Goal: Task Accomplishment & Management: Use online tool/utility

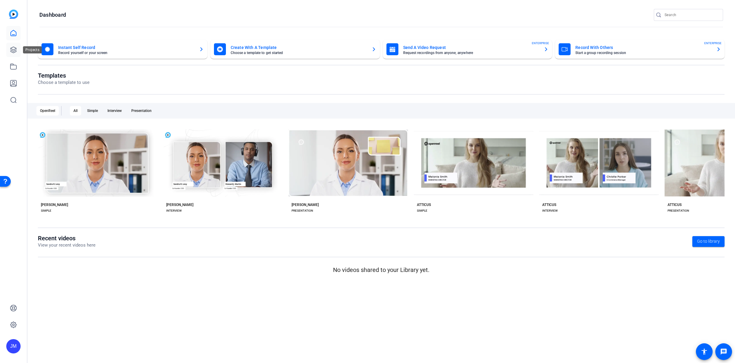
click at [16, 49] on icon at bounding box center [13, 49] width 7 height 7
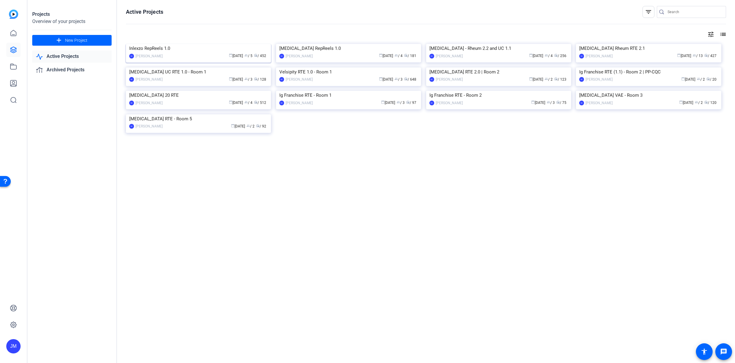
click at [183, 44] on img at bounding box center [198, 44] width 145 height 0
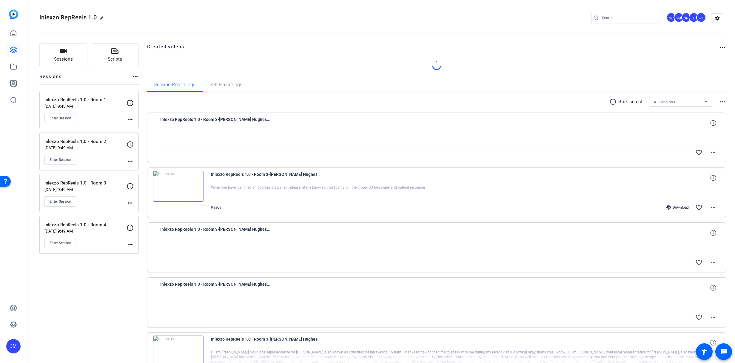
click at [102, 112] on div "Inlexzo RepReels 1.0 - Room 1 Aug 12, 2025 @ 9:43 AM Enter Session" at bounding box center [85, 109] width 82 height 27
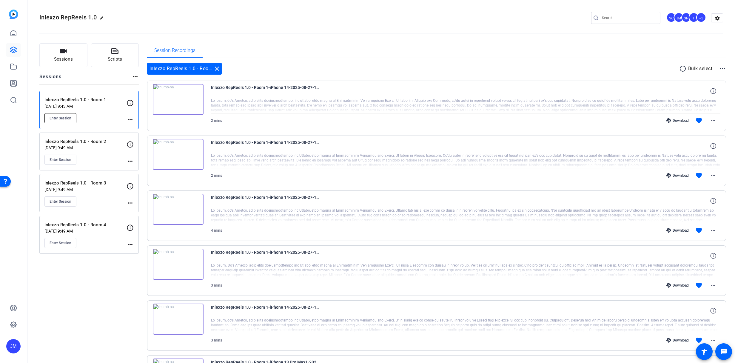
click at [63, 117] on span "Enter Session" at bounding box center [61, 118] width 22 height 5
click at [67, 118] on span "Enter Session" at bounding box center [61, 118] width 22 height 5
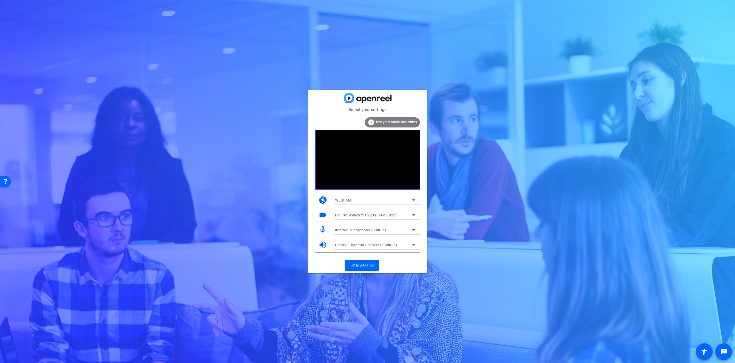
click at [381, 231] on span "Internal Microphone (Built-in)" at bounding box center [360, 230] width 51 height 4
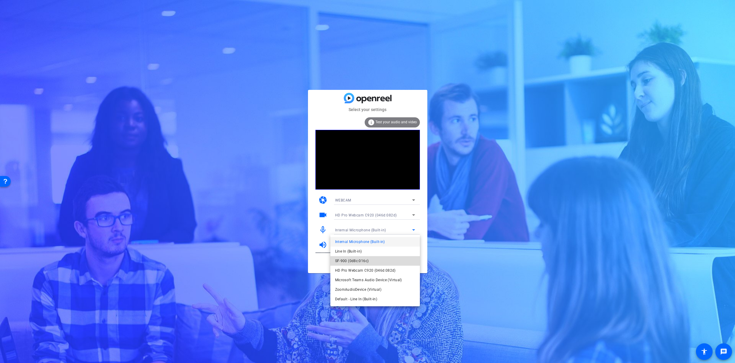
click at [360, 263] on span "SF-900 (0d8c:016c)" at bounding box center [352, 260] width 34 height 7
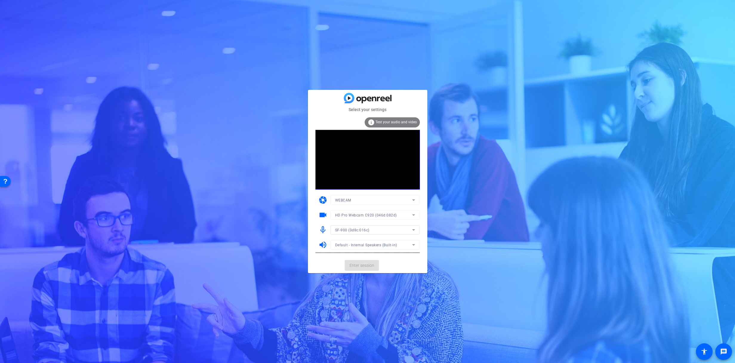
click at [369, 247] on mat-form-field "Default - Internal Speakers (Built-in)" at bounding box center [376, 245] width 90 height 10
click at [372, 245] on span "Default - Internal Speakers (Built-in)" at bounding box center [366, 245] width 62 height 4
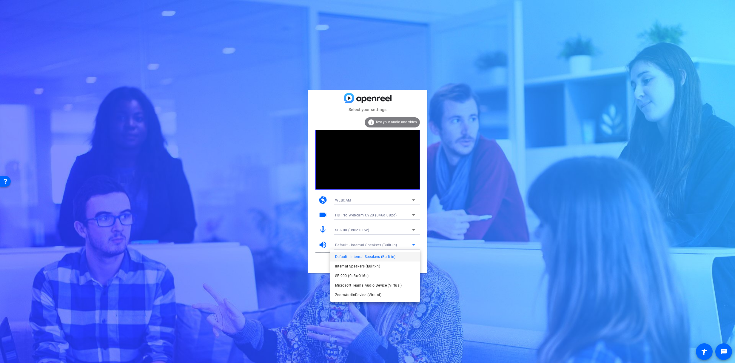
click at [14, 101] on div at bounding box center [10, 98] width 6 height 6
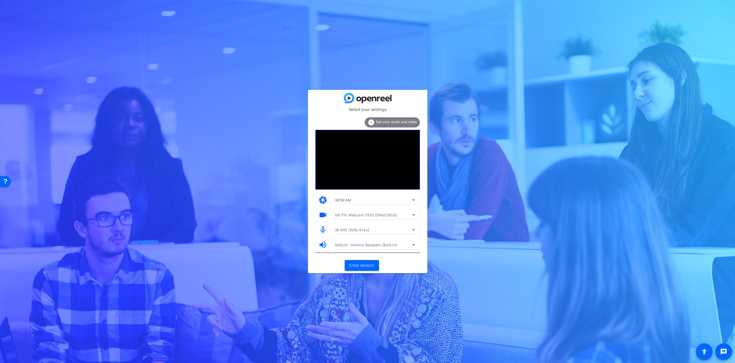
click at [374, 245] on span "Default - Internal Speakers (Built-in)" at bounding box center [366, 245] width 62 height 4
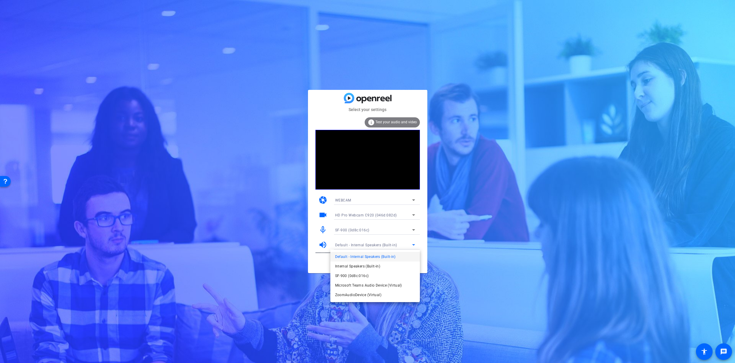
drag, startPoint x: 409, startPoint y: 325, endPoint x: 416, endPoint y: 342, distance: 18.9
click at [0, 0] on div at bounding box center [0, 0] width 0 height 0
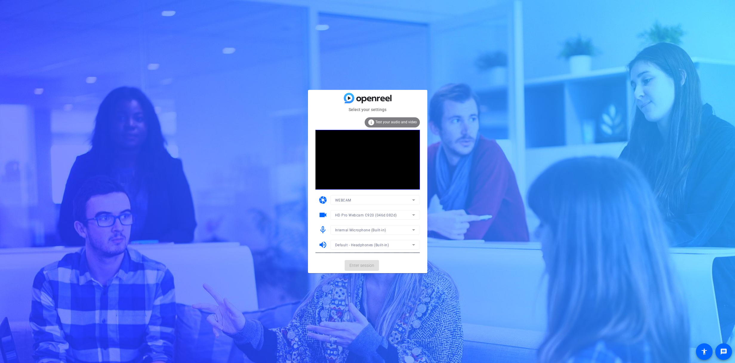
click at [381, 229] on mat-form-field "Internal Microphone (Built-in)" at bounding box center [376, 230] width 90 height 10
click at [380, 230] on mat-form-field "Internal Microphone (Built-in)" at bounding box center [376, 230] width 90 height 10
drag, startPoint x: 420, startPoint y: 232, endPoint x: 413, endPoint y: 232, distance: 7.2
click at [419, 232] on mat-card-content "info Test your audio and video camera WEBCAM videocam HD Pro Webcam C920 (046d:…" at bounding box center [367, 185] width 119 height 145
click at [413, 231] on icon at bounding box center [413, 229] width 7 height 7
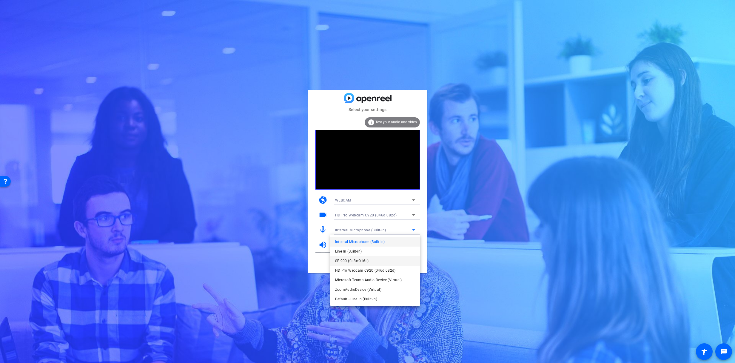
click at [358, 261] on span "SF-900 (0d8c:016c)" at bounding box center [352, 260] width 34 height 7
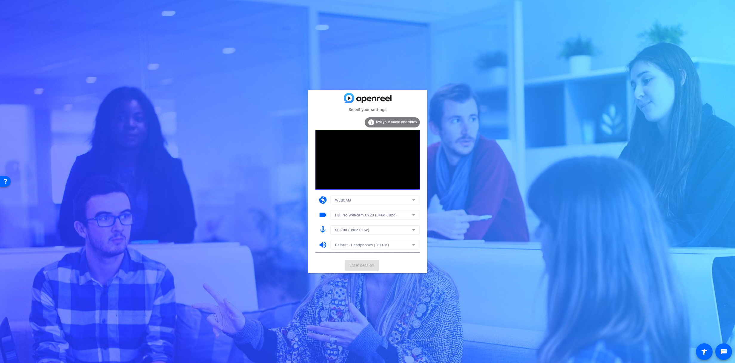
click at [370, 243] on mat-form-field "Default - Headphones (Built-in)" at bounding box center [376, 245] width 90 height 10
click at [414, 245] on icon at bounding box center [413, 244] width 3 height 1
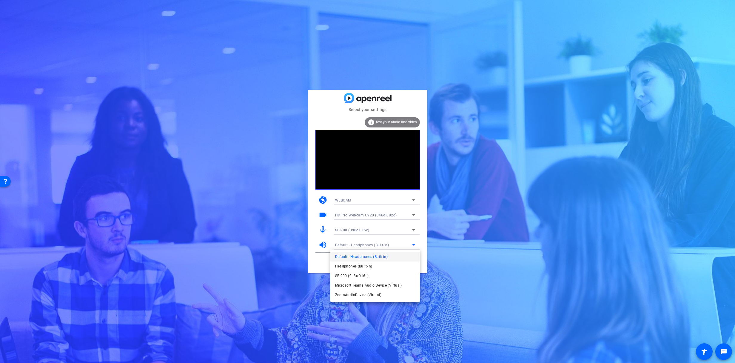
click at [97, 104] on span "Default - Headphones (Built-in)" at bounding box center [58, 98] width 79 height 13
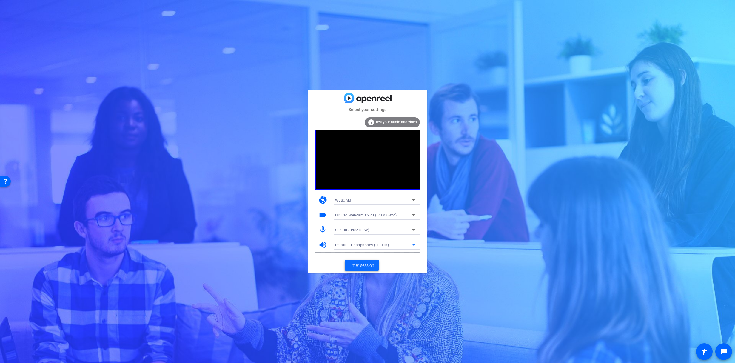
click at [367, 268] on span "Enter session" at bounding box center [362, 265] width 25 height 6
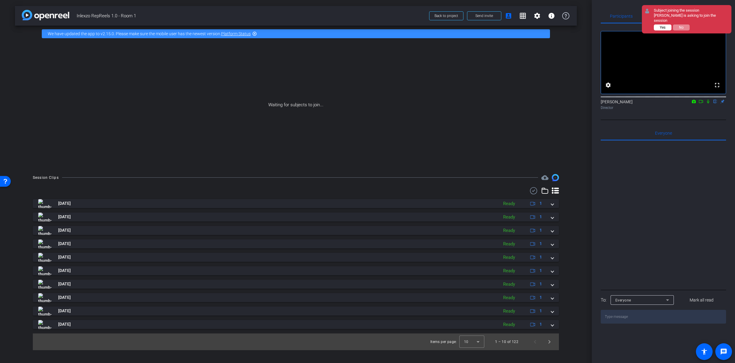
click at [661, 29] on span "Yes" at bounding box center [663, 27] width 6 height 4
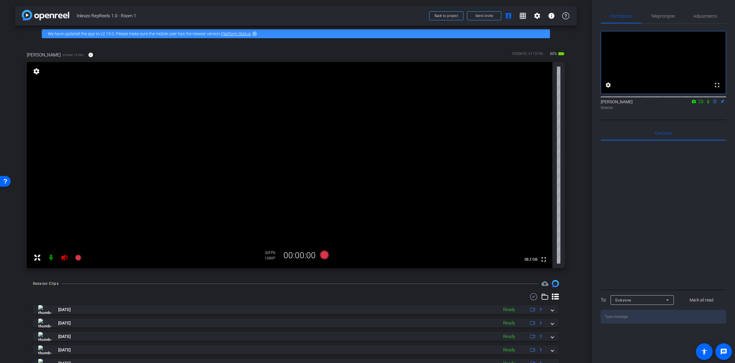
click at [64, 257] on icon at bounding box center [64, 257] width 7 height 7
click at [676, 23] on div "Teleprompter" at bounding box center [663, 16] width 43 height 14
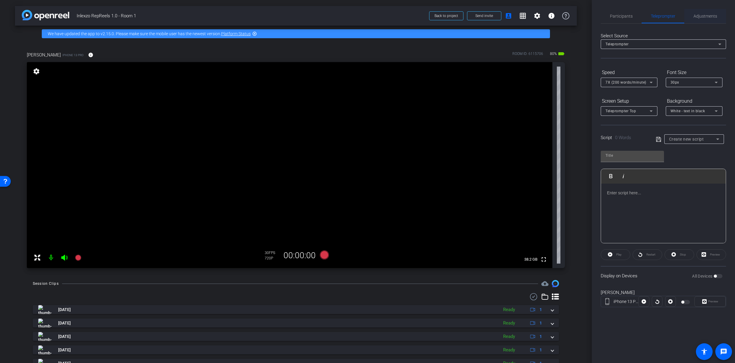
click at [702, 15] on span "Adjustments" at bounding box center [706, 16] width 24 height 4
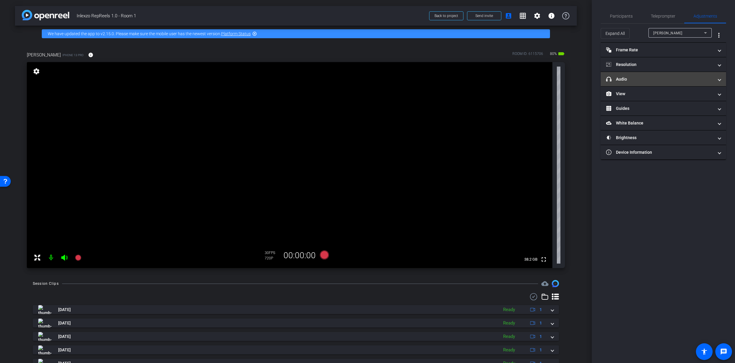
click at [626, 79] on mat-panel-title "headphone icon Audio" at bounding box center [659, 79] width 107 height 6
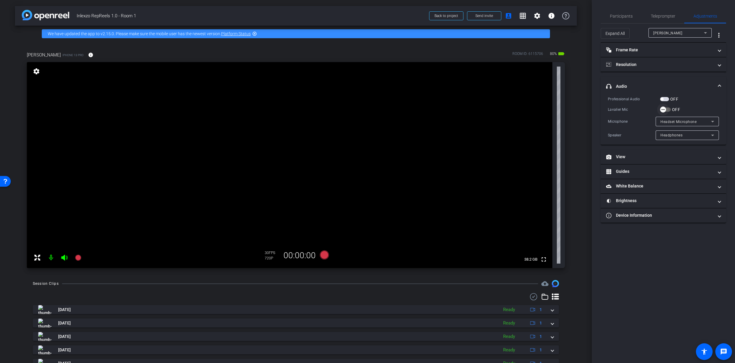
click at [667, 110] on span "button" at bounding box center [663, 110] width 12 height 12
drag, startPoint x: 633, startPoint y: 165, endPoint x: 632, endPoint y: 161, distance: 4.2
click at [633, 165] on mat-expansion-panel-header "Guides" at bounding box center [663, 172] width 125 height 14
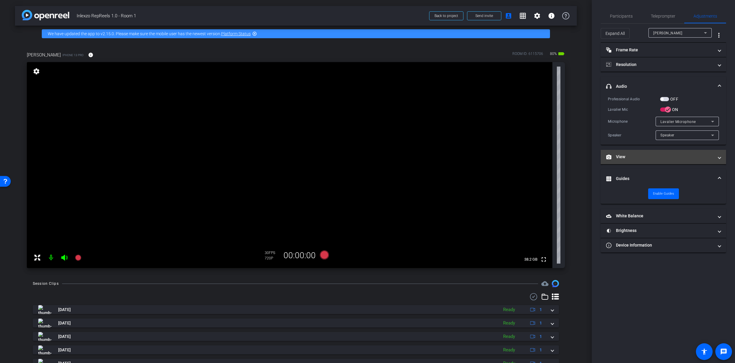
click at [633, 161] on mat-expansion-panel-header "View" at bounding box center [663, 157] width 125 height 14
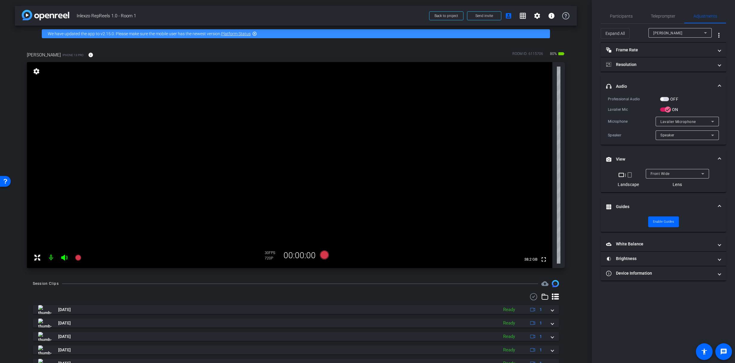
click at [631, 178] on mat-icon "crop_portrait" at bounding box center [629, 174] width 7 height 7
click at [661, 17] on span "Teleprompter" at bounding box center [663, 16] width 24 height 4
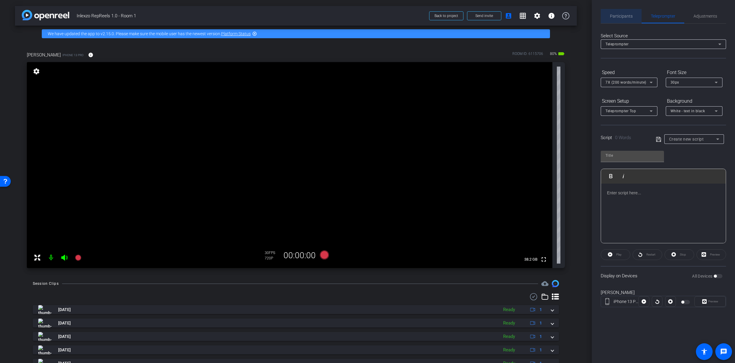
click at [624, 13] on span "Participants" at bounding box center [621, 16] width 23 height 14
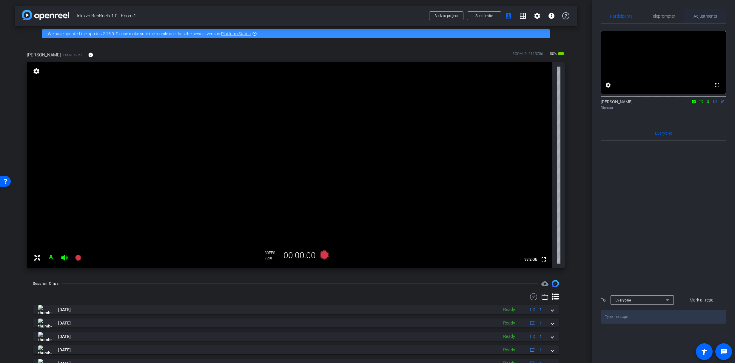
click at [703, 18] on span "Adjustments" at bounding box center [706, 16] width 24 height 4
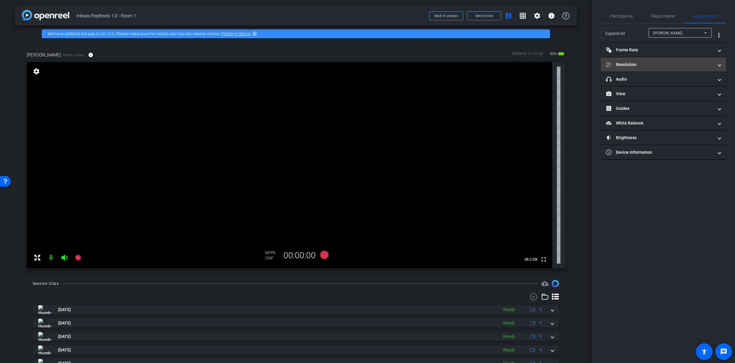
click at [660, 62] on mat-panel-title "Resolution" at bounding box center [659, 65] width 107 height 6
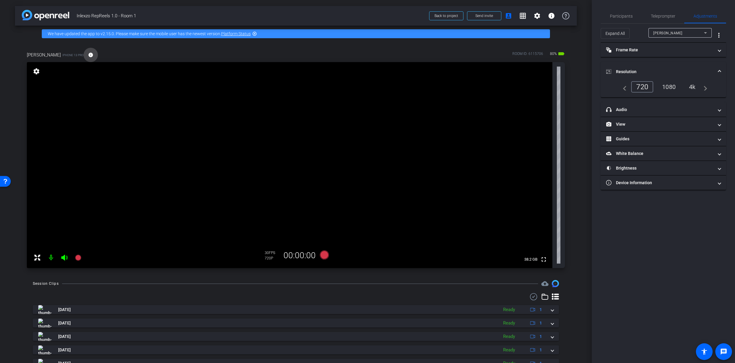
click at [90, 56] on mat-icon "info" at bounding box center [90, 54] width 5 height 5
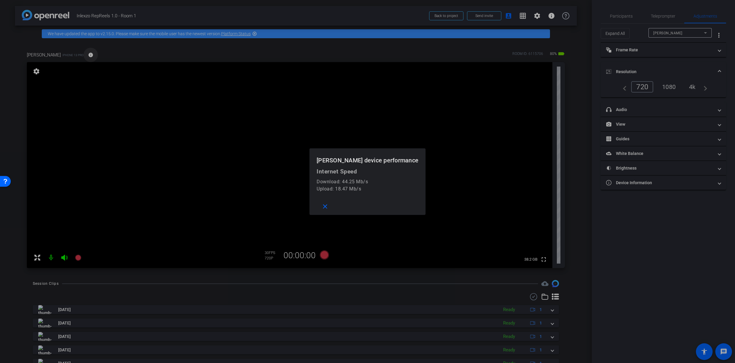
click at [90, 56] on div at bounding box center [367, 181] width 735 height 363
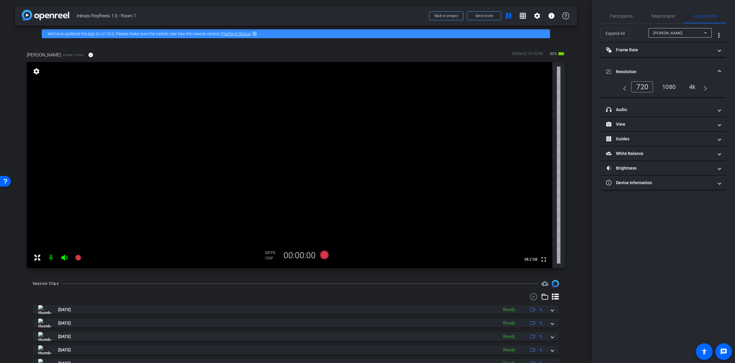
click at [667, 88] on div "1080" at bounding box center [669, 87] width 22 height 10
click at [629, 113] on mat-expansion-panel-header "headphone icon Audio" at bounding box center [663, 109] width 125 height 14
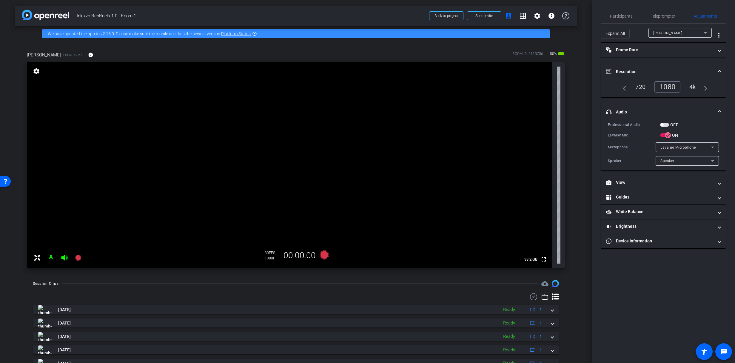
click at [632, 112] on mat-panel-title "headphone icon Audio" at bounding box center [659, 112] width 107 height 6
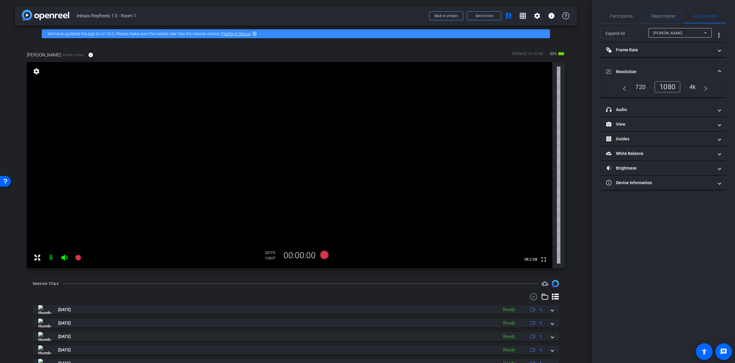
click at [669, 10] on div "Participants Teleprompter Adjustments settings James Monte flip Director Everyo…" at bounding box center [663, 181] width 143 height 363
click at [667, 13] on span "Teleprompter" at bounding box center [663, 16] width 24 height 14
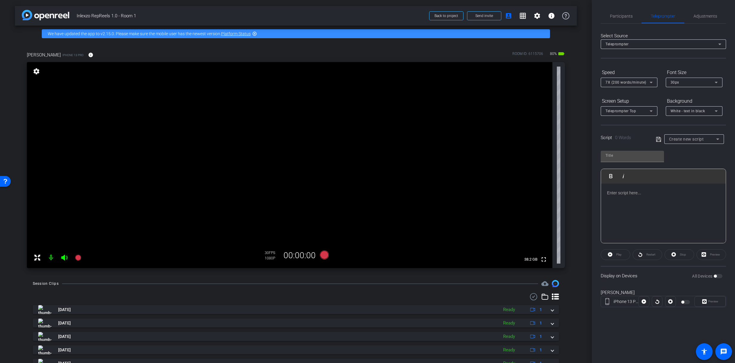
click at [718, 279] on div "All Devices" at bounding box center [707, 276] width 30 height 6
click at [703, 138] on span "Create new script" at bounding box center [686, 139] width 35 height 5
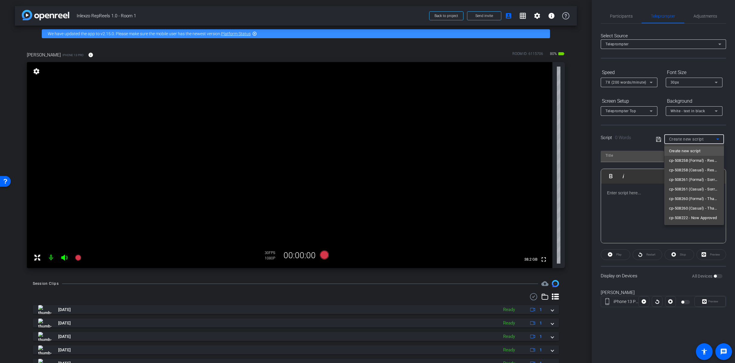
click at [697, 168] on span "cp-508258 (Casual) - Resources to Share" at bounding box center [694, 170] width 50 height 7
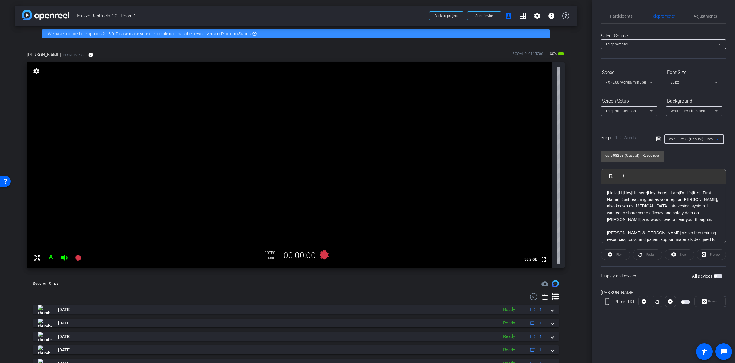
click at [716, 276] on span "button" at bounding box center [715, 276] width 3 height 3
click at [716, 304] on span "Preview" at bounding box center [713, 301] width 12 height 8
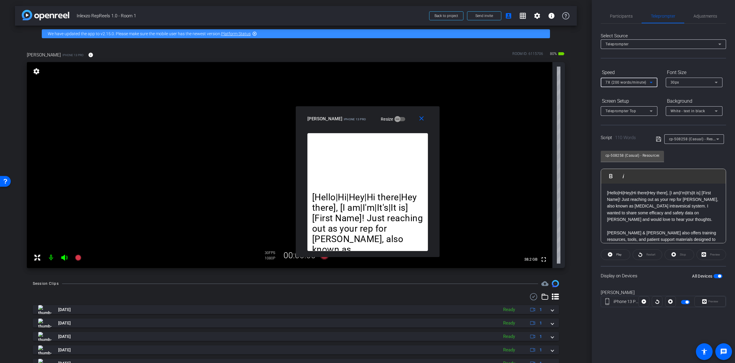
click at [606, 85] on div "7X (200 words/minute)" at bounding box center [628, 82] width 44 height 7
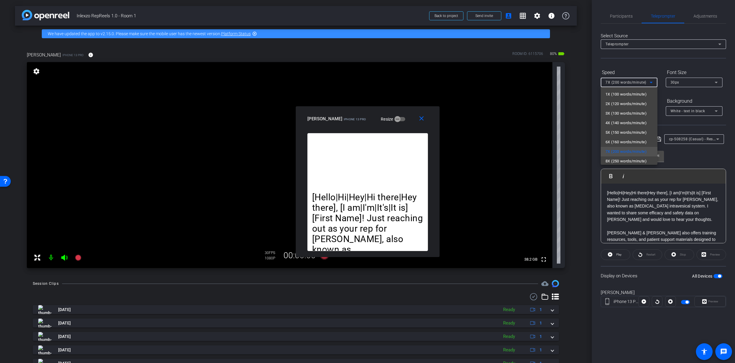
click at [613, 84] on div at bounding box center [367, 181] width 735 height 363
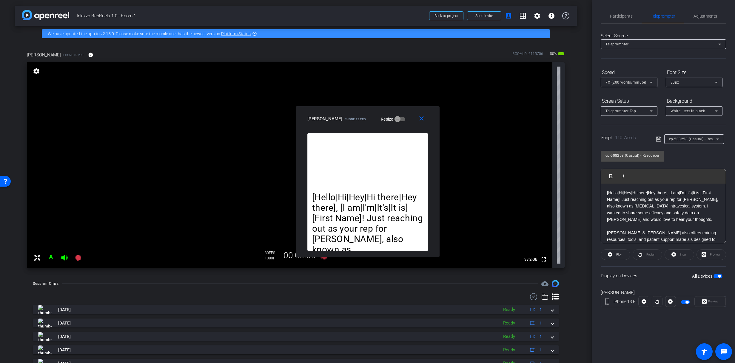
click at [631, 39] on div "Teleprompter" at bounding box center [664, 44] width 116 height 10
click at [624, 12] on div at bounding box center [367, 181] width 735 height 363
click at [627, 17] on span "Participants" at bounding box center [621, 16] width 23 height 4
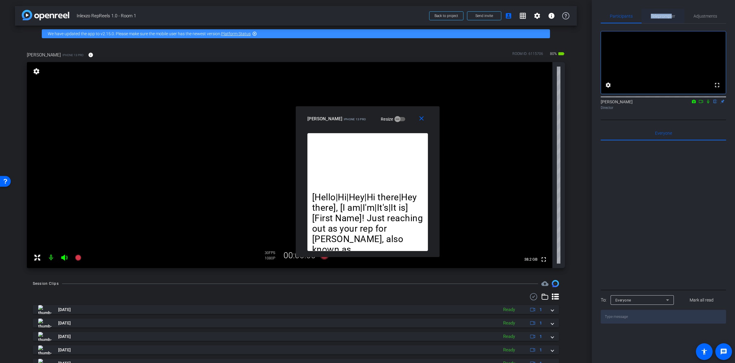
click at [672, 14] on span "Teleprompter" at bounding box center [663, 16] width 24 height 14
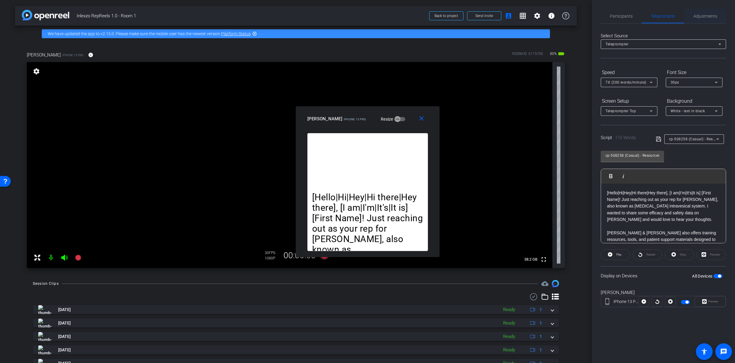
click at [708, 13] on span "Adjustments" at bounding box center [706, 16] width 24 height 14
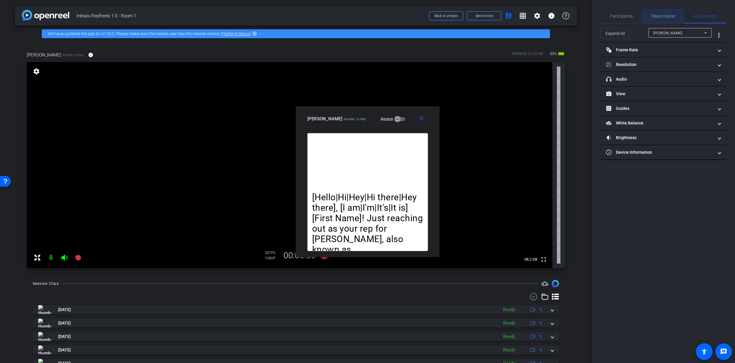
click at [662, 14] on span "Teleprompter" at bounding box center [663, 16] width 24 height 4
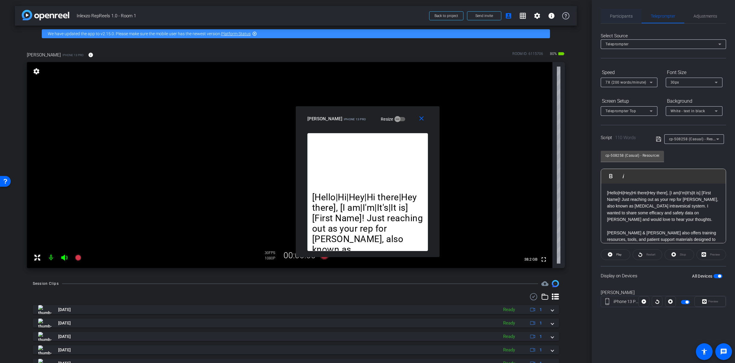
click at [626, 10] on span "Participants" at bounding box center [621, 16] width 23 height 14
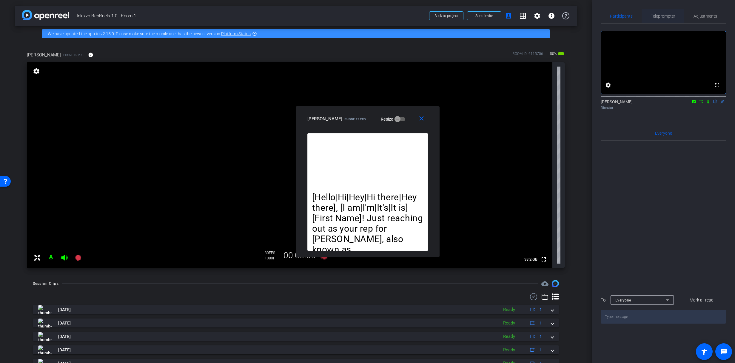
click at [663, 16] on span "Teleprompter" at bounding box center [663, 16] width 24 height 4
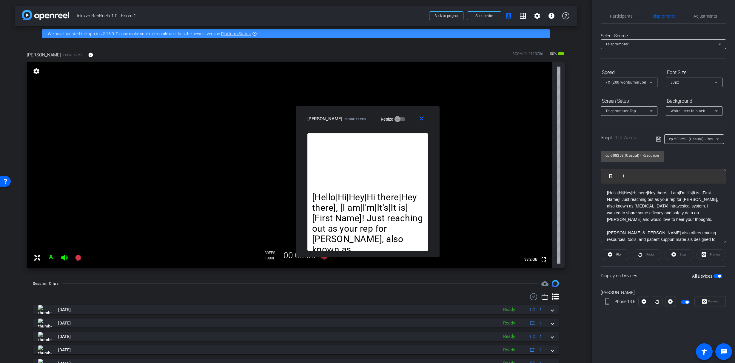
click at [711, 7] on div "Participants Teleprompter Adjustments settings James Monte flip Director Everyo…" at bounding box center [663, 181] width 143 height 363
click at [708, 13] on span "Adjustments" at bounding box center [706, 16] width 24 height 14
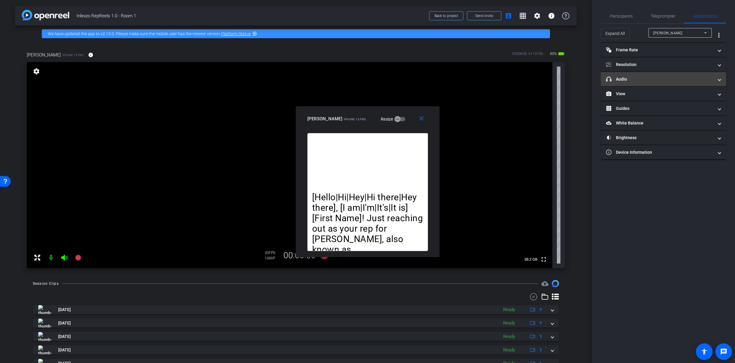
click at [634, 78] on mat-panel-title "headphone icon Audio" at bounding box center [659, 79] width 107 height 6
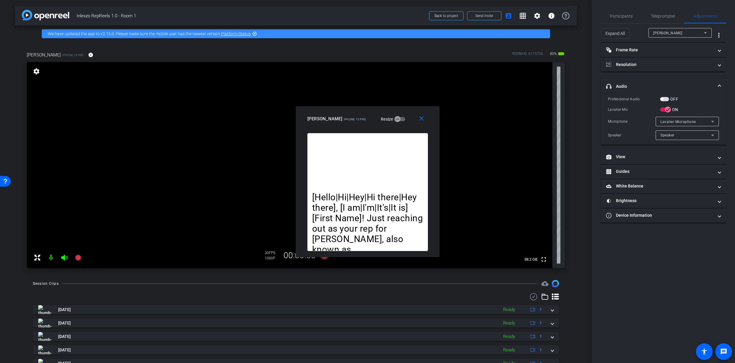
click at [636, 82] on mat-expansion-panel-header "headphone icon Audio" at bounding box center [663, 86] width 125 height 19
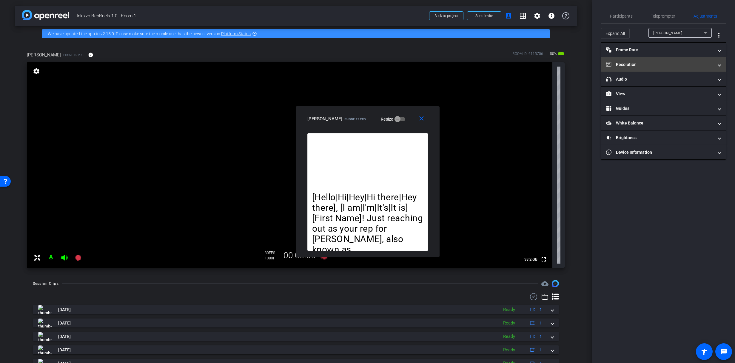
click at [637, 64] on mat-panel-title "Resolution" at bounding box center [659, 65] width 107 height 6
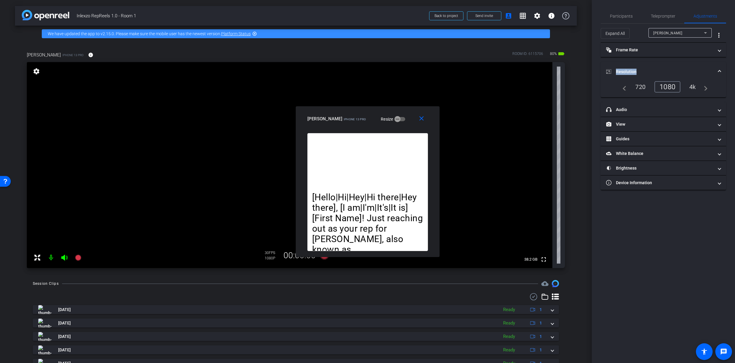
click at [637, 64] on mat-expansion-panel-header "Resolution" at bounding box center [663, 71] width 125 height 19
click at [634, 98] on mat-expansion-panel-header "View" at bounding box center [663, 94] width 125 height 14
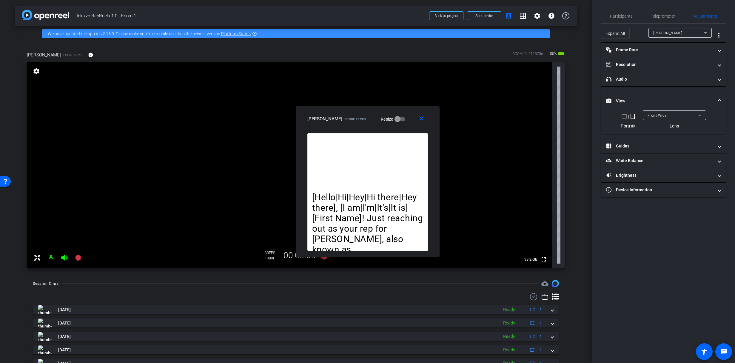
click at [634, 98] on mat-panel-title "View" at bounding box center [659, 101] width 107 height 6
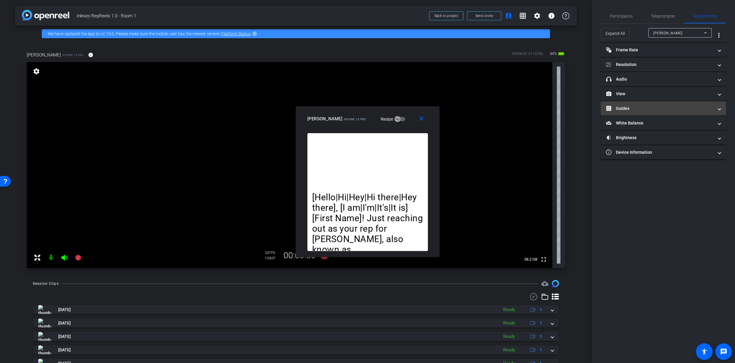
click at [634, 110] on mat-panel-title "Guides" at bounding box center [659, 108] width 107 height 6
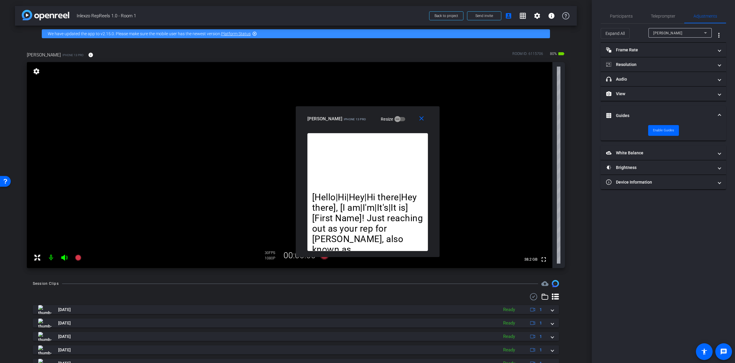
click at [636, 113] on mat-panel-title "Guides" at bounding box center [659, 116] width 107 height 6
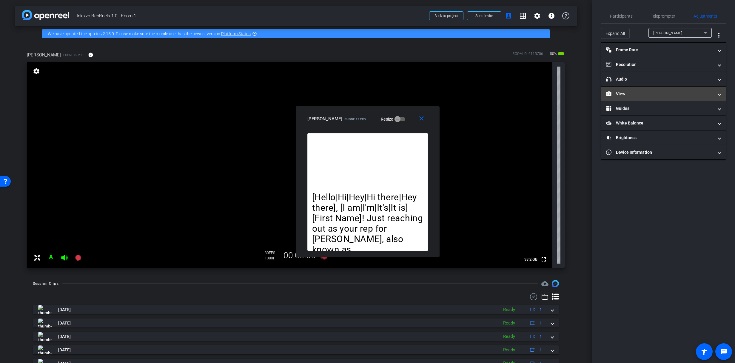
click at [632, 92] on mat-panel-title "View" at bounding box center [659, 94] width 107 height 6
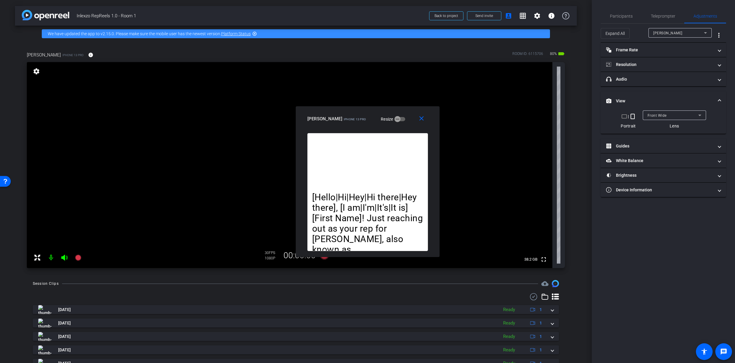
click at [633, 97] on mat-expansion-panel-header "View" at bounding box center [663, 100] width 125 height 19
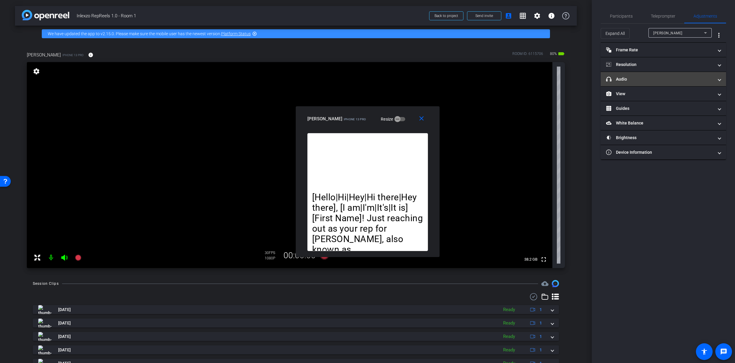
click at [633, 78] on mat-panel-title "headphone icon Audio" at bounding box center [659, 79] width 107 height 6
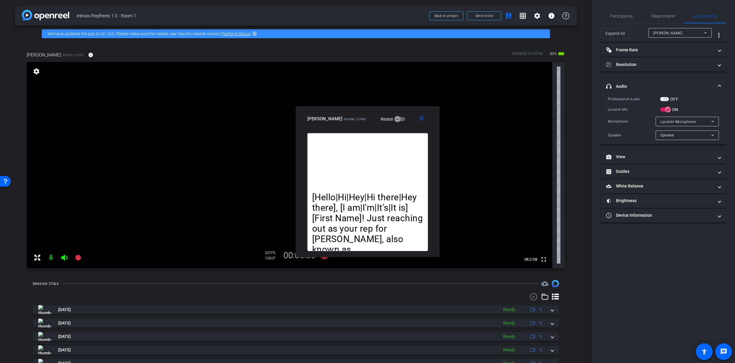
click at [634, 79] on mat-expansion-panel-header "headphone icon Audio" at bounding box center [663, 86] width 125 height 19
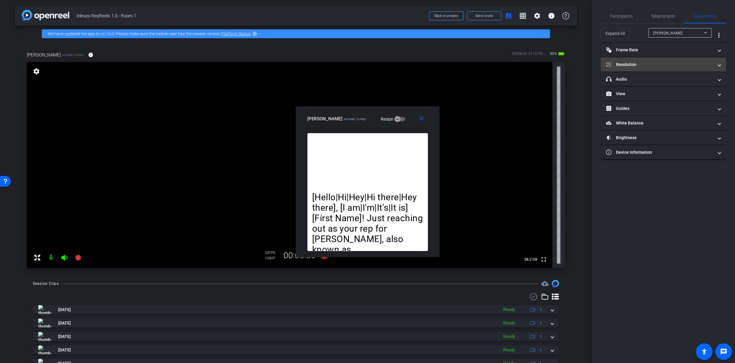
click at [636, 67] on mat-panel-title "Resolution" at bounding box center [659, 65] width 107 height 6
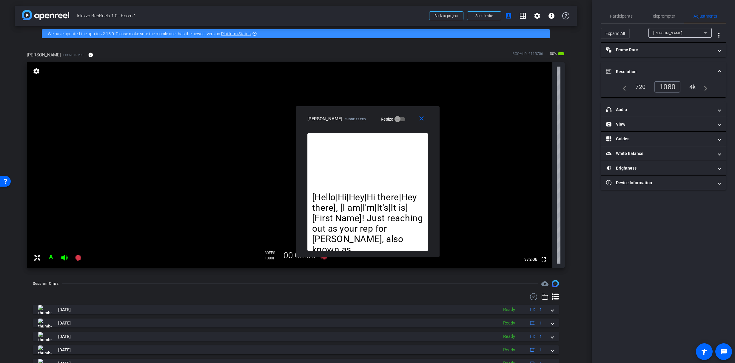
click at [636, 67] on mat-expansion-panel-header "Resolution" at bounding box center [663, 71] width 125 height 19
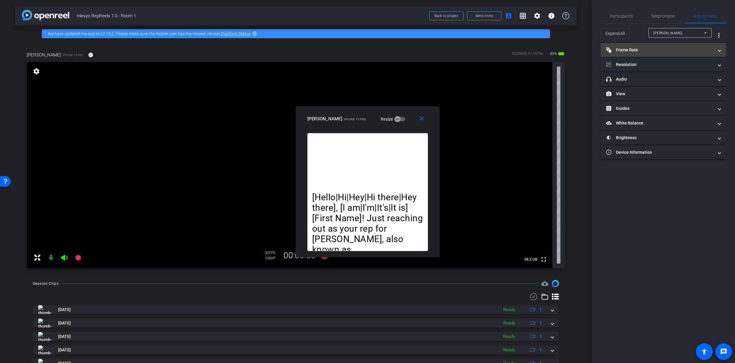
click at [640, 47] on mat-panel-title "Frame Rate Frame Rate" at bounding box center [659, 50] width 107 height 6
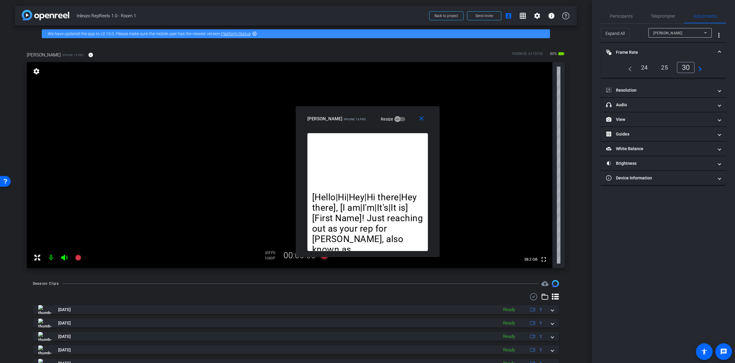
click at [640, 49] on mat-panel-title "Frame Rate Frame Rate" at bounding box center [659, 52] width 107 height 6
click at [426, 116] on span at bounding box center [423, 119] width 19 height 14
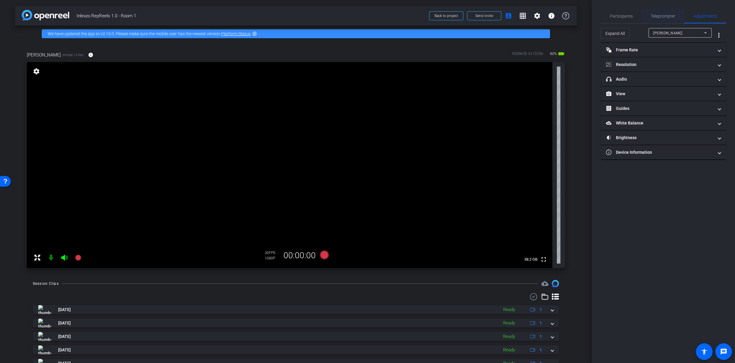
click at [656, 17] on span "Teleprompter" at bounding box center [663, 16] width 24 height 4
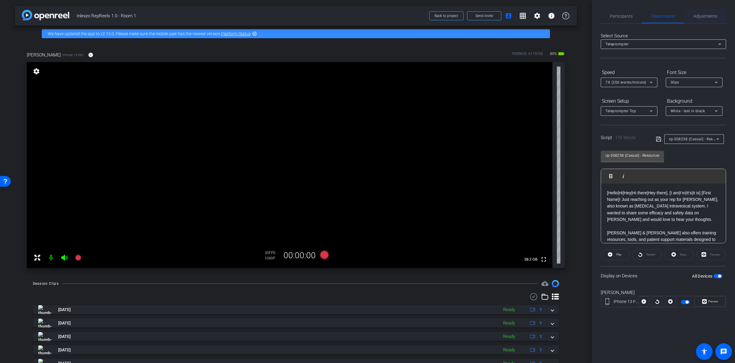
click at [695, 15] on span "Adjustments" at bounding box center [706, 16] width 24 height 4
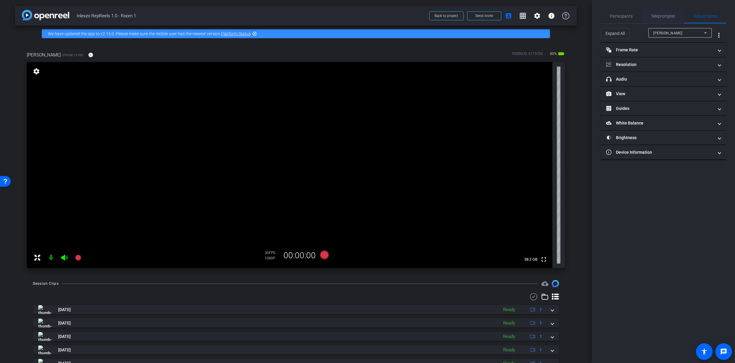
click at [660, 19] on span "Teleprompter" at bounding box center [663, 16] width 24 height 14
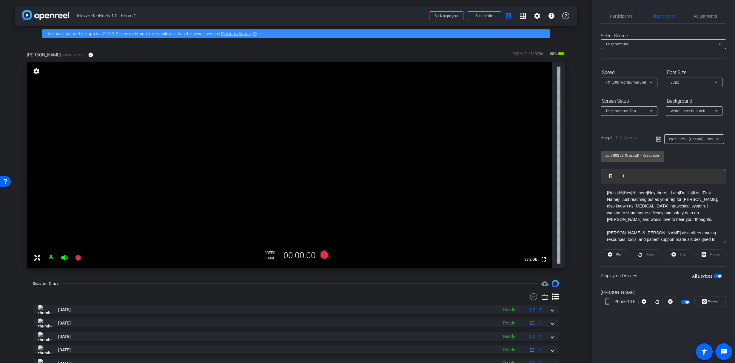
click at [684, 139] on span "cp-508258 (Casual) - Resources to Share" at bounding box center [704, 138] width 71 height 5
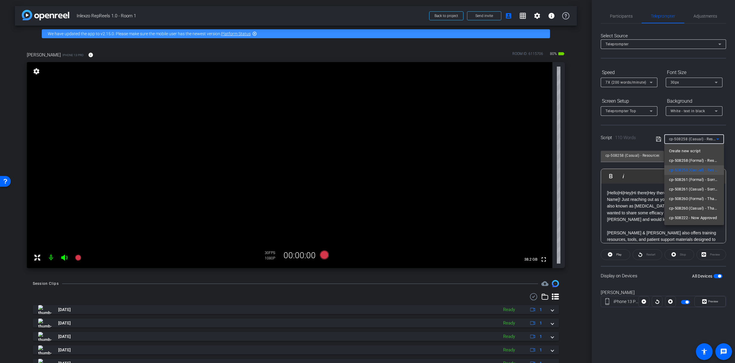
click at [685, 139] on div at bounding box center [367, 181] width 735 height 363
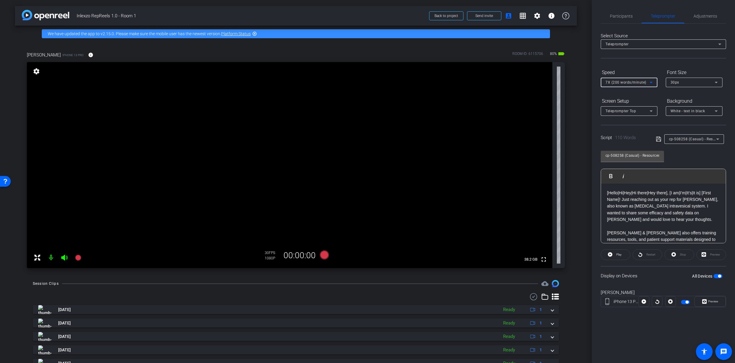
click at [631, 84] on span "7X (200 words/minute)" at bounding box center [626, 82] width 41 height 4
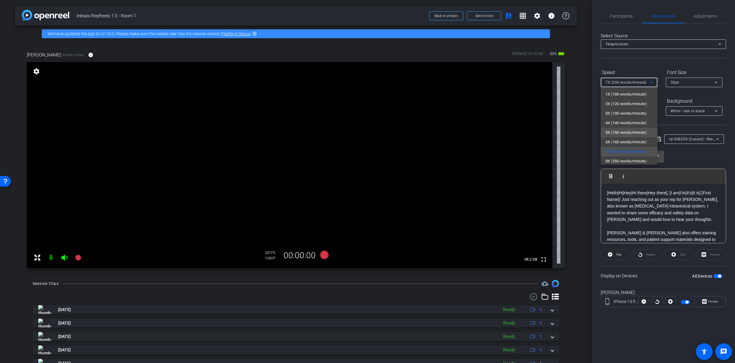
click at [622, 134] on span "5X (150 words/minute)" at bounding box center [626, 132] width 41 height 7
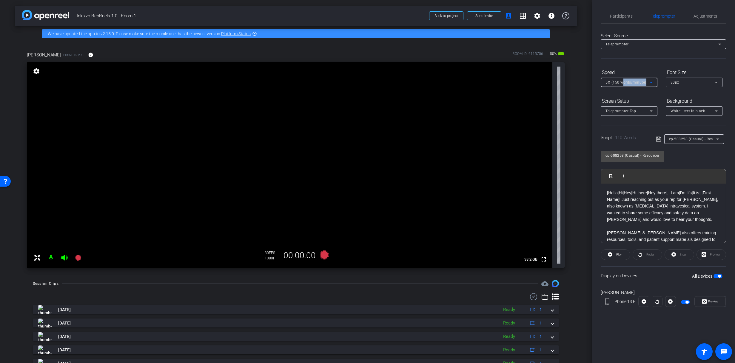
click at [623, 85] on div "5X (150 words/minute)" at bounding box center [629, 83] width 47 height 10
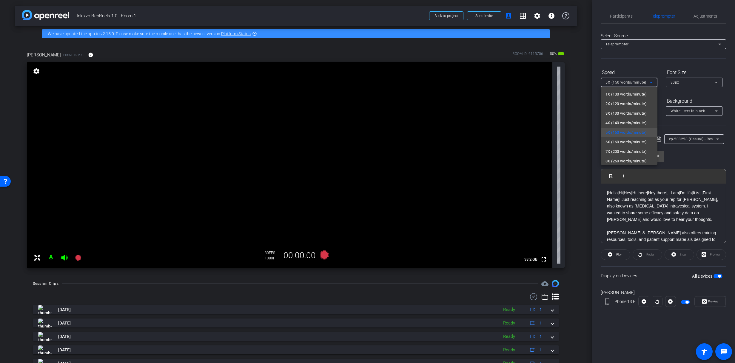
click at [707, 300] on div at bounding box center [367, 181] width 735 height 363
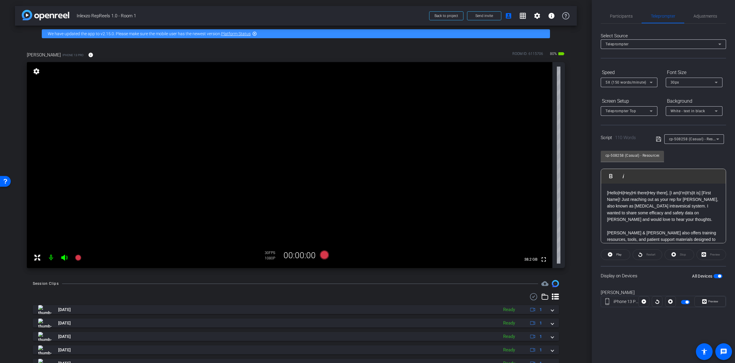
click at [707, 300] on span "Preview" at bounding box center [713, 301] width 12 height 8
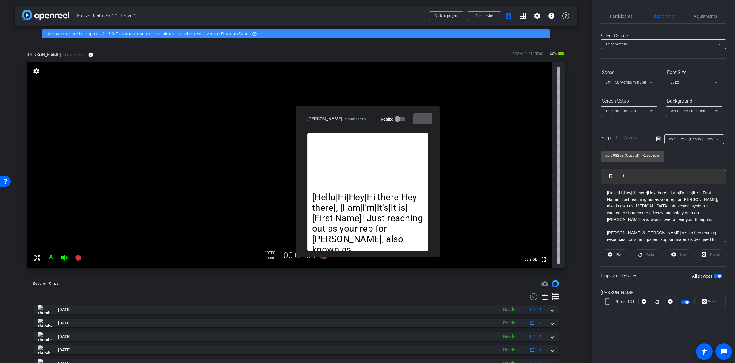
click at [630, 86] on div "5X (150 words/minute)" at bounding box center [628, 82] width 44 height 7
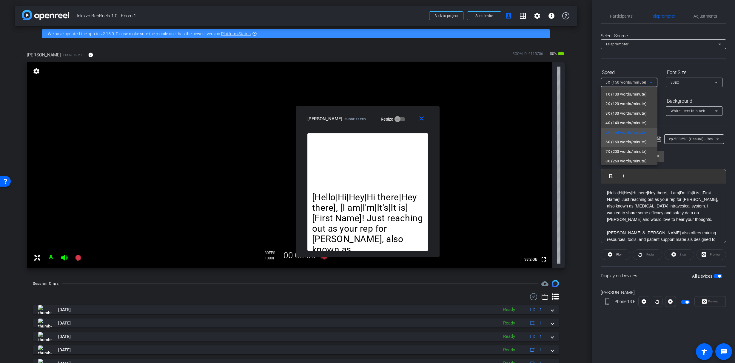
click at [622, 142] on span "6X (160 words/minute)" at bounding box center [626, 142] width 41 height 7
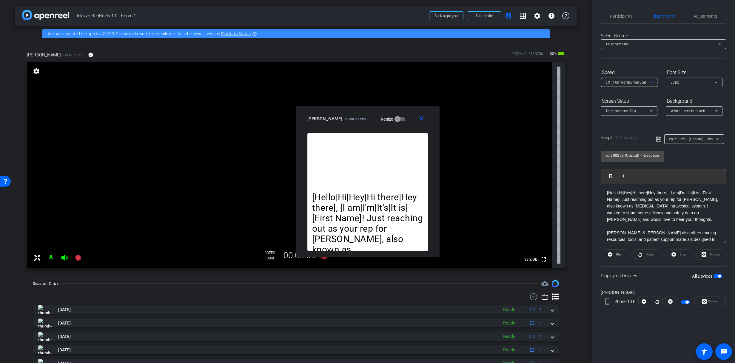
click at [621, 80] on span "6X (160 words/minute)" at bounding box center [626, 82] width 41 height 4
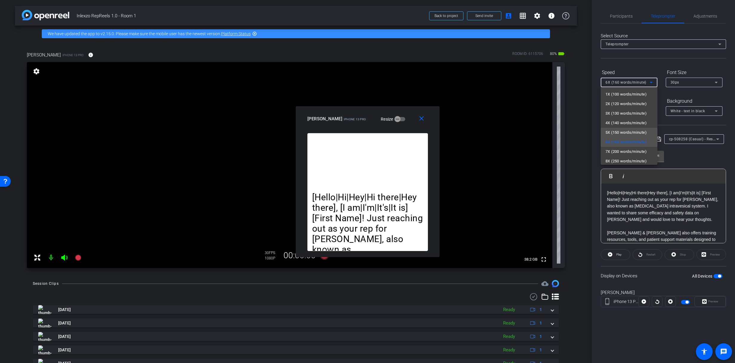
click at [625, 135] on span "5X (150 words/minute)" at bounding box center [626, 132] width 41 height 7
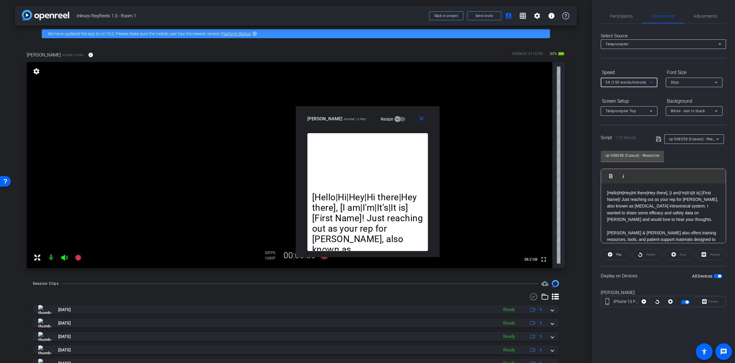
click at [626, 83] on span "5X (150 words/minute)" at bounding box center [626, 82] width 41 height 4
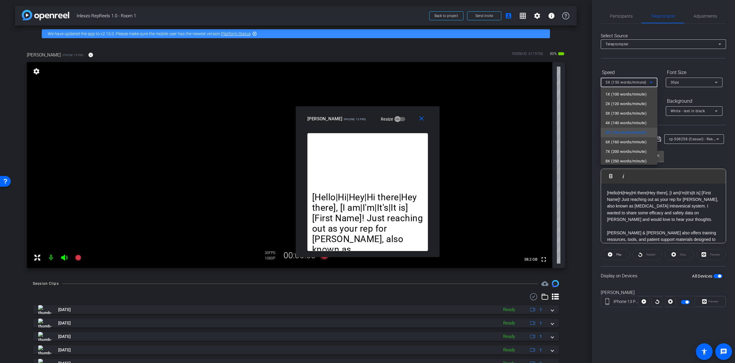
drag, startPoint x: 371, startPoint y: 111, endPoint x: 378, endPoint y: 111, distance: 6.6
click at [457, 93] on div at bounding box center [367, 181] width 735 height 363
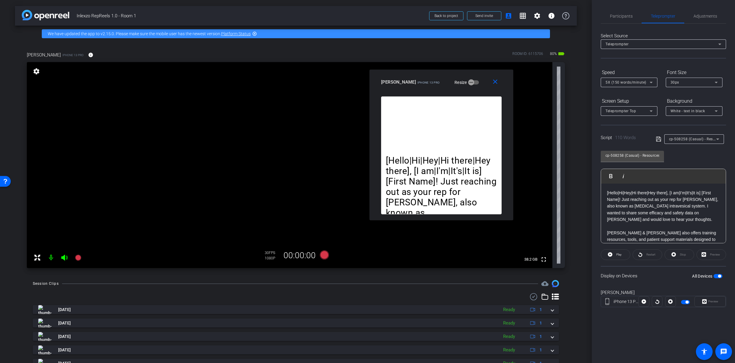
drag, startPoint x: 374, startPoint y: 123, endPoint x: 448, endPoint y: 86, distance: 82.4
click at [448, 86] on mat-slide-toggle "Resize" at bounding box center [462, 83] width 33 height 10
click at [609, 82] on span "5X (150 words/minute)" at bounding box center [626, 82] width 41 height 4
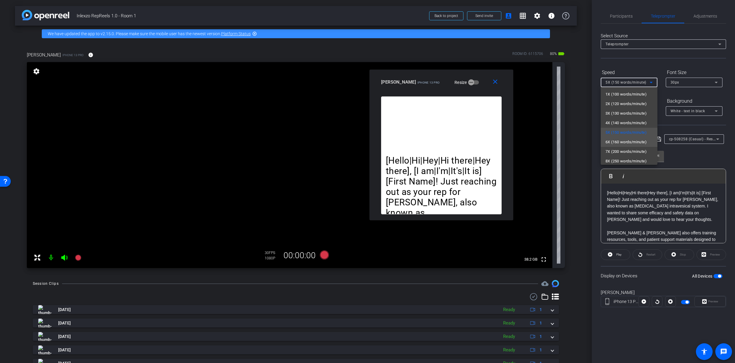
click at [618, 143] on span "6X (160 words/minute)" at bounding box center [626, 142] width 41 height 7
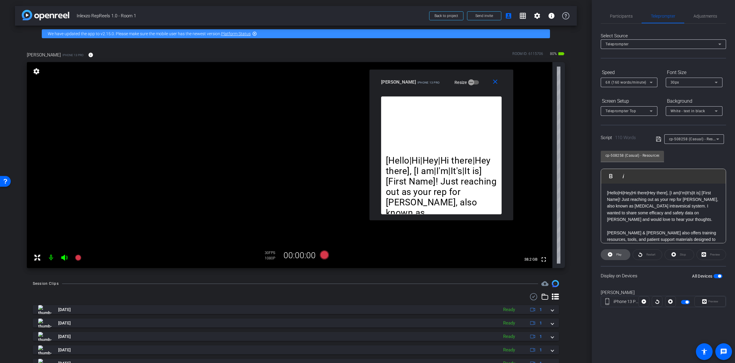
click at [615, 257] on span "Play" at bounding box center [618, 255] width 7 height 8
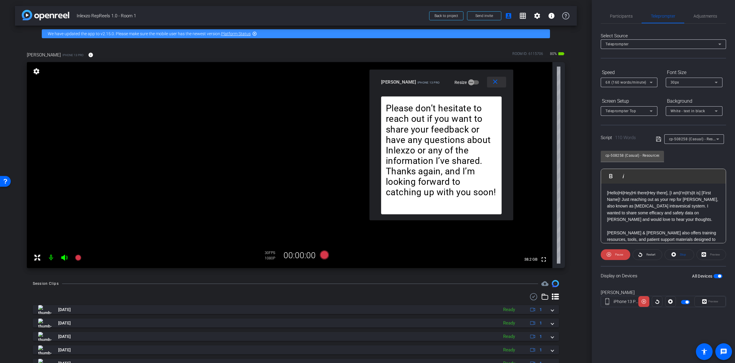
click at [496, 82] on mat-icon "close" at bounding box center [495, 81] width 7 height 7
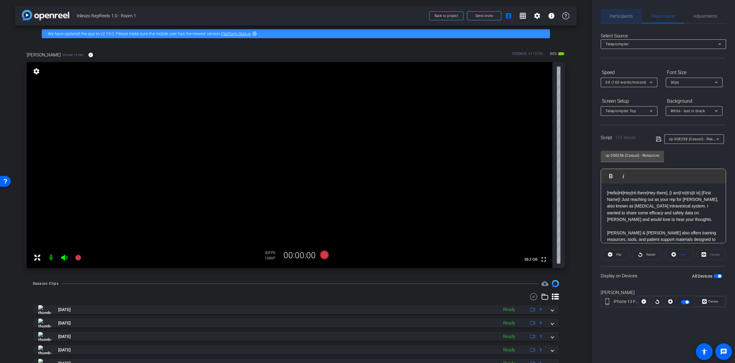
click at [624, 16] on span "Participants" at bounding box center [621, 16] width 23 height 4
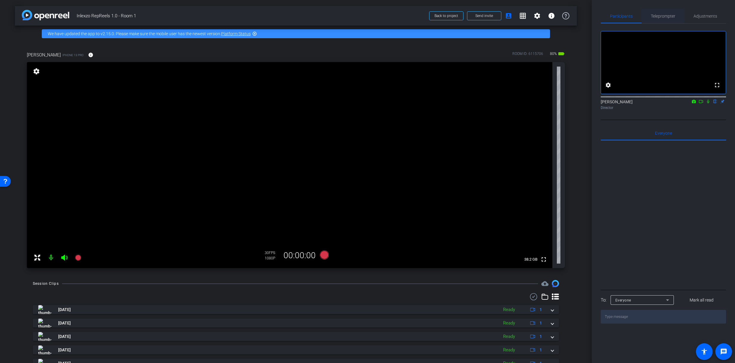
click at [662, 13] on span "Teleprompter" at bounding box center [663, 16] width 24 height 14
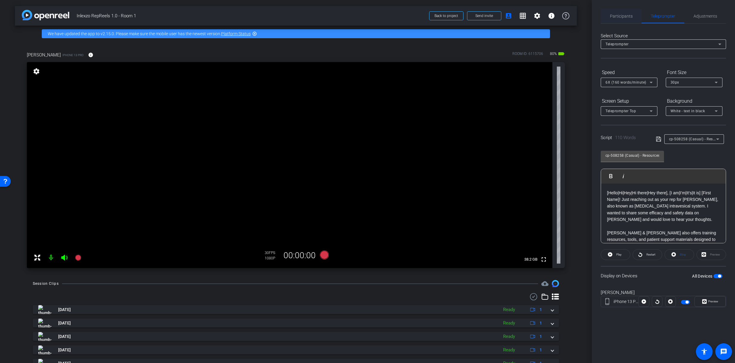
click at [624, 14] on span "Participants" at bounding box center [621, 16] width 23 height 4
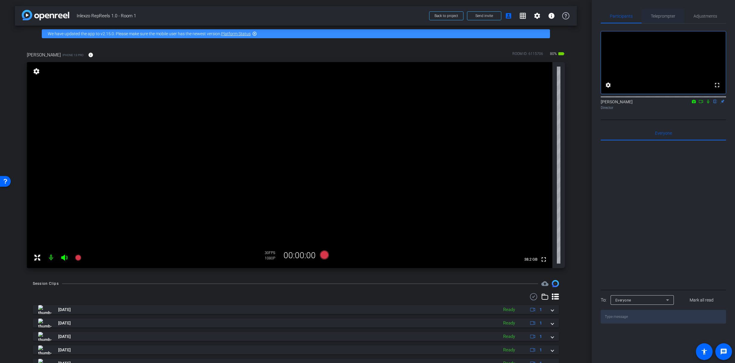
click at [657, 15] on span "Teleprompter" at bounding box center [663, 16] width 24 height 4
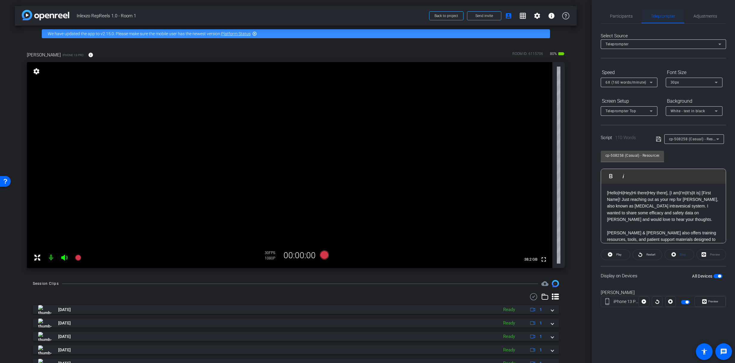
click at [642, 16] on div "Teleprompter" at bounding box center [663, 16] width 43 height 14
click at [620, 15] on span "Participants" at bounding box center [621, 16] width 23 height 4
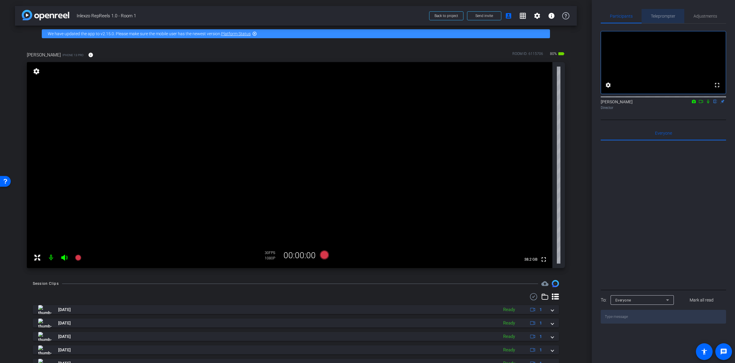
click at [657, 16] on span "Teleprompter" at bounding box center [663, 16] width 24 height 4
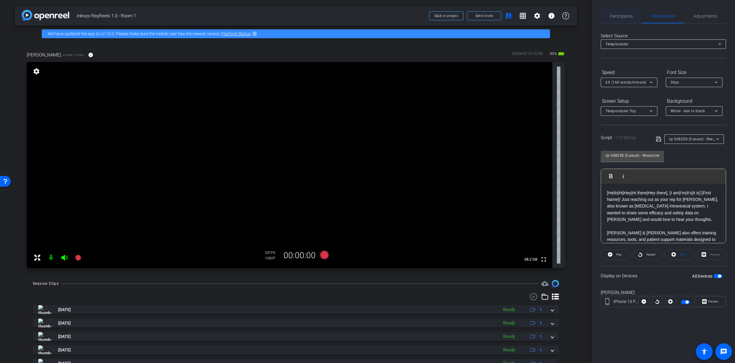
click at [626, 16] on span "Participants" at bounding box center [621, 16] width 23 height 4
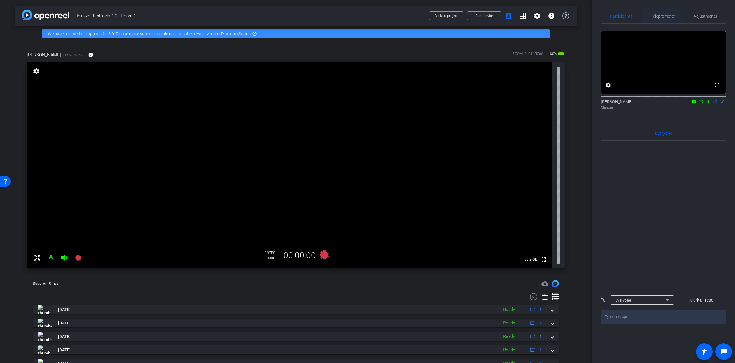
click at [662, 16] on span "Teleprompter" at bounding box center [663, 16] width 24 height 4
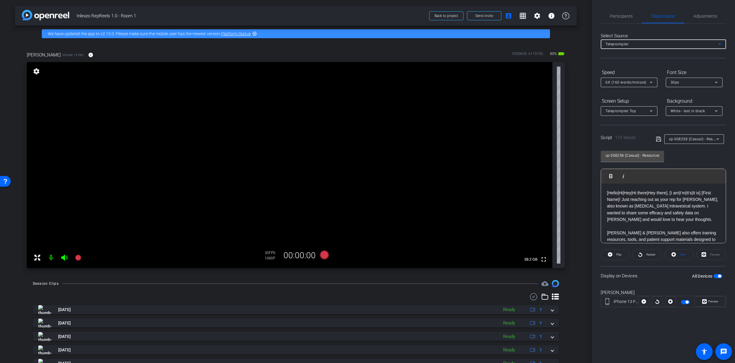
click at [643, 46] on div "Teleprompter" at bounding box center [662, 43] width 113 height 7
click at [643, 46] on div at bounding box center [367, 181] width 735 height 363
click at [700, 14] on span "Adjustments" at bounding box center [706, 16] width 24 height 4
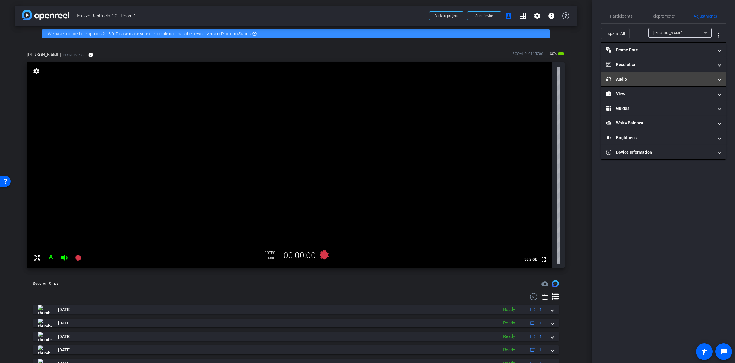
click at [637, 78] on mat-panel-title "headphone icon Audio" at bounding box center [659, 79] width 107 height 6
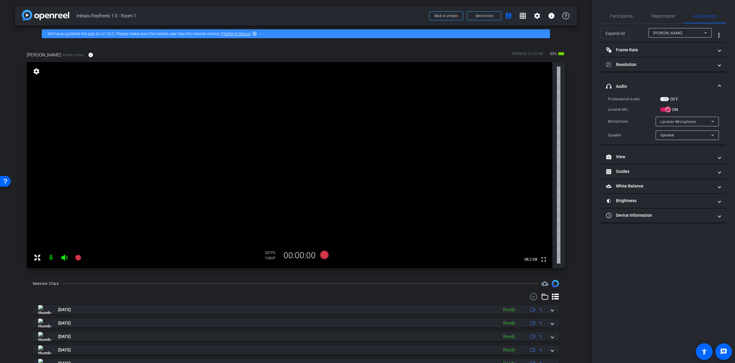
click at [638, 80] on mat-expansion-panel-header "headphone icon Audio" at bounding box center [663, 86] width 125 height 19
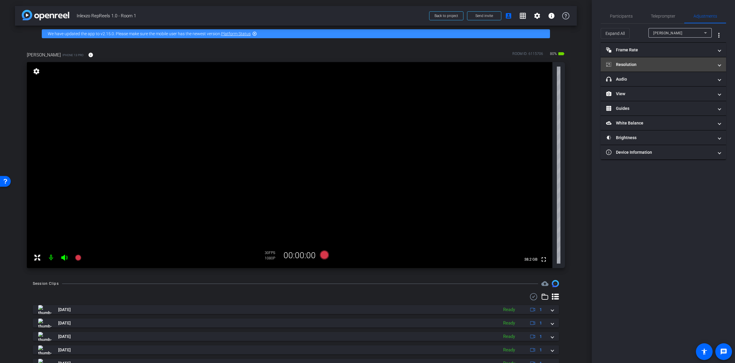
click at [639, 65] on mat-panel-title "Resolution" at bounding box center [659, 65] width 107 height 6
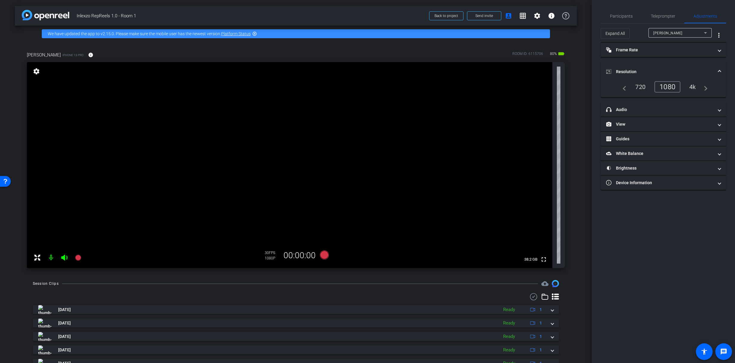
click at [639, 67] on mat-expansion-panel-header "Resolution" at bounding box center [663, 71] width 125 height 19
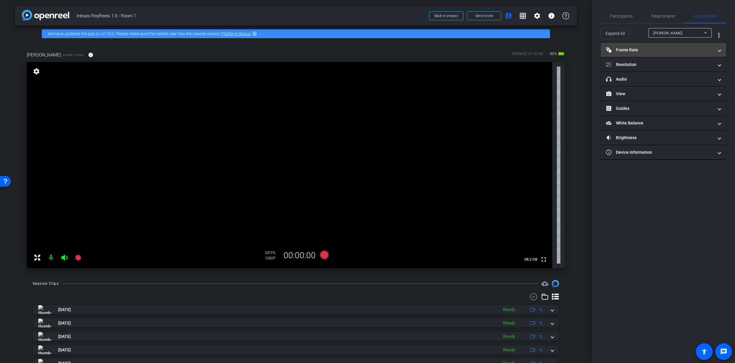
click at [639, 51] on mat-panel-title "Frame Rate Frame Rate" at bounding box center [659, 50] width 107 height 6
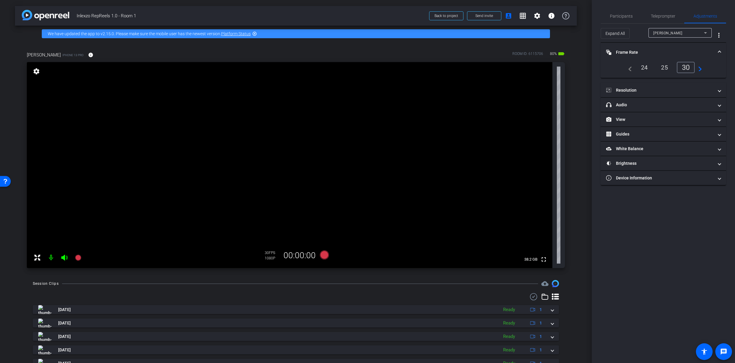
click at [639, 51] on mat-panel-title "Frame Rate Frame Rate" at bounding box center [659, 52] width 107 height 6
click at [624, 35] on span "Expand All" at bounding box center [615, 33] width 19 height 11
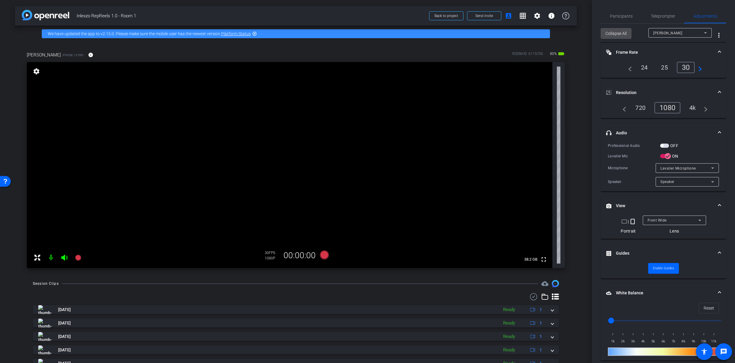
click at [624, 35] on span "Collapse All" at bounding box center [616, 33] width 21 height 11
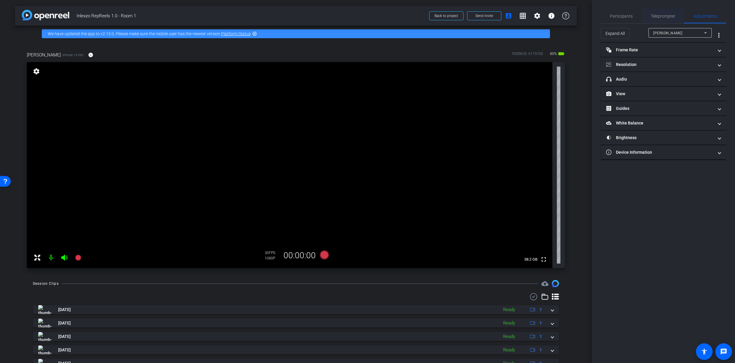
click at [660, 16] on span "Teleprompter" at bounding box center [663, 16] width 24 height 4
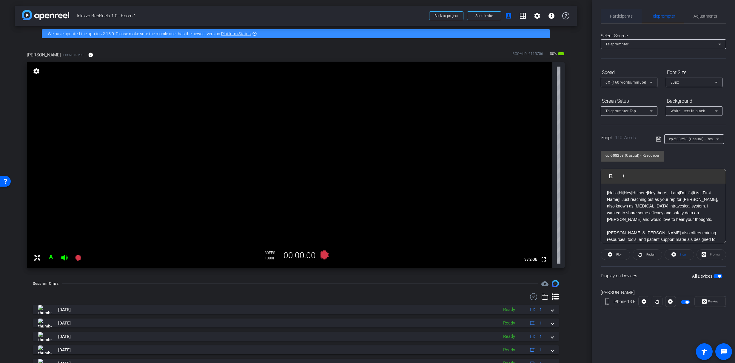
click at [629, 15] on span "Participants" at bounding box center [621, 16] width 23 height 4
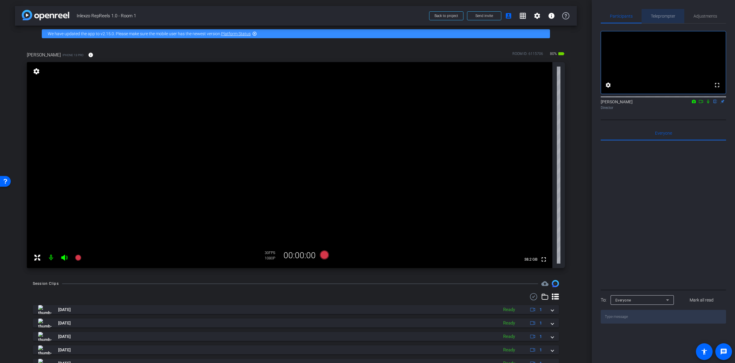
click at [673, 13] on span "Teleprompter" at bounding box center [663, 16] width 24 height 14
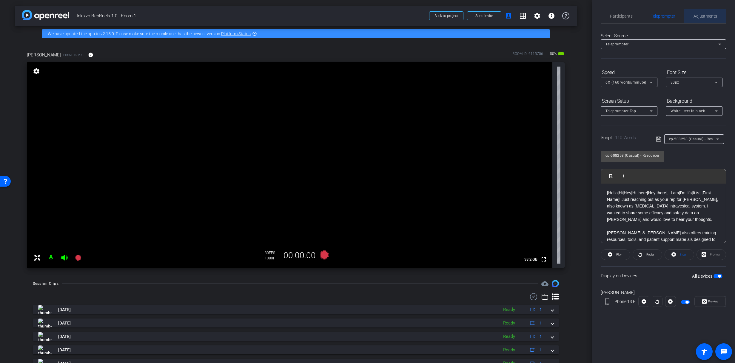
click at [705, 12] on span "Adjustments" at bounding box center [706, 16] width 24 height 14
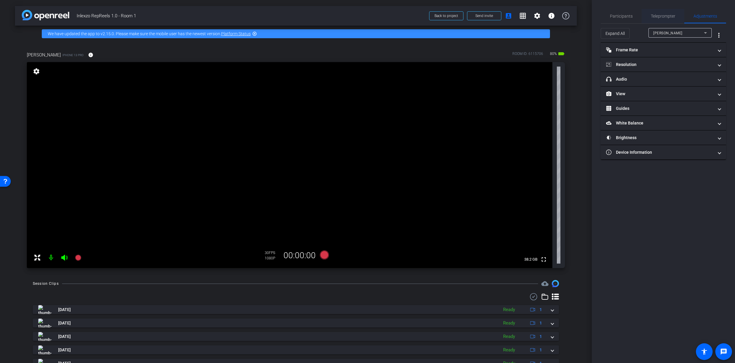
click at [666, 13] on span "Teleprompter" at bounding box center [663, 16] width 24 height 14
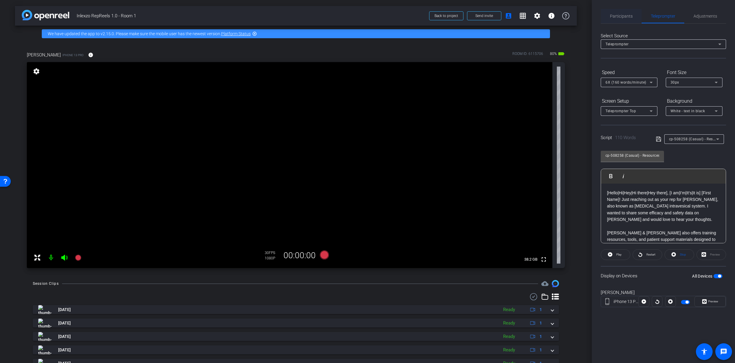
click at [634, 9] on div "Participants" at bounding box center [621, 16] width 41 height 14
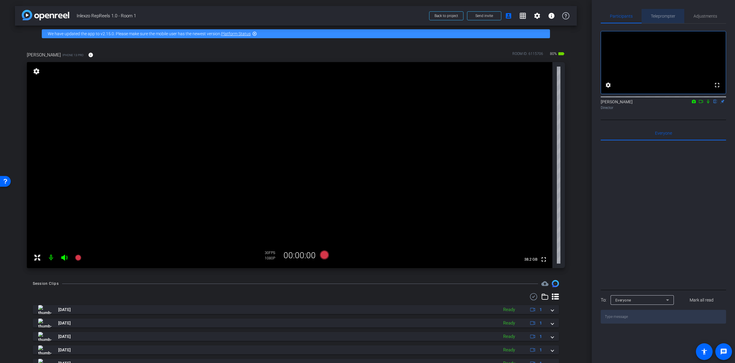
click at [658, 13] on span "Teleprompter" at bounding box center [663, 16] width 24 height 14
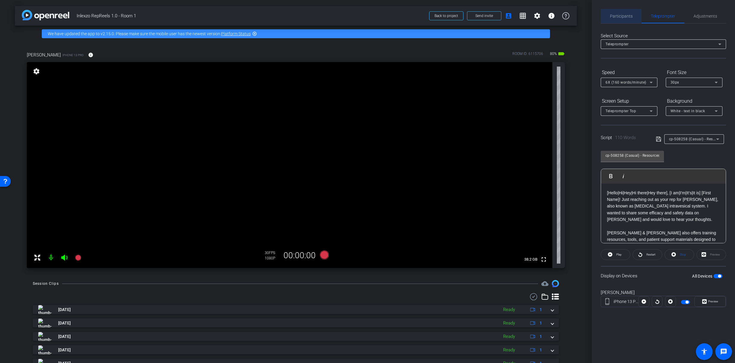
click at [621, 18] on span "Participants" at bounding box center [621, 16] width 23 height 4
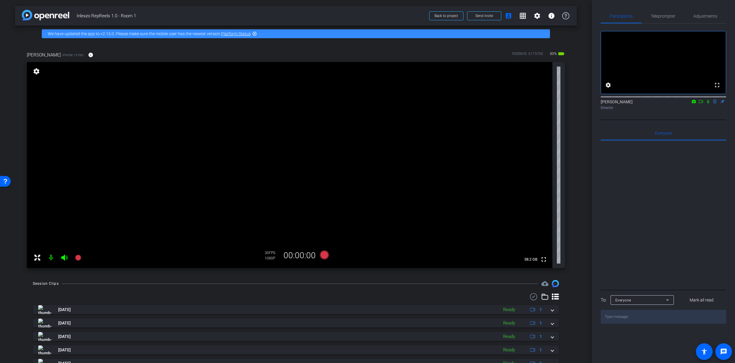
click at [709, 104] on icon at bounding box center [708, 102] width 2 height 4
click at [666, 16] on span "Teleprompter" at bounding box center [663, 16] width 24 height 4
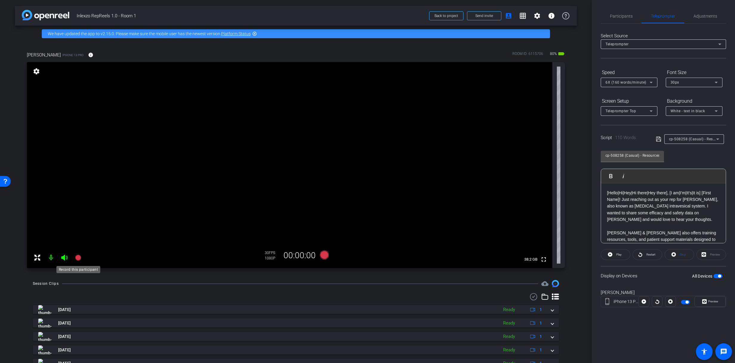
click at [81, 259] on icon at bounding box center [78, 257] width 7 height 7
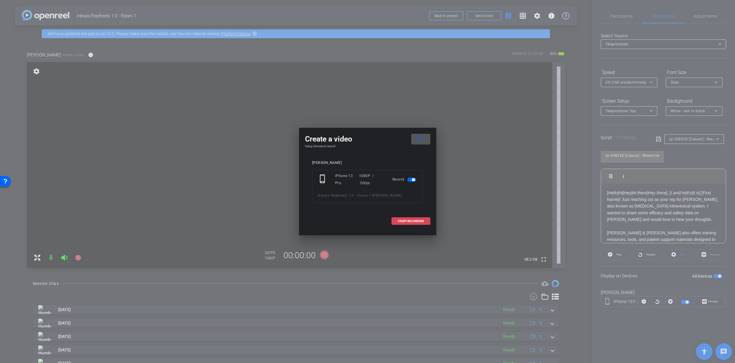
click at [414, 220] on span "START RECORDING" at bounding box center [411, 221] width 26 height 3
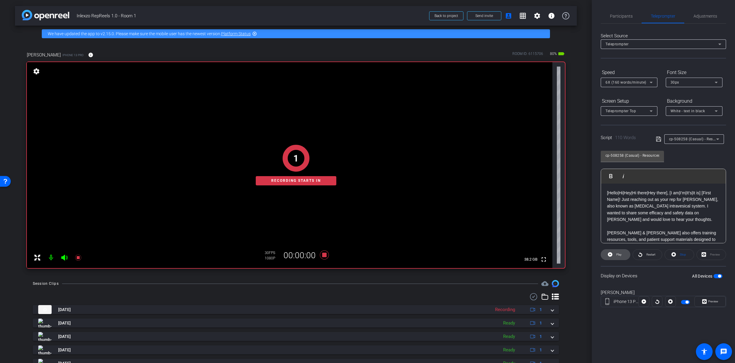
click at [622, 255] on span at bounding box center [615, 255] width 29 height 14
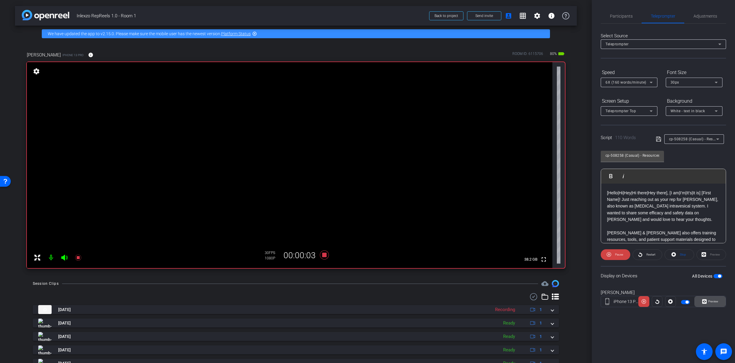
click at [712, 301] on span "Preview" at bounding box center [714, 301] width 10 height 3
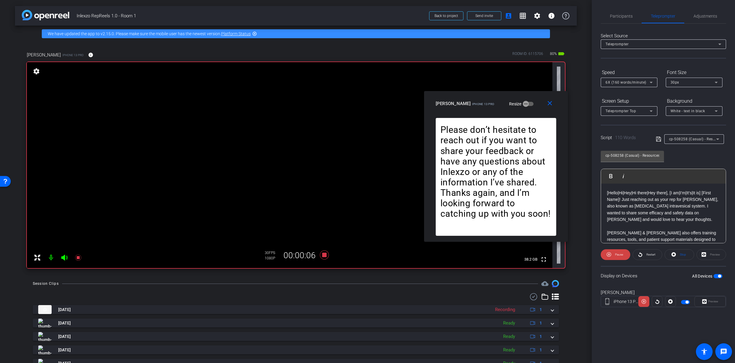
drag, startPoint x: 368, startPoint y: 115, endPoint x: 448, endPoint y: 84, distance: 86.1
click at [448, 98] on div "Jonathan McNeil iPhone 13 Pro Resize" at bounding box center [498, 103] width 125 height 11
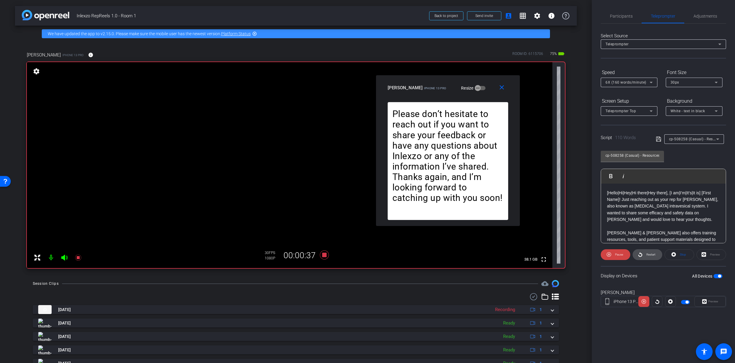
click at [648, 253] on span "Restart" at bounding box center [651, 254] width 9 height 3
click at [644, 258] on span at bounding box center [647, 255] width 29 height 14
click at [646, 256] on span "Restart" at bounding box center [650, 255] width 10 height 8
click at [79, 257] on icon at bounding box center [78, 257] width 7 height 7
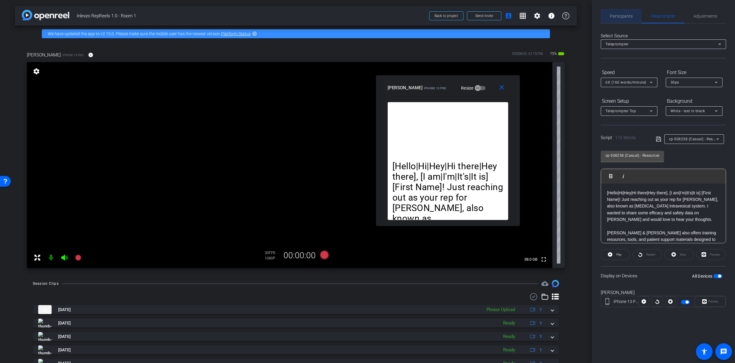
click at [626, 21] on span "Participants" at bounding box center [621, 16] width 23 height 14
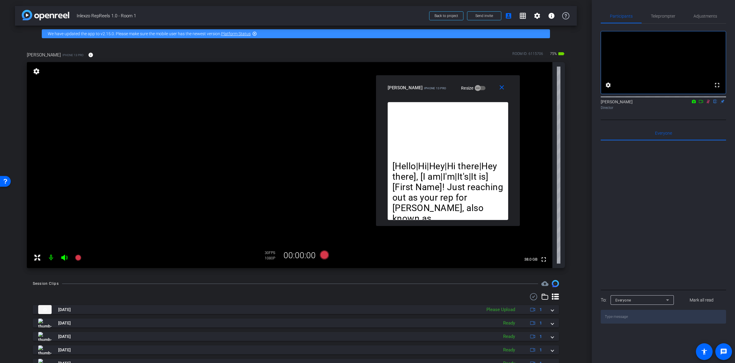
click at [706, 104] on icon at bounding box center [708, 101] width 5 height 4
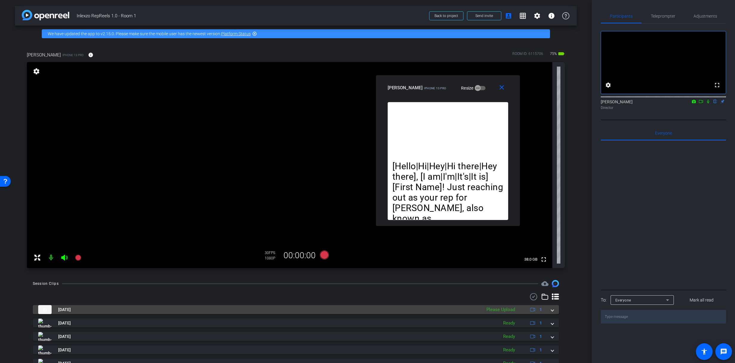
click at [548, 311] on div "Aug 28, 2025 Please Upload 1" at bounding box center [294, 309] width 513 height 9
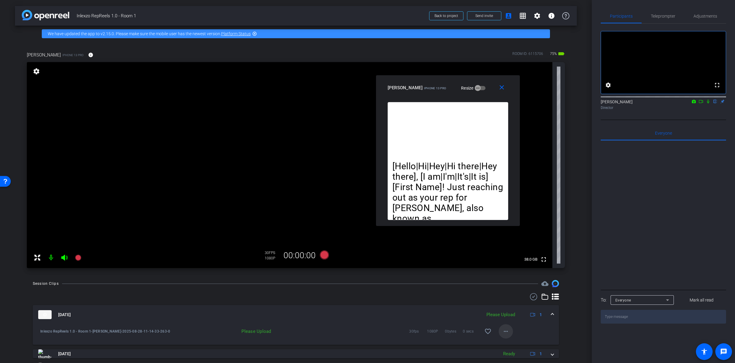
click at [507, 333] on span at bounding box center [506, 331] width 14 height 14
click at [508, 304] on span "Upload" at bounding box center [513, 304] width 24 height 7
click at [661, 19] on span "Teleprompter" at bounding box center [663, 16] width 24 height 14
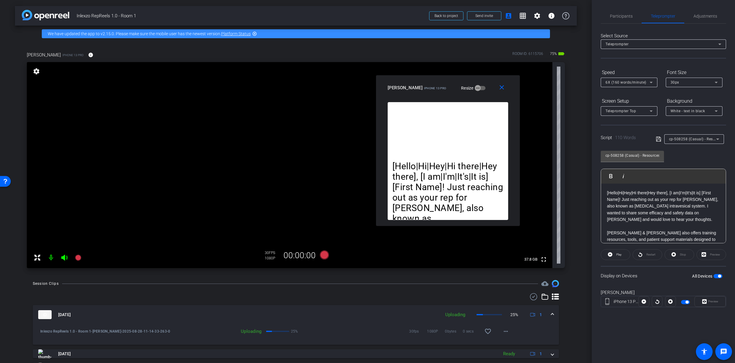
click at [703, 142] on div "cp-508258 (Casual) - Resources to Share" at bounding box center [692, 138] width 47 height 7
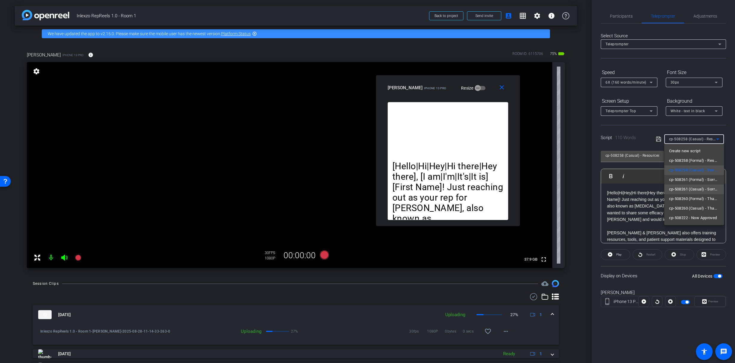
click at [702, 190] on span "cp-508261 (Casual) - Sorry I Missed You" at bounding box center [694, 189] width 50 height 7
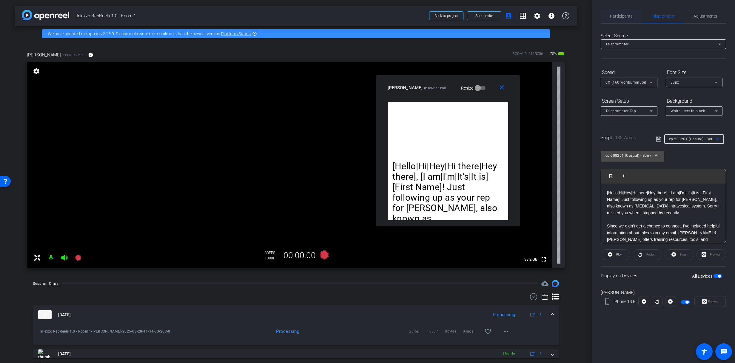
click at [622, 17] on span "Participants" at bounding box center [621, 16] width 23 height 4
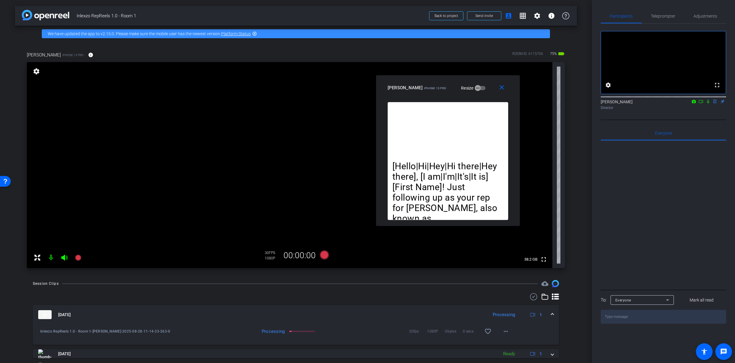
click at [708, 104] on icon at bounding box center [708, 101] width 5 height 4
click at [671, 17] on span "Teleprompter" at bounding box center [663, 16] width 24 height 4
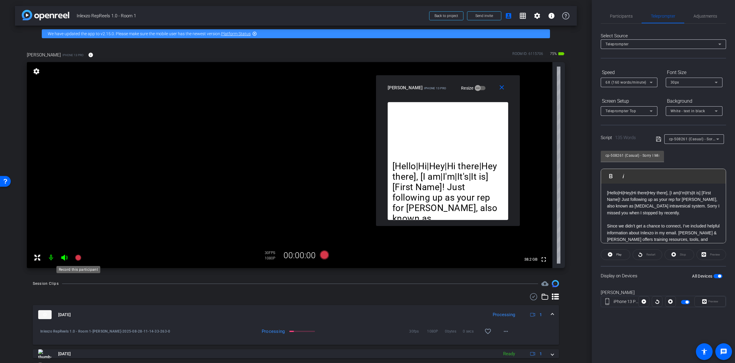
click at [79, 259] on icon at bounding box center [78, 258] width 6 height 6
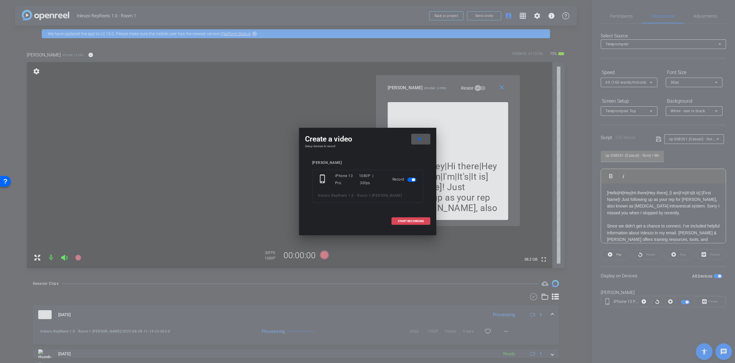
click at [399, 220] on span "START RECORDING" at bounding box center [411, 221] width 26 height 3
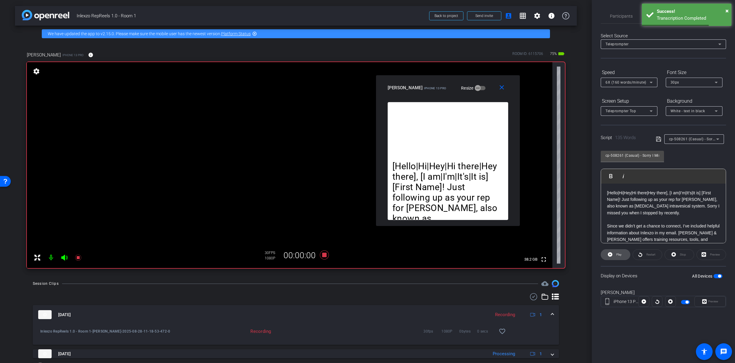
click at [617, 254] on span "Play" at bounding box center [619, 254] width 5 height 3
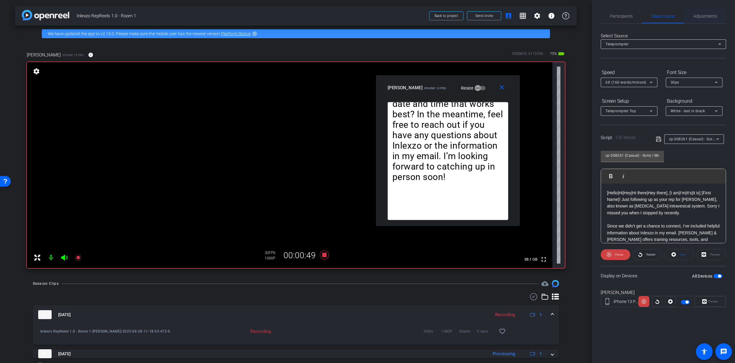
click at [707, 14] on span "Adjustments" at bounding box center [706, 16] width 24 height 4
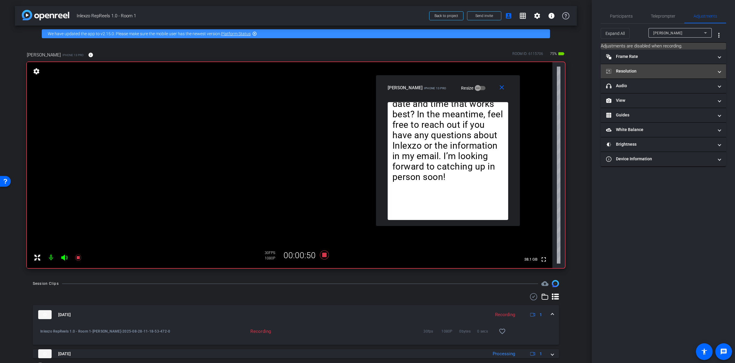
click at [647, 78] on mat-expansion-panel-header "Resolution" at bounding box center [663, 71] width 125 height 14
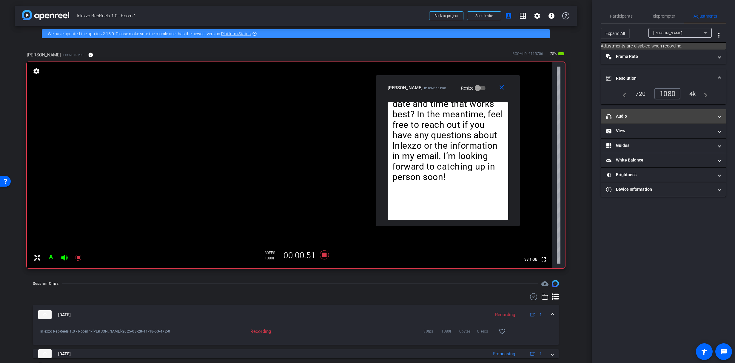
click at [632, 120] on mat-expansion-panel-header "headphone icon Audio" at bounding box center [663, 116] width 125 height 14
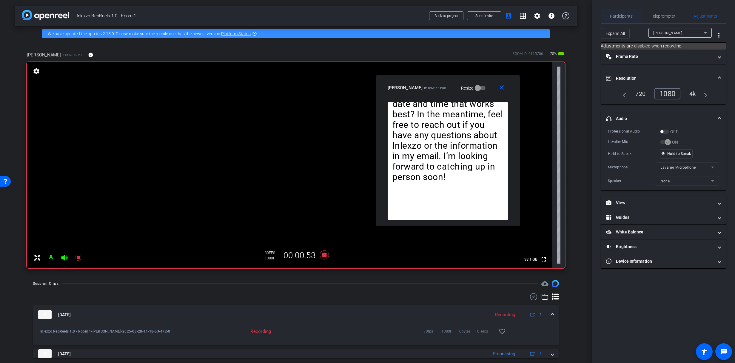
click at [618, 11] on span "Participants" at bounding box center [621, 16] width 23 height 14
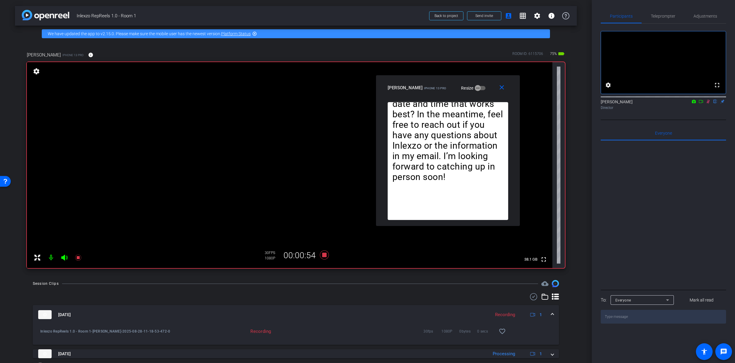
click at [712, 104] on mat-icon "flip" at bounding box center [715, 101] width 7 height 5
click at [709, 104] on icon at bounding box center [708, 101] width 5 height 4
click at [712, 104] on mat-icon "flip" at bounding box center [715, 101] width 7 height 5
click at [695, 15] on span "Adjustments" at bounding box center [706, 16] width 24 height 4
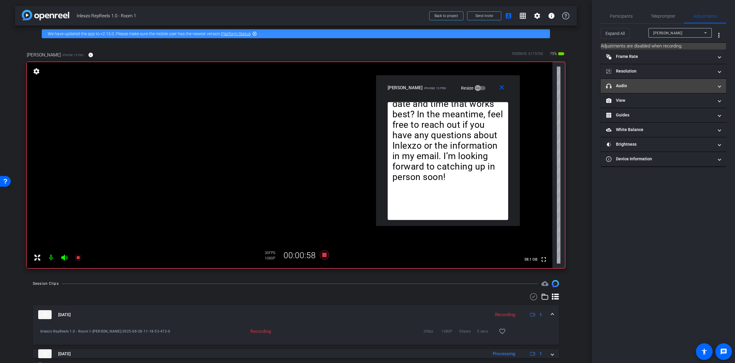
click at [640, 89] on mat-expansion-panel-header "headphone icon Audio" at bounding box center [663, 86] width 125 height 14
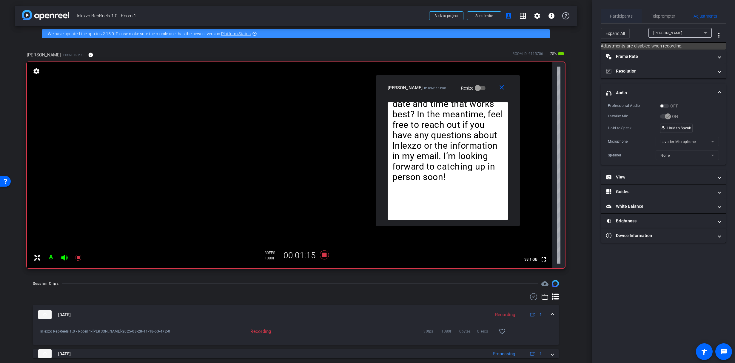
click at [617, 15] on span "Participants" at bounding box center [621, 16] width 23 height 4
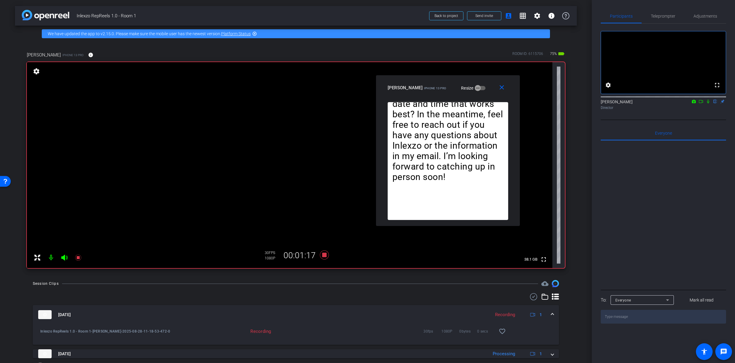
drag, startPoint x: 709, startPoint y: 110, endPoint x: 706, endPoint y: 91, distance: 18.8
click at [709, 104] on icon at bounding box center [708, 101] width 5 height 4
click at [663, 17] on span "Teleprompter" at bounding box center [663, 16] width 24 height 4
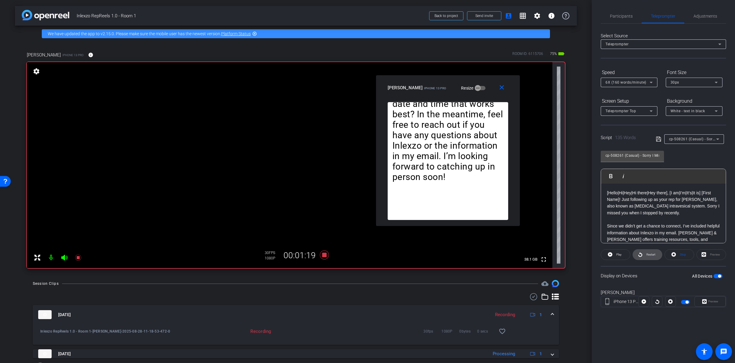
click at [647, 257] on span "Restart" at bounding box center [650, 255] width 10 height 8
click at [620, 19] on span "Participants" at bounding box center [621, 16] width 23 height 14
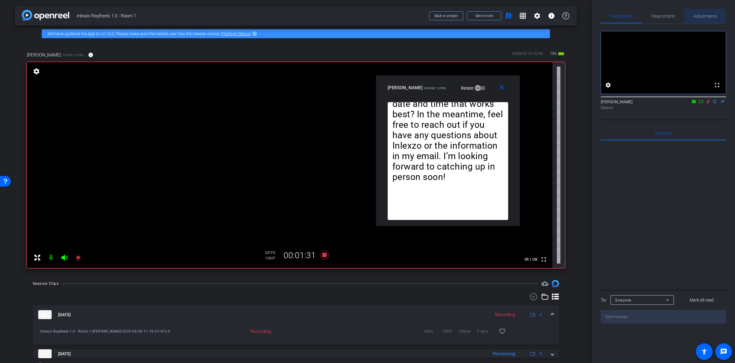
click at [700, 14] on span "Adjustments" at bounding box center [706, 16] width 24 height 4
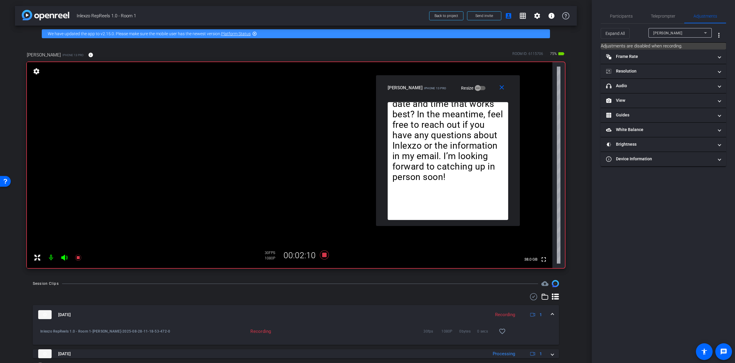
click at [663, 24] on div "Expand All Jonathan McNeil more_vert" at bounding box center [663, 33] width 125 height 19
click at [659, 13] on span "Teleprompter" at bounding box center [663, 16] width 24 height 14
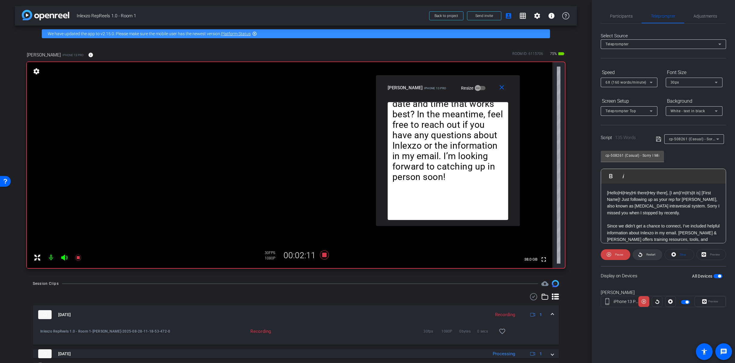
click at [649, 255] on span "Restart" at bounding box center [651, 254] width 9 height 3
click at [661, 302] on span at bounding box center [657, 301] width 10 height 14
click at [326, 256] on icon at bounding box center [324, 255] width 14 height 11
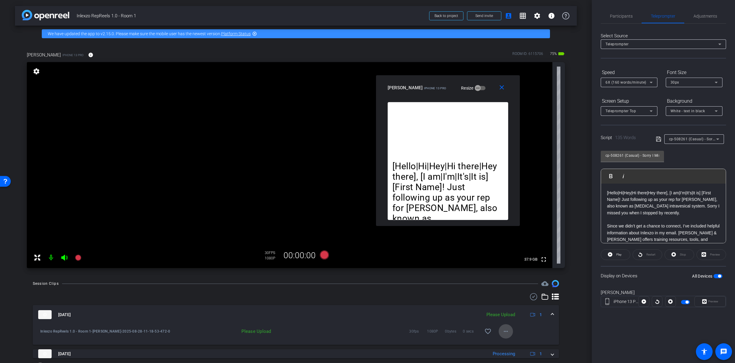
click at [504, 328] on mat-icon "more_horiz" at bounding box center [506, 331] width 7 height 7
click at [506, 302] on span "Upload" at bounding box center [513, 304] width 24 height 7
click at [616, 10] on span "Participants" at bounding box center [621, 16] width 23 height 14
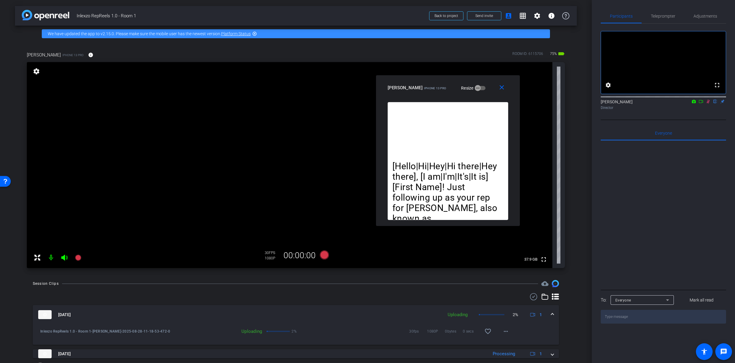
click at [708, 104] on icon at bounding box center [708, 101] width 5 height 4
click at [708, 104] on icon at bounding box center [708, 102] width 2 height 4
click at [664, 17] on span "Teleprompter" at bounding box center [663, 16] width 24 height 4
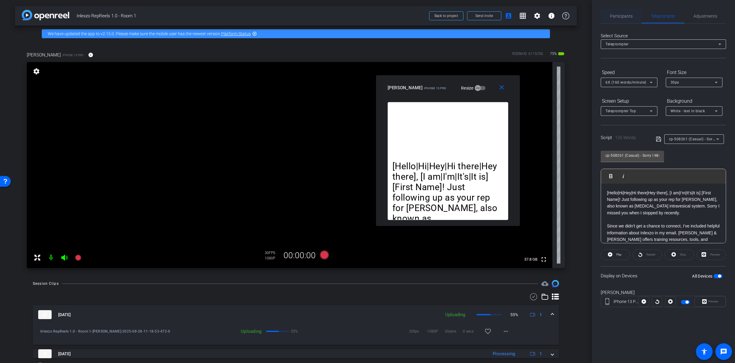
click at [625, 15] on span "Participants" at bounding box center [621, 16] width 23 height 4
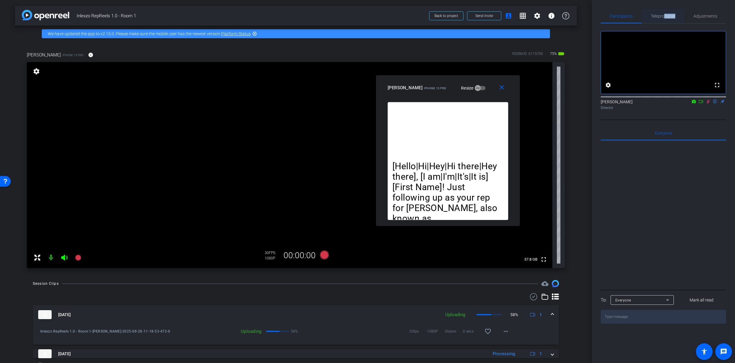
click at [666, 18] on span "Teleprompter" at bounding box center [663, 16] width 24 height 14
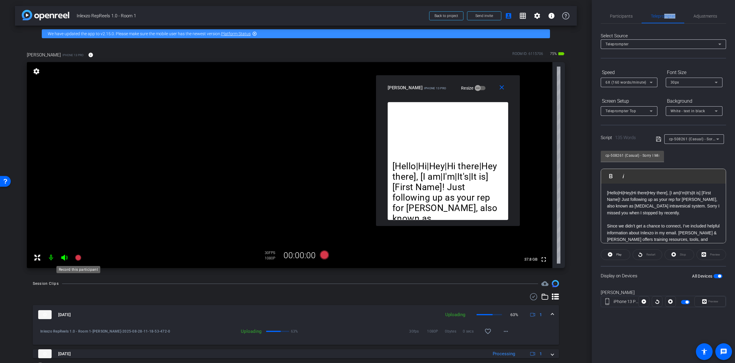
click at [79, 259] on icon at bounding box center [78, 258] width 6 height 6
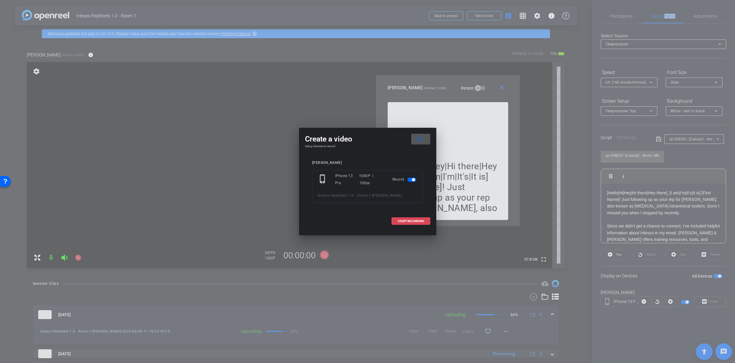
click at [405, 223] on span at bounding box center [411, 221] width 38 height 14
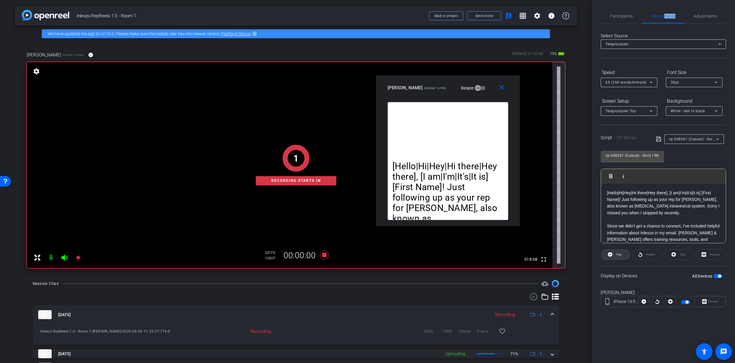
click at [620, 255] on span "Play" at bounding box center [619, 254] width 5 height 3
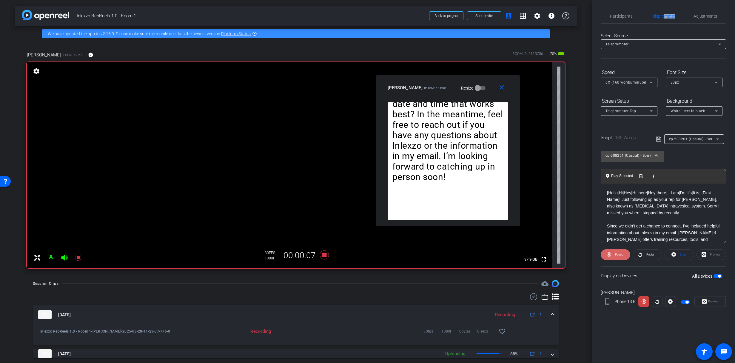
click at [611, 258] on icon at bounding box center [609, 254] width 4 height 7
click at [645, 255] on span "Restart" at bounding box center [650, 255] width 10 height 8
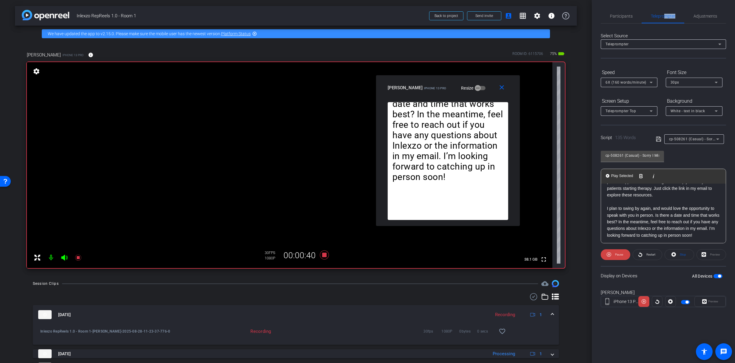
scroll to position [66, 0]
click at [685, 13] on div "Adjustments" at bounding box center [706, 16] width 42 height 14
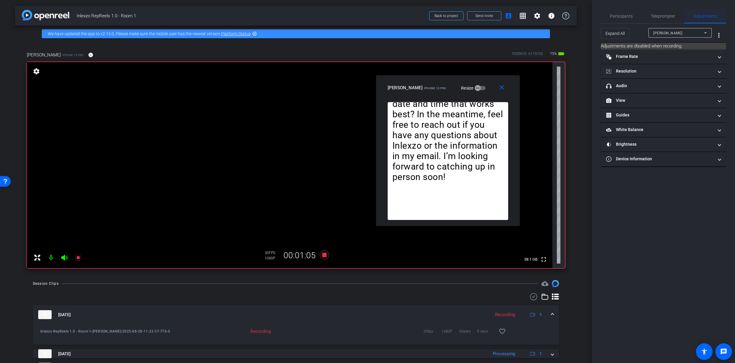
click at [697, 15] on span "Adjustments" at bounding box center [706, 16] width 24 height 4
click at [648, 83] on mat-panel-title "headphone icon Audio" at bounding box center [659, 86] width 107 height 6
click at [612, 23] on span "Participants" at bounding box center [621, 16] width 23 height 14
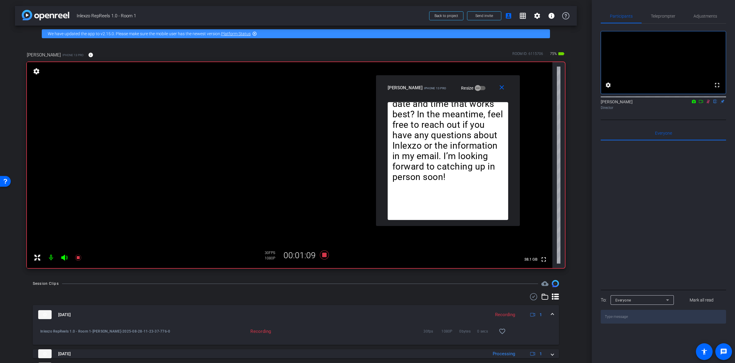
click at [708, 104] on icon at bounding box center [708, 101] width 5 height 4
click at [713, 24] on div "fullscreen settings James Monte flip Director" at bounding box center [663, 68] width 125 height 89
click at [706, 18] on span "Adjustments" at bounding box center [706, 16] width 24 height 4
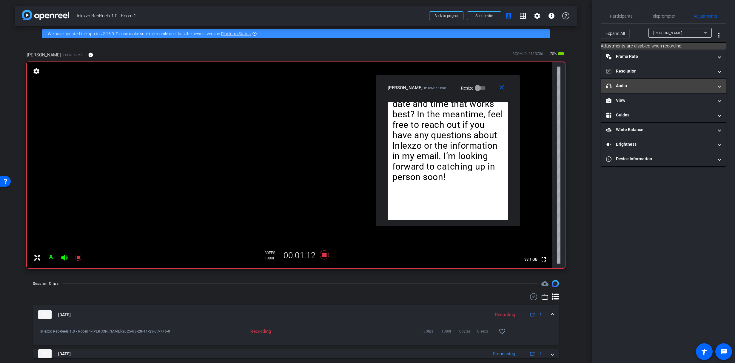
click at [645, 84] on mat-panel-title "headphone icon Audio" at bounding box center [659, 86] width 107 height 6
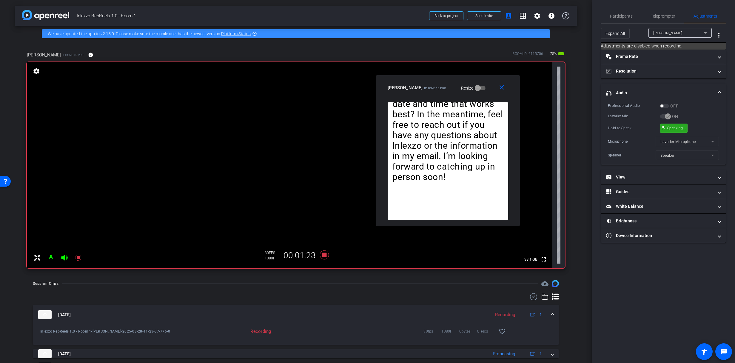
click at [670, 125] on div "mic_none Speaking..." at bounding box center [674, 128] width 27 height 9
click at [676, 131] on div "mic_none Speaking..." at bounding box center [674, 128] width 27 height 9
click at [624, 18] on span "Participants" at bounding box center [621, 16] width 23 height 4
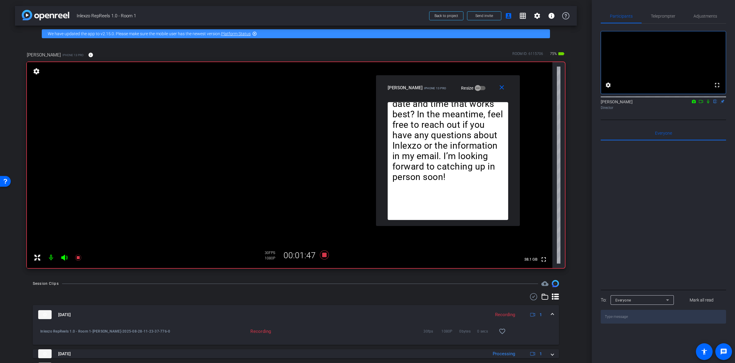
click at [708, 104] on icon at bounding box center [708, 102] width 2 height 4
click at [659, 16] on span "Teleprompter" at bounding box center [663, 16] width 24 height 4
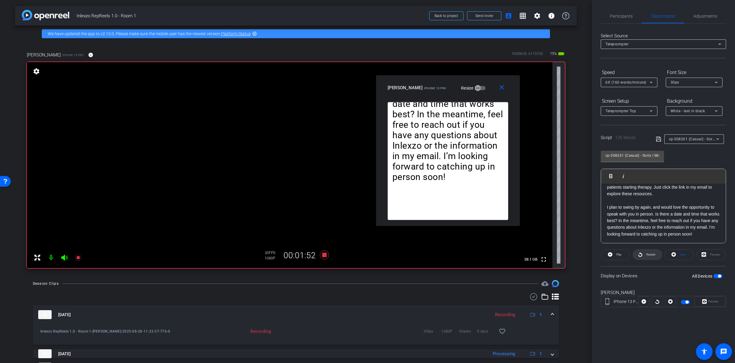
click at [643, 256] on icon at bounding box center [640, 254] width 4 height 7
click at [625, 80] on span "6X (160 words/minute)" at bounding box center [626, 82] width 41 height 4
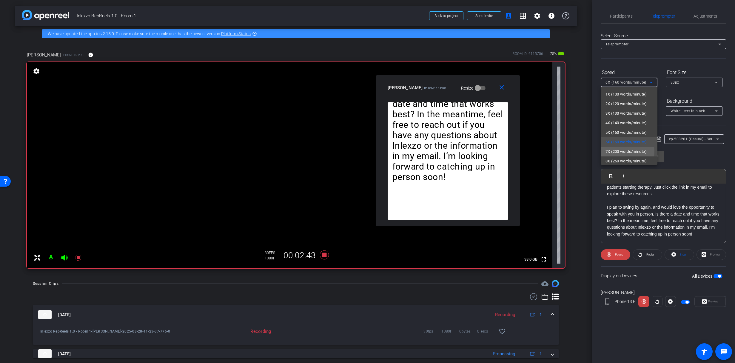
click at [617, 152] on span "7X (200 words/minute)" at bounding box center [626, 151] width 41 height 7
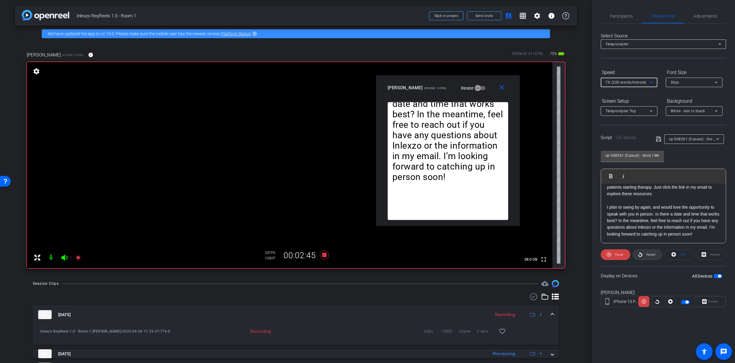
click at [647, 253] on span "Restart" at bounding box center [651, 254] width 9 height 3
click at [697, 12] on span "Adjustments" at bounding box center [706, 16] width 24 height 14
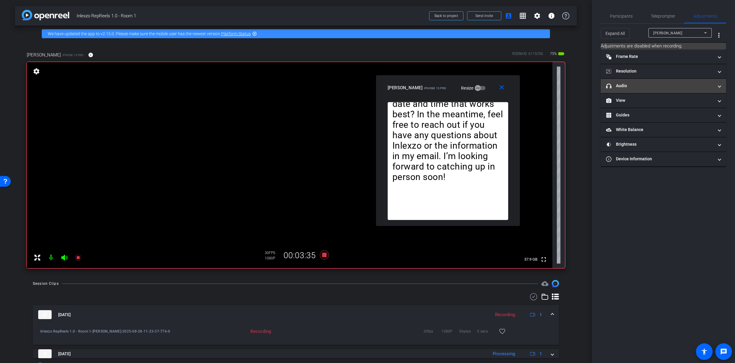
click at [641, 82] on mat-expansion-panel-header "headphone icon Audio" at bounding box center [663, 86] width 125 height 14
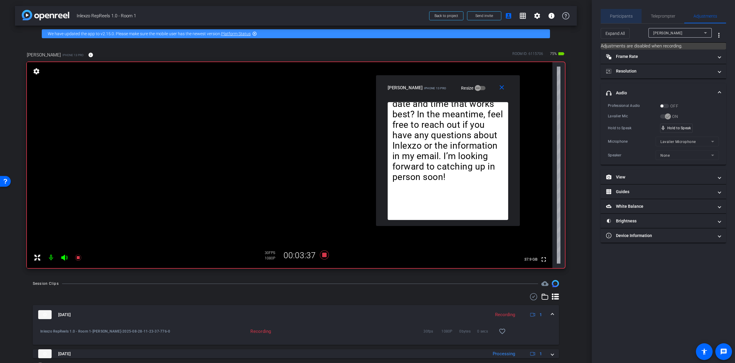
click at [622, 14] on span "Participants" at bounding box center [621, 16] width 23 height 4
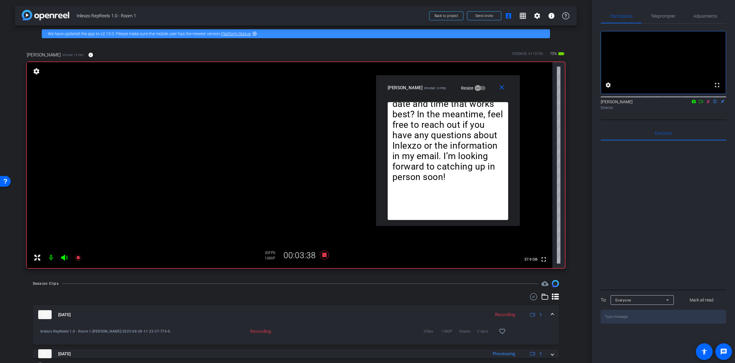
click at [709, 104] on icon at bounding box center [708, 101] width 5 height 4
click at [703, 17] on span "Adjustments" at bounding box center [706, 16] width 24 height 4
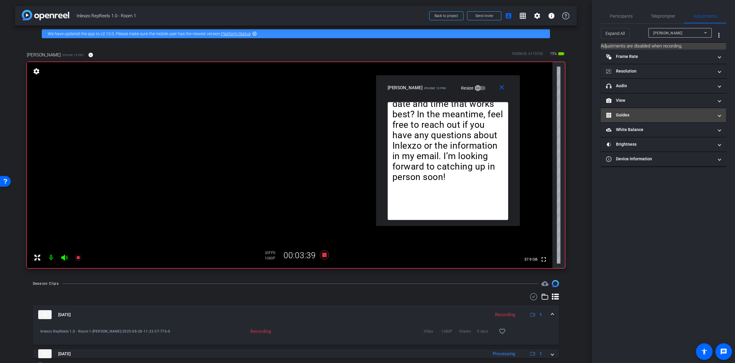
click at [656, 87] on mat-panel-title "headphone icon Audio" at bounding box center [659, 86] width 107 height 6
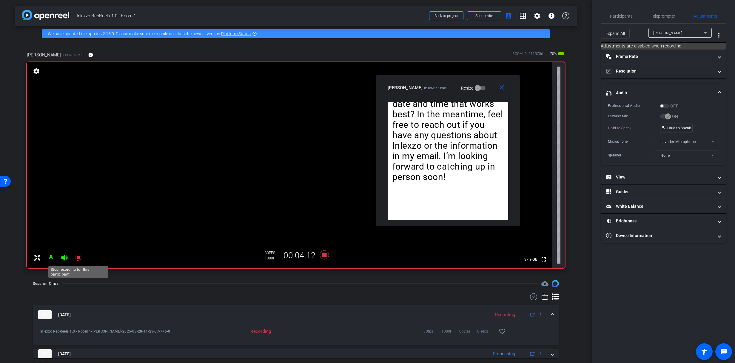
click at [80, 258] on icon at bounding box center [78, 257] width 7 height 7
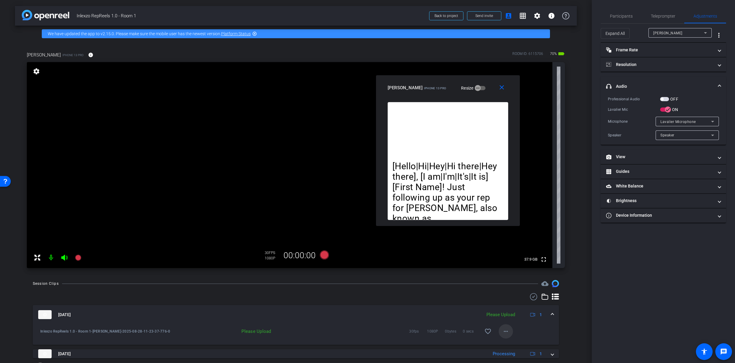
click at [503, 331] on mat-icon "more_horiz" at bounding box center [506, 331] width 7 height 7
click at [509, 303] on span "Upload" at bounding box center [513, 304] width 24 height 7
click at [626, 16] on span "Participants" at bounding box center [621, 16] width 23 height 4
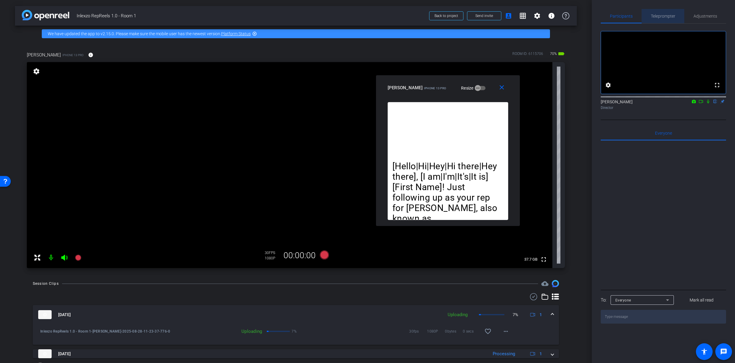
click at [662, 10] on span "Teleprompter" at bounding box center [663, 16] width 24 height 14
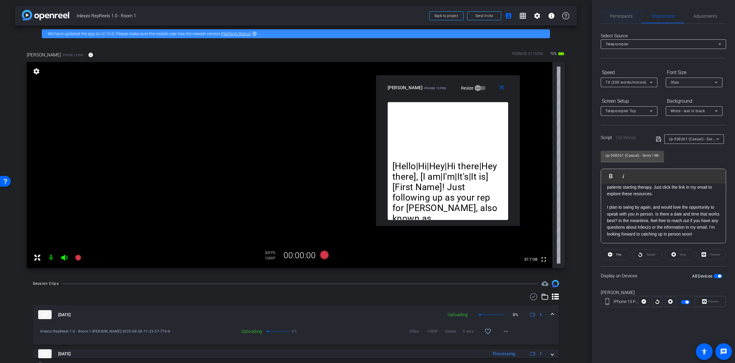
drag, startPoint x: 623, startPoint y: 13, endPoint x: 628, endPoint y: 15, distance: 5.5
click at [623, 13] on span "Participants" at bounding box center [621, 16] width 23 height 14
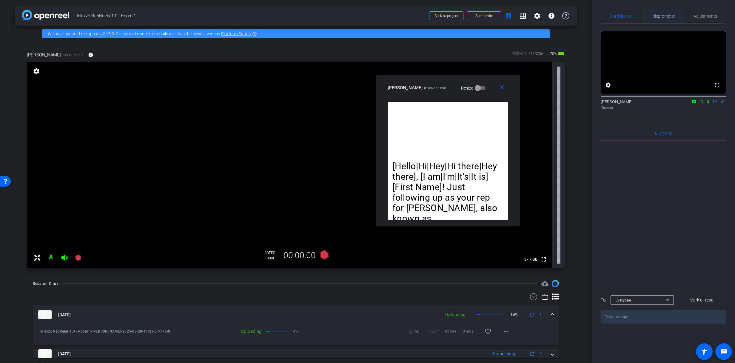
click at [661, 18] on span "Teleprompter" at bounding box center [663, 16] width 24 height 4
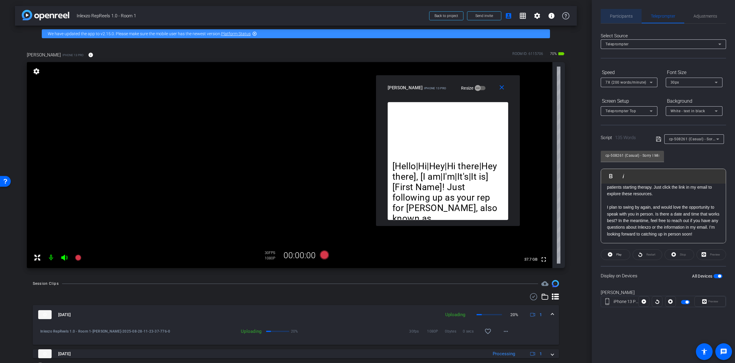
click at [618, 15] on span "Participants" at bounding box center [621, 16] width 23 height 4
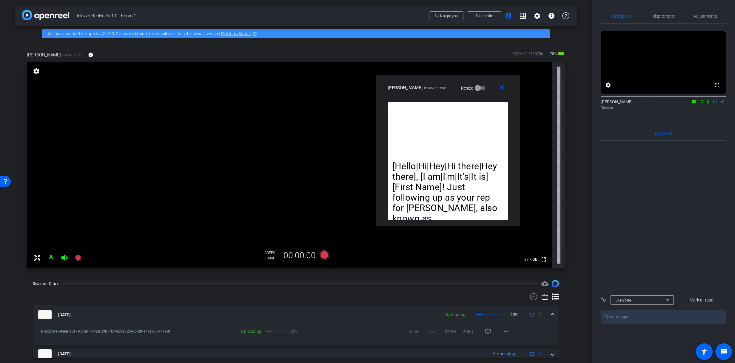
click at [709, 104] on icon at bounding box center [708, 101] width 5 height 4
click at [660, 18] on span "Teleprompter" at bounding box center [663, 16] width 24 height 4
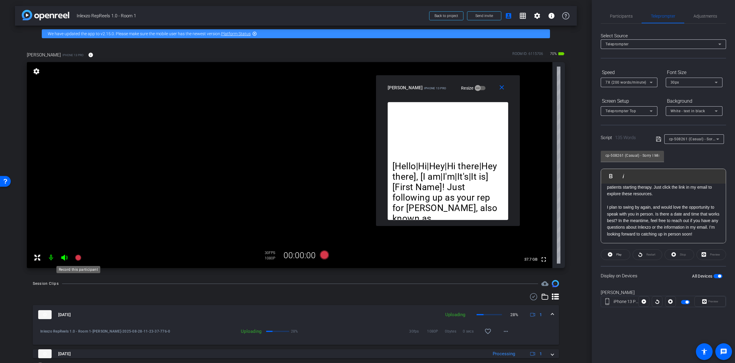
click at [79, 259] on icon at bounding box center [78, 258] width 6 height 6
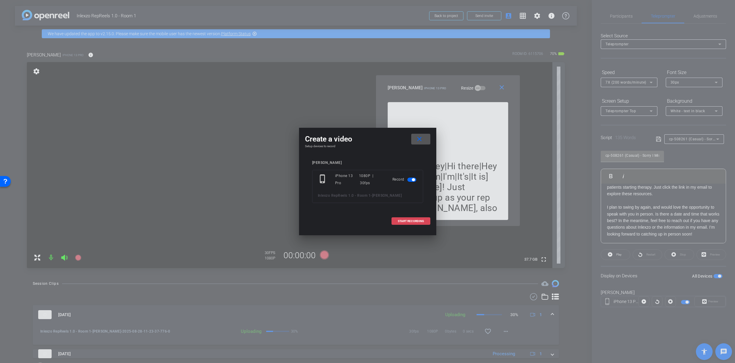
click at [408, 220] on span "START RECORDING" at bounding box center [411, 221] width 26 height 3
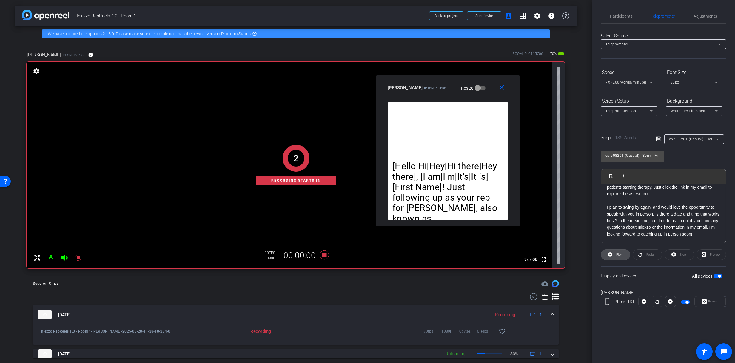
click at [618, 254] on span "Play" at bounding box center [619, 254] width 5 height 3
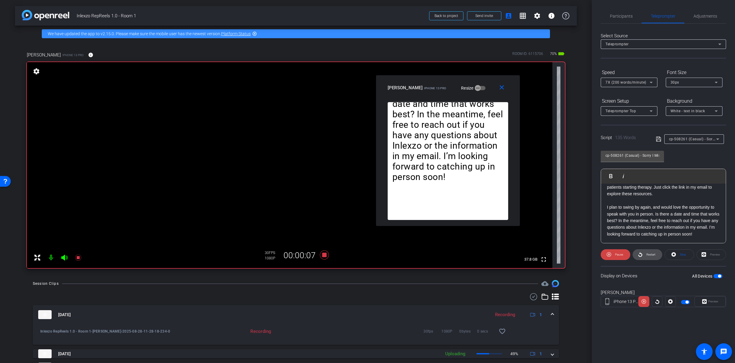
click at [644, 257] on span at bounding box center [647, 255] width 29 height 14
click at [643, 260] on openreel-capture-teleprompter "Speed 7X (200 words/minute) Font Size 30px Screen Setup Teleprompter Top Backgr…" at bounding box center [663, 192] width 125 height 250
click at [644, 258] on span at bounding box center [647, 255] width 29 height 14
click at [623, 83] on span "7X (200 words/minute)" at bounding box center [626, 82] width 41 height 4
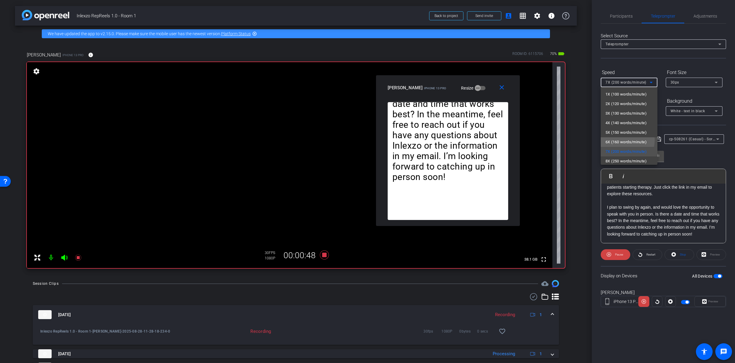
click at [620, 140] on span "6X (160 words/minute)" at bounding box center [626, 142] width 41 height 7
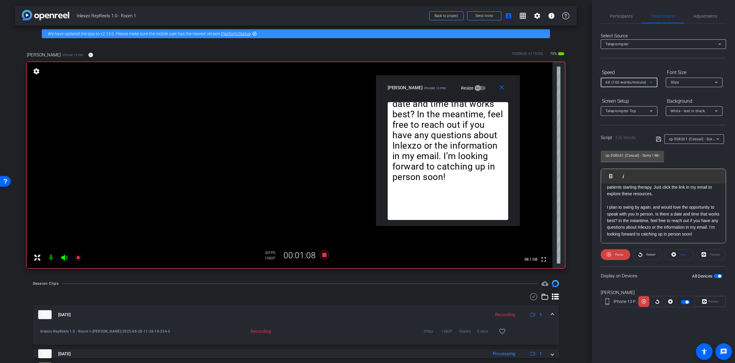
click at [623, 81] on span "6X (160 words/minute)" at bounding box center [626, 82] width 41 height 4
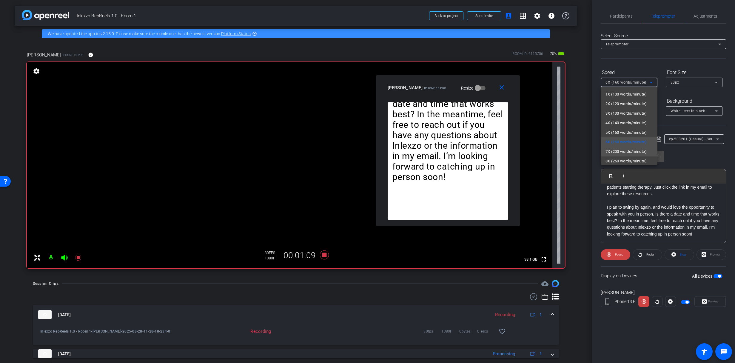
click at [621, 152] on span "7X (200 words/minute)" at bounding box center [626, 151] width 41 height 7
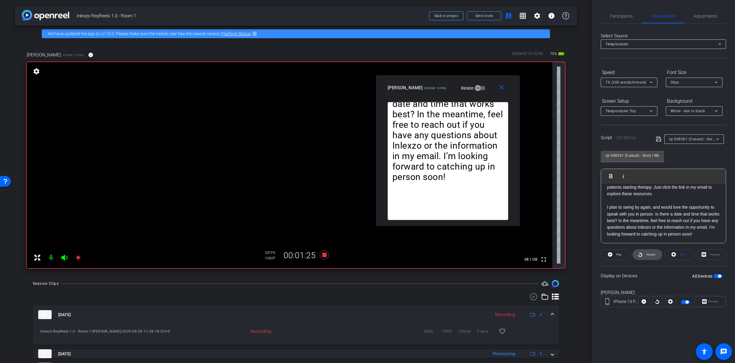
click at [648, 255] on span "Restart" at bounding box center [651, 254] width 9 height 3
click at [644, 255] on span at bounding box center [647, 255] width 29 height 14
click at [621, 256] on span "Pause" at bounding box center [619, 255] width 10 height 8
click at [623, 80] on span "7X (200 words/minute)" at bounding box center [626, 82] width 41 height 4
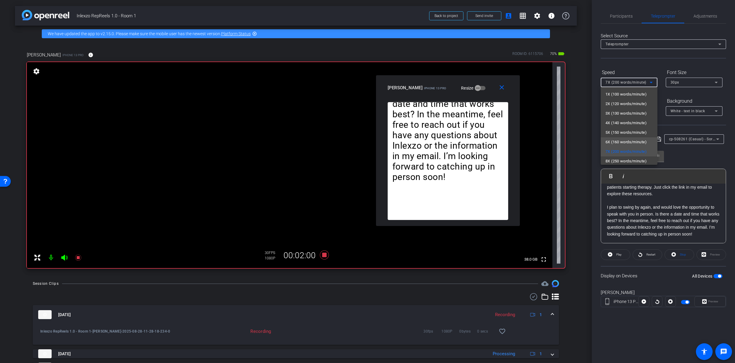
click at [615, 145] on span "6X (160 words/minute)" at bounding box center [626, 142] width 41 height 7
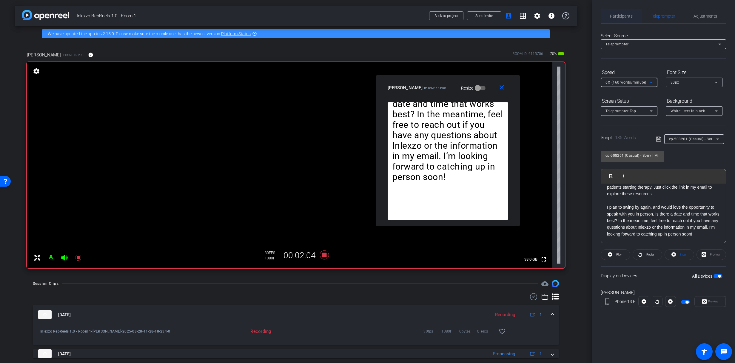
click at [621, 13] on span "Participants" at bounding box center [621, 16] width 23 height 14
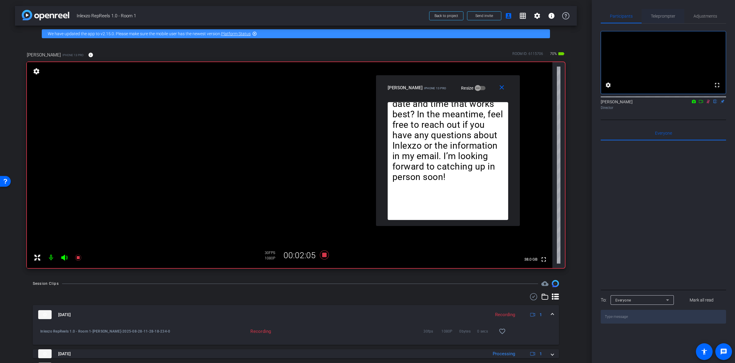
click at [660, 15] on span "Teleprompter" at bounding box center [663, 16] width 24 height 4
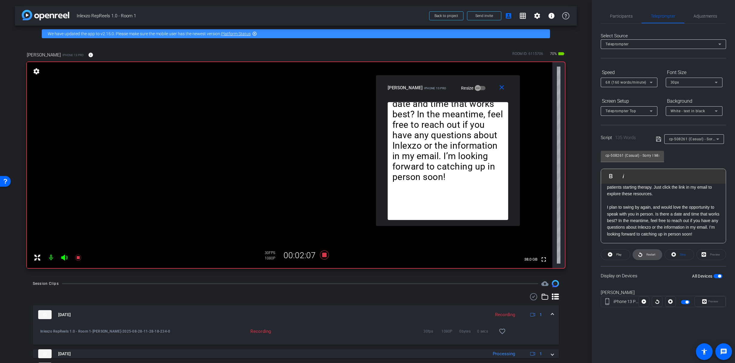
click at [639, 259] on span at bounding box center [647, 255] width 29 height 14
click at [623, 258] on button "Pause" at bounding box center [616, 254] width 30 height 11
click at [639, 253] on icon at bounding box center [640, 254] width 4 height 7
click at [635, 82] on span "6X (160 words/minute)" at bounding box center [626, 82] width 41 height 4
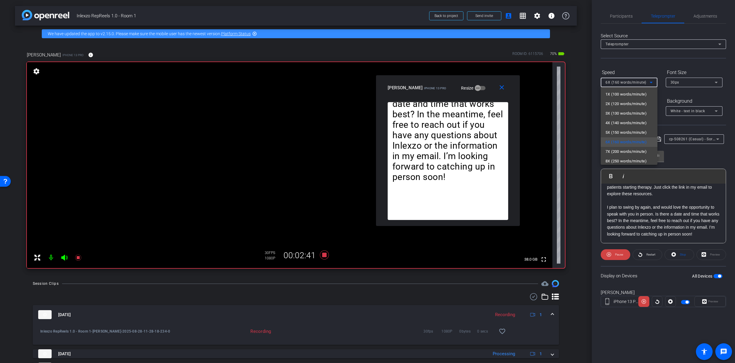
click at [688, 153] on div at bounding box center [367, 181] width 735 height 363
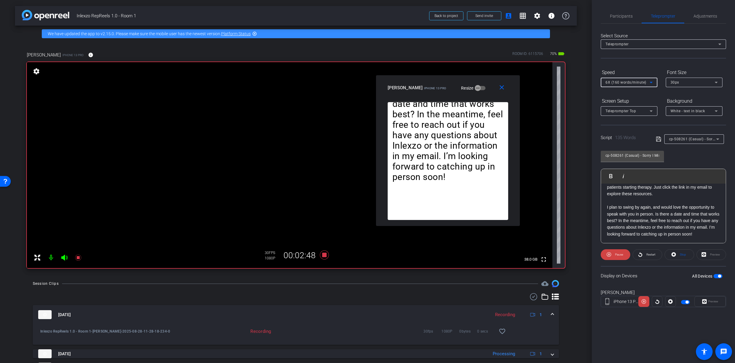
click at [640, 83] on span "6X (160 words/minute)" at bounding box center [626, 82] width 41 height 4
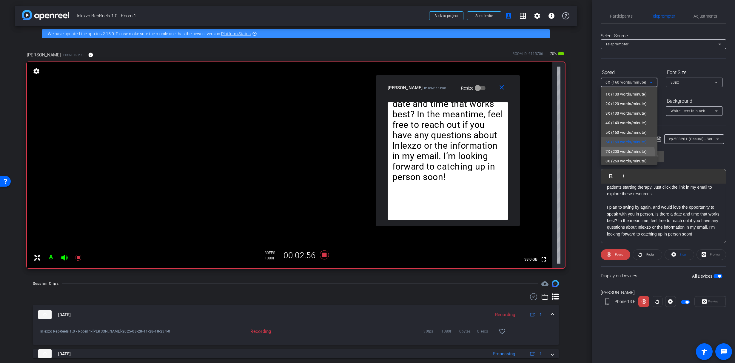
click at [626, 154] on span "7X (200 words/minute)" at bounding box center [626, 151] width 41 height 7
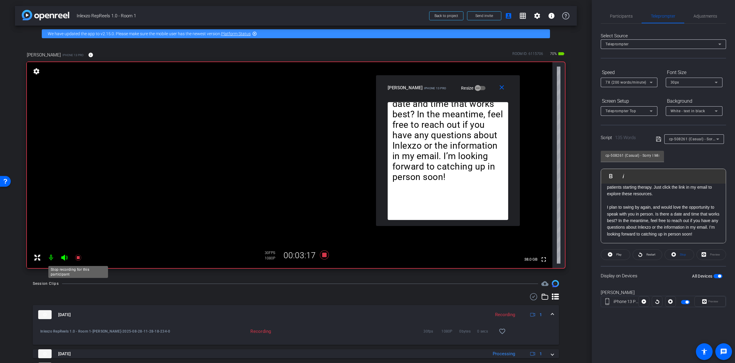
click at [78, 257] on icon at bounding box center [78, 258] width 6 height 6
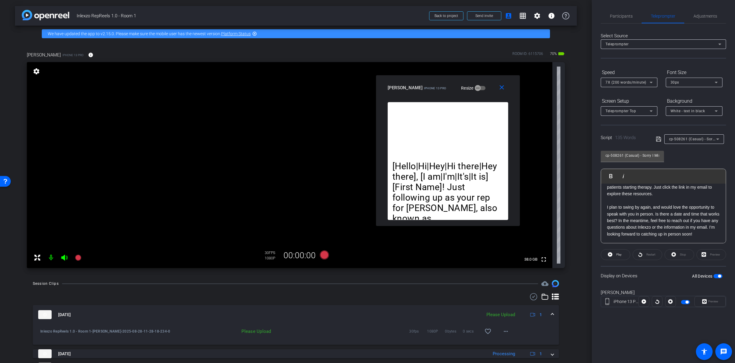
drag, startPoint x: 617, startPoint y: 17, endPoint x: 628, endPoint y: 29, distance: 16.1
click at [618, 18] on span "Participants" at bounding box center [621, 16] width 23 height 4
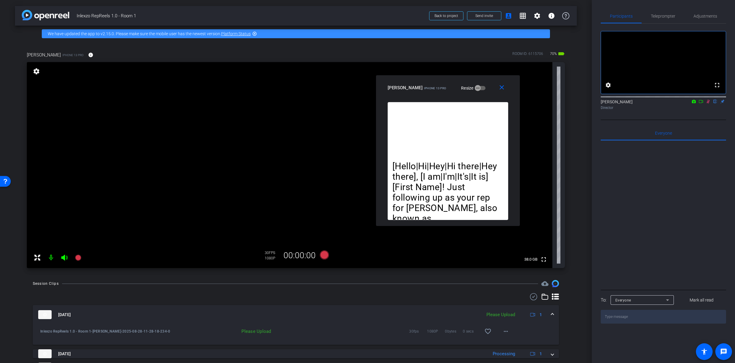
click at [711, 104] on mat-icon at bounding box center [708, 101] width 7 height 5
click at [503, 334] on mat-icon "more_horiz" at bounding box center [506, 331] width 7 height 7
click at [504, 303] on span "Upload" at bounding box center [513, 304] width 24 height 7
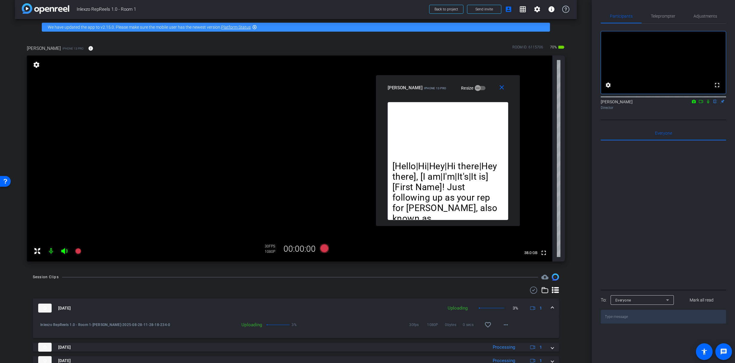
scroll to position [76, 0]
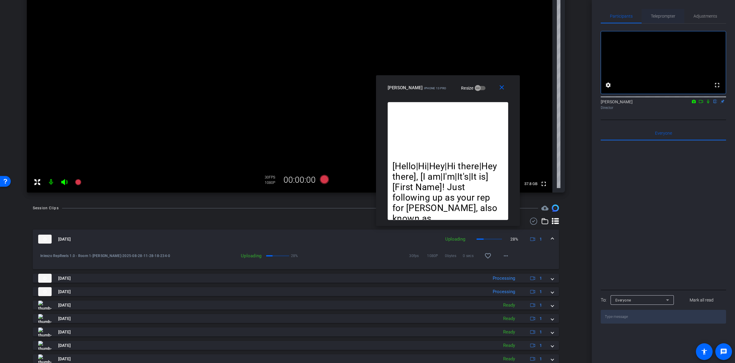
click at [668, 13] on span "Teleprompter" at bounding box center [663, 16] width 24 height 14
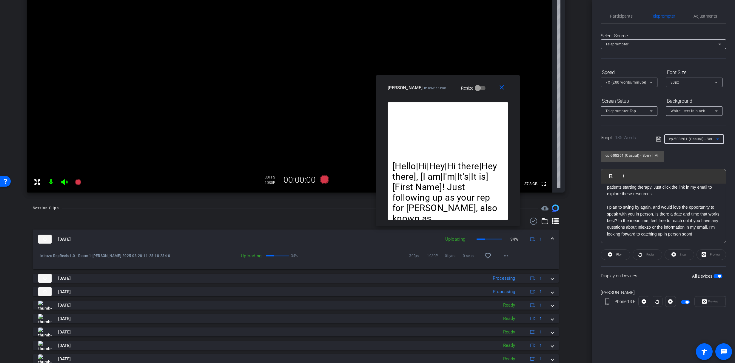
click at [688, 138] on span "cp-508261 (Casual) - Sorry I Missed You" at bounding box center [704, 138] width 70 height 5
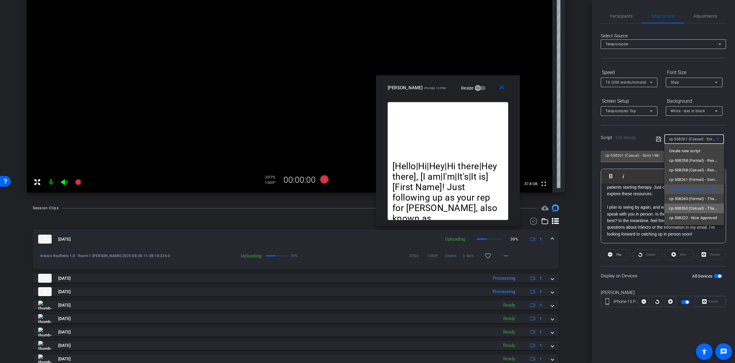
click at [692, 207] on span "cp-508260 (Casual) - Thanks for Seeing Me" at bounding box center [694, 208] width 50 height 7
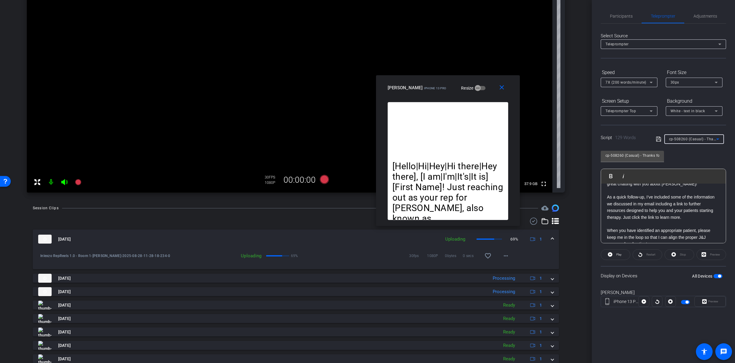
scroll to position [0, 0]
click at [623, 14] on span "Participants" at bounding box center [621, 16] width 23 height 4
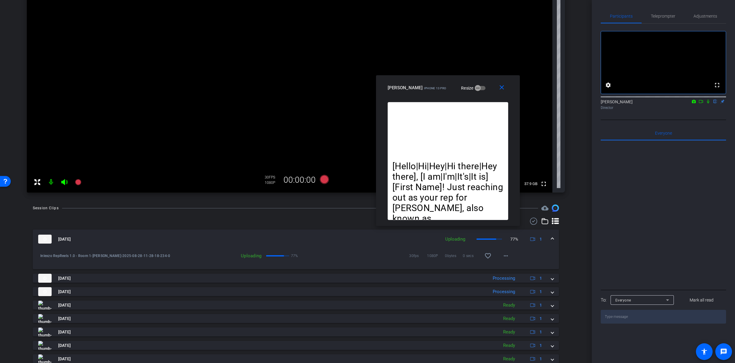
click at [709, 104] on icon at bounding box center [708, 101] width 5 height 4
click at [671, 17] on span "Teleprompter" at bounding box center [663, 16] width 24 height 4
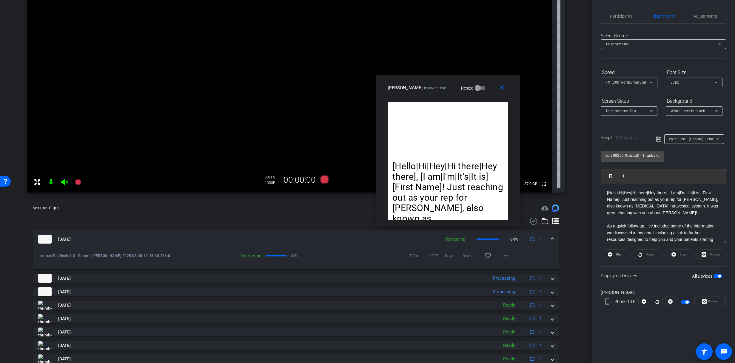
click at [79, 182] on icon at bounding box center [78, 182] width 6 height 6
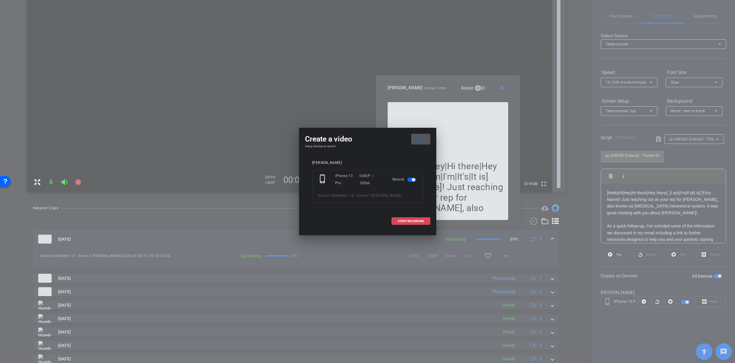
drag, startPoint x: 408, startPoint y: 222, endPoint x: 411, endPoint y: 222, distance: 3.0
click at [408, 222] on span "START RECORDING" at bounding box center [411, 221] width 26 height 3
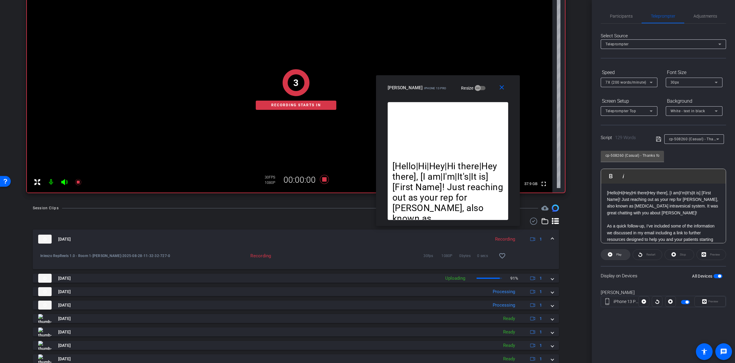
click at [617, 254] on span "Play" at bounding box center [619, 254] width 5 height 3
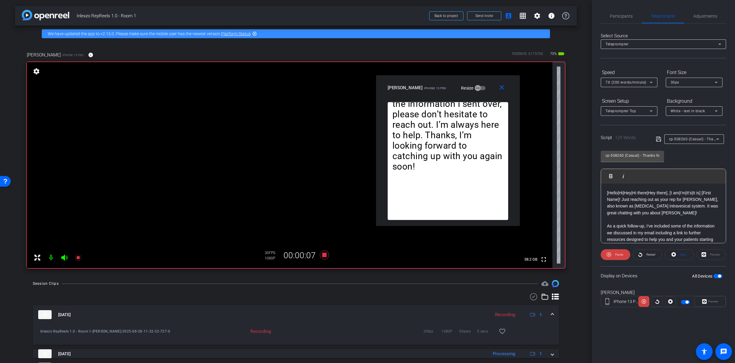
click at [626, 86] on div "7X (200 words/minute)" at bounding box center [629, 83] width 47 height 10
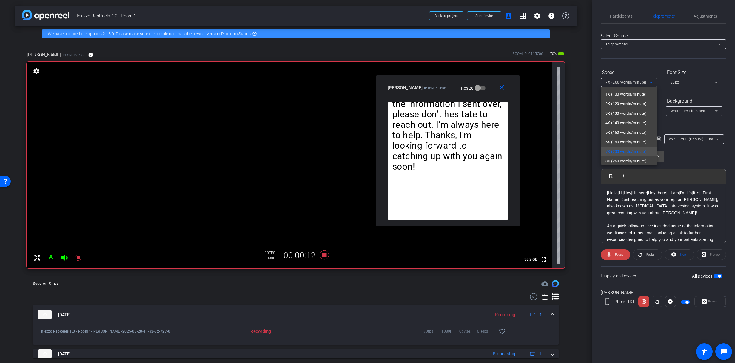
click at [706, 162] on div at bounding box center [367, 181] width 735 height 363
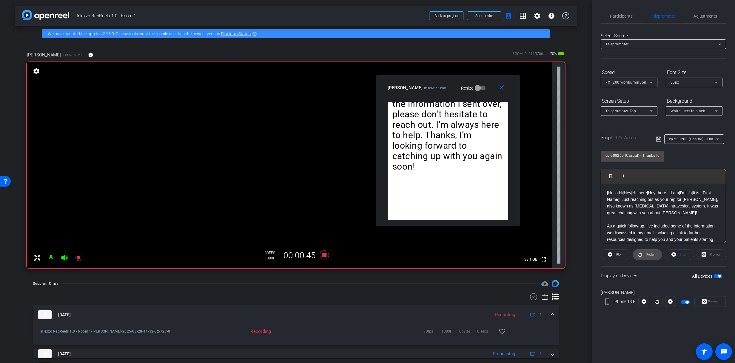
click at [645, 254] on span "Restart" at bounding box center [650, 255] width 10 height 8
click at [649, 253] on span "Restart" at bounding box center [651, 254] width 9 height 3
click at [610, 11] on span "Participants" at bounding box center [621, 16] width 23 height 14
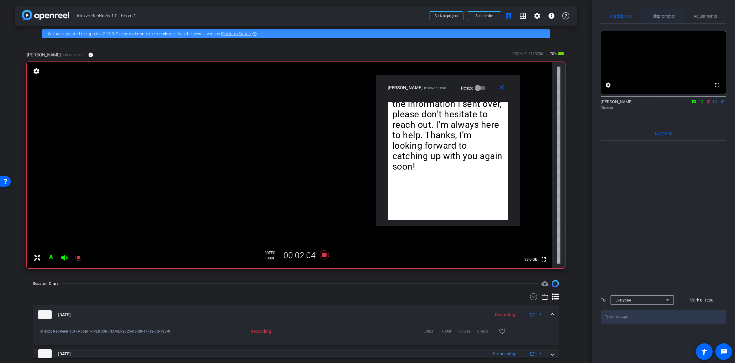
click at [666, 18] on span "Teleprompter" at bounding box center [663, 16] width 24 height 4
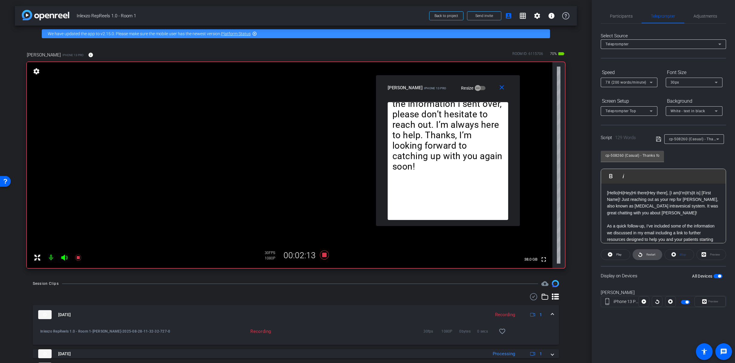
click at [645, 256] on span "Restart" at bounding box center [650, 255] width 10 height 8
click at [695, 17] on span "Adjustments" at bounding box center [706, 16] width 24 height 4
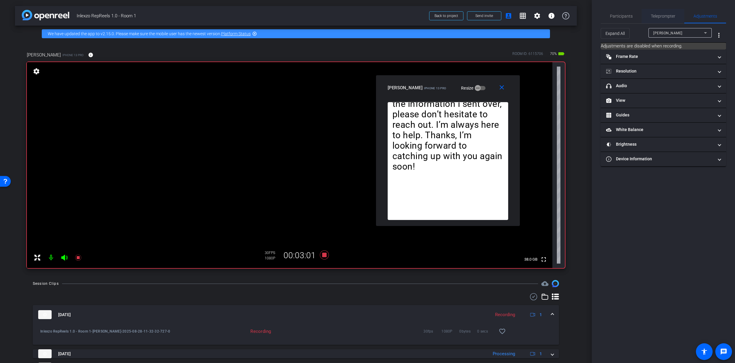
click at [669, 10] on span "Teleprompter" at bounding box center [663, 16] width 24 height 14
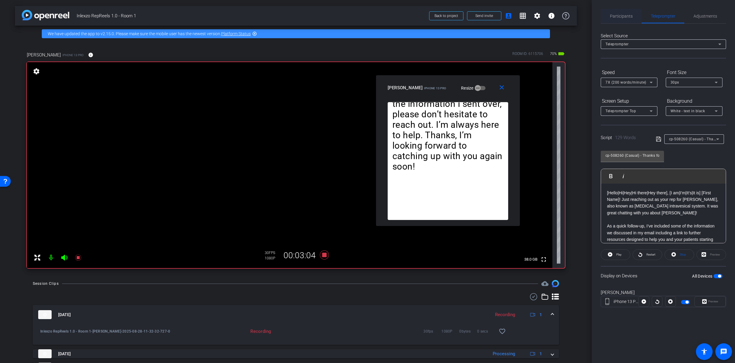
drag, startPoint x: 619, startPoint y: 17, endPoint x: 628, endPoint y: 21, distance: 9.8
click at [620, 17] on span "Participants" at bounding box center [621, 16] width 23 height 4
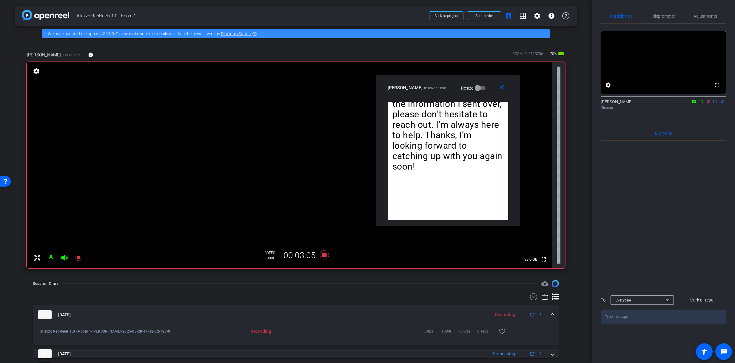
click at [709, 104] on icon at bounding box center [708, 102] width 3 height 4
click at [702, 15] on span "Adjustments" at bounding box center [706, 16] width 24 height 4
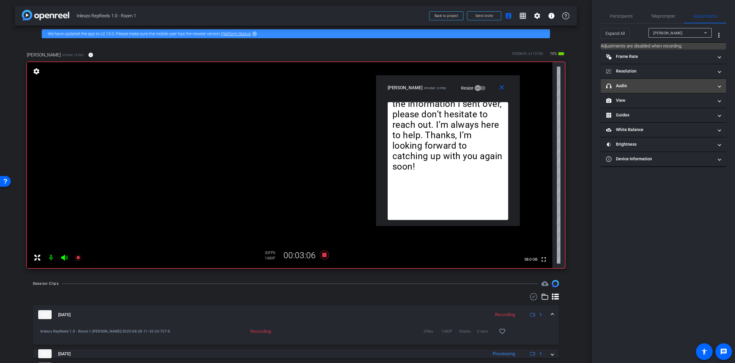
click at [646, 86] on mat-panel-title "headphone icon Audio" at bounding box center [659, 86] width 107 height 6
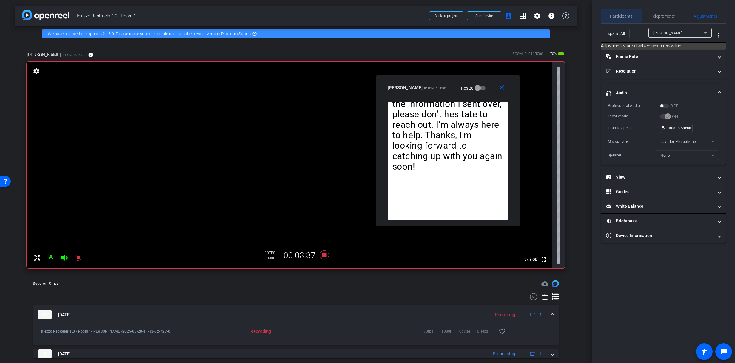
click at [620, 15] on span "Participants" at bounding box center [621, 16] width 23 height 4
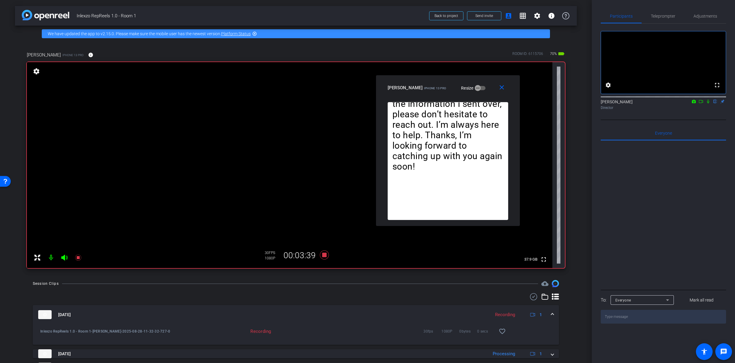
click at [707, 104] on icon at bounding box center [708, 102] width 2 height 4
click at [661, 16] on span "Teleprompter" at bounding box center [663, 16] width 24 height 4
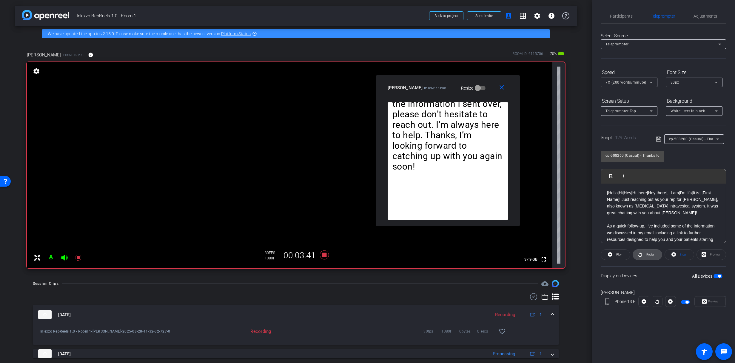
click at [651, 256] on span "Restart" at bounding box center [650, 255] width 10 height 8
click at [656, 256] on span at bounding box center [647, 255] width 29 height 14
click at [653, 259] on span at bounding box center [647, 255] width 29 height 14
click at [79, 258] on icon at bounding box center [78, 258] width 6 height 6
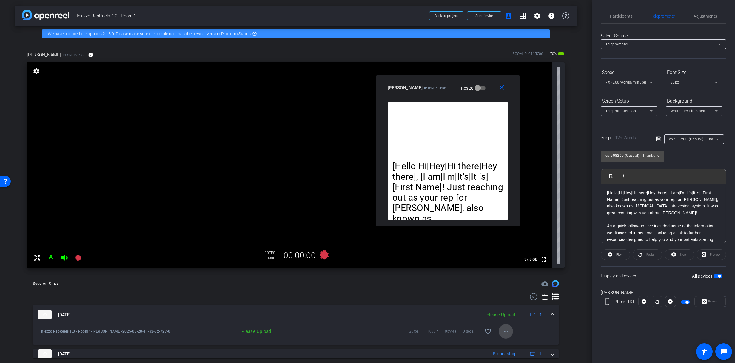
click at [503, 331] on mat-icon "more_horiz" at bounding box center [506, 331] width 7 height 7
click at [512, 303] on span "Upload" at bounding box center [513, 304] width 24 height 7
click at [77, 256] on icon at bounding box center [78, 258] width 6 height 6
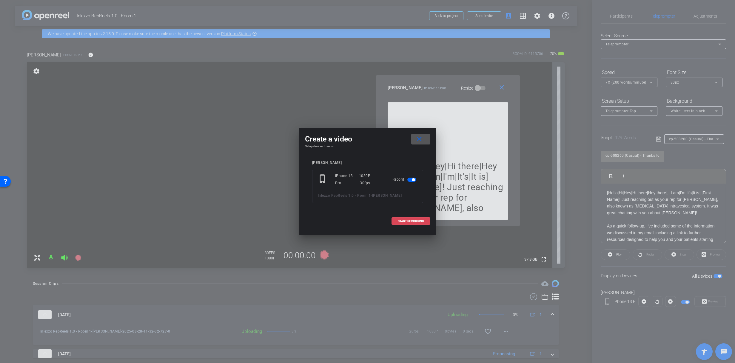
click at [410, 221] on span "START RECORDING" at bounding box center [411, 221] width 26 height 3
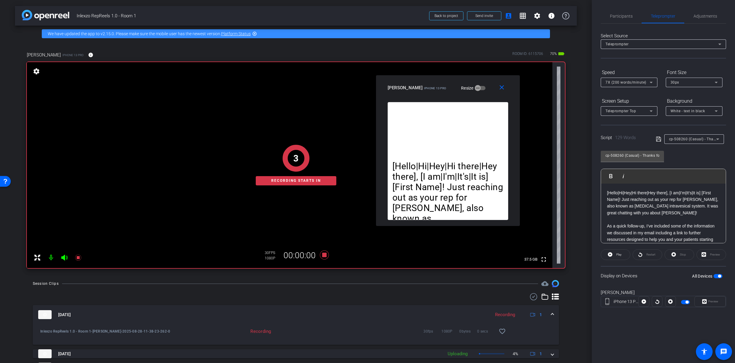
click at [643, 258] on div "Restart" at bounding box center [648, 254] width 30 height 11
click at [615, 251] on span "Play" at bounding box center [618, 255] width 7 height 8
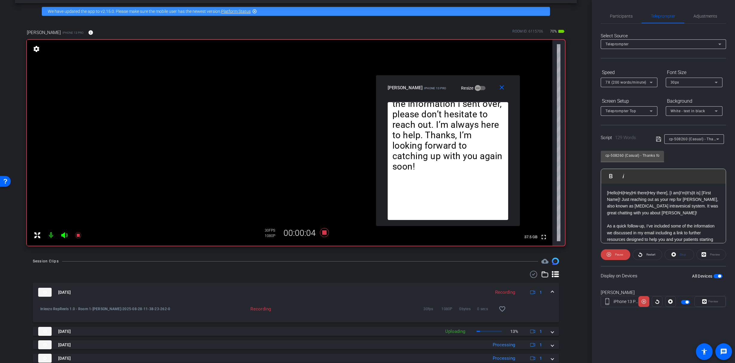
scroll to position [30, 0]
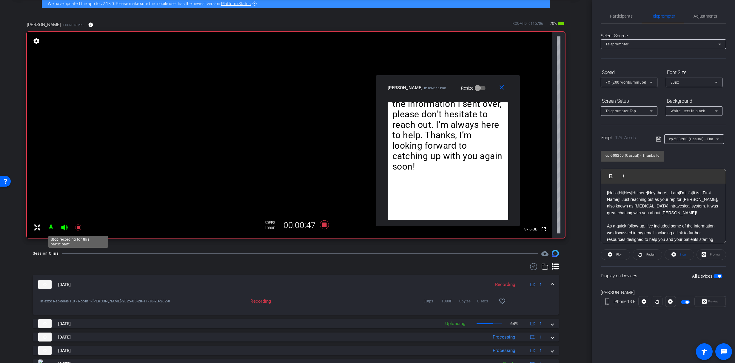
click at [78, 228] on icon at bounding box center [78, 228] width 6 height 6
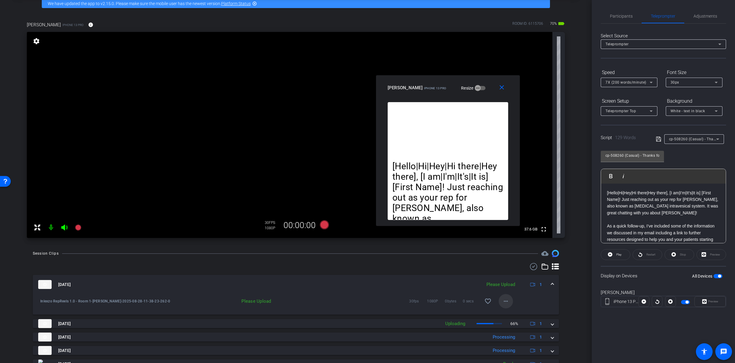
click at [504, 303] on mat-icon "more_horiz" at bounding box center [506, 301] width 7 height 7
click at [509, 312] on span "Upload" at bounding box center [513, 313] width 24 height 7
click at [617, 19] on span "Participants" at bounding box center [621, 16] width 23 height 14
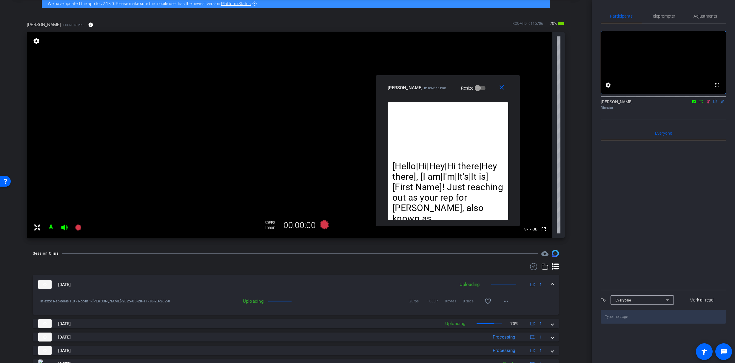
click at [708, 104] on icon at bounding box center [708, 102] width 3 height 4
click at [700, 14] on span "Adjustments" at bounding box center [706, 16] width 24 height 4
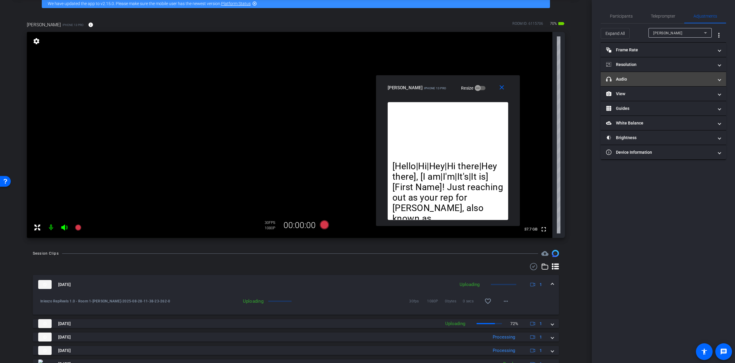
click at [672, 83] on mat-expansion-panel-header "headphone icon Audio" at bounding box center [663, 79] width 125 height 14
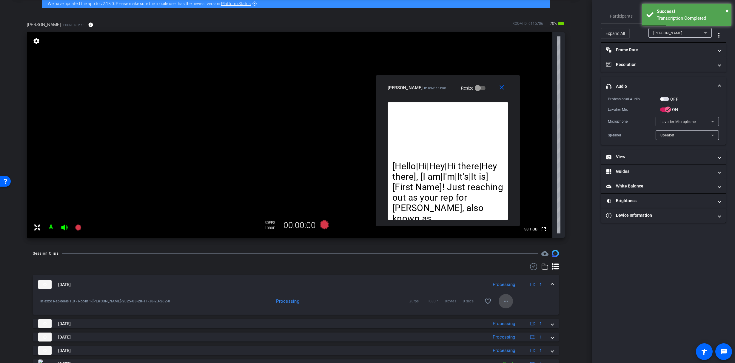
click at [507, 300] on span at bounding box center [506, 301] width 14 height 14
click at [519, 312] on span "Download Original" at bounding box center [523, 313] width 44 height 7
click at [664, 16] on span "Teleprompter" at bounding box center [663, 16] width 24 height 4
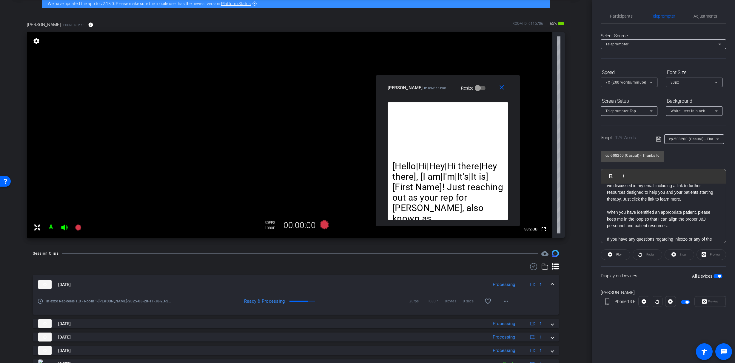
scroll to position [73, 0]
click at [656, 216] on p "If you have any questions regarding Inlexzo or any of the information I sent ov…" at bounding box center [663, 224] width 113 height 27
click at [664, 215] on p "If you have any questions regarding Inlexzo or any of the information I sent ov…" at bounding box center [663, 224] width 113 height 27
click at [703, 214] on p "If you have any questions regarding Inlexzo or any of the information I sent ov…" at bounding box center [663, 224] width 113 height 27
click at [659, 209] on p at bounding box center [663, 207] width 113 height 7
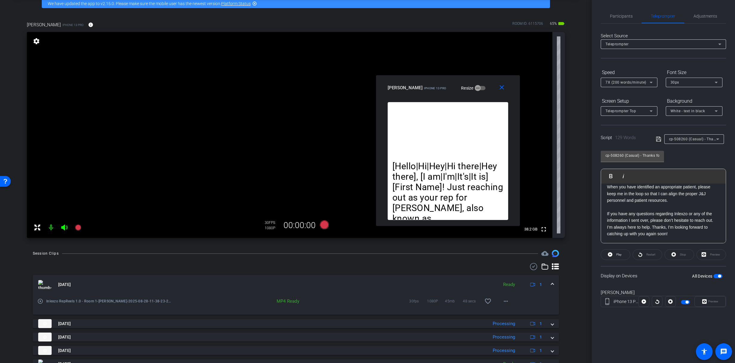
click at [673, 236] on p "If you have any questions regarding Inlexzo or any of the information I sent ov…" at bounding box center [663, 224] width 113 height 27
click at [625, 19] on span "Participants" at bounding box center [621, 16] width 23 height 14
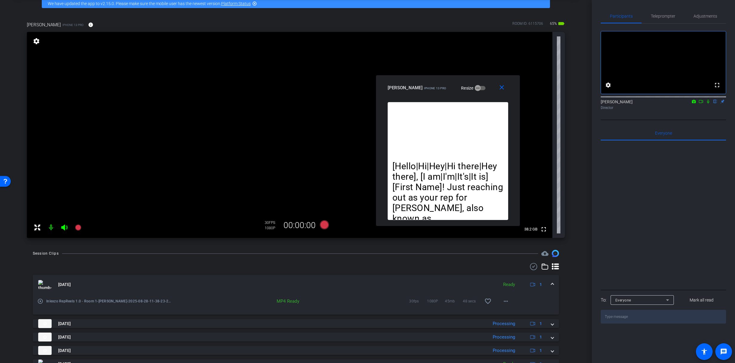
click at [708, 104] on icon at bounding box center [708, 101] width 5 height 4
click at [666, 19] on span "Teleprompter" at bounding box center [663, 16] width 24 height 14
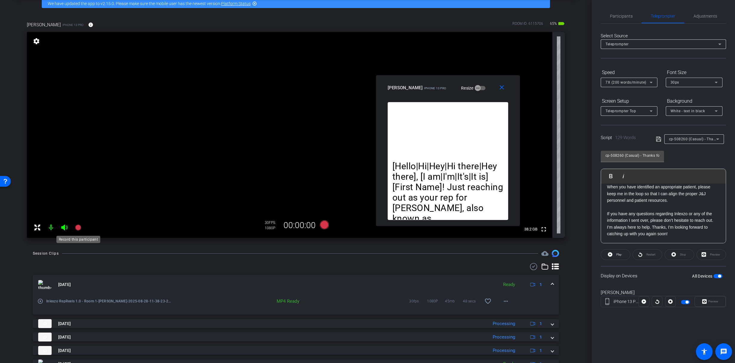
click at [76, 230] on icon at bounding box center [78, 227] width 7 height 7
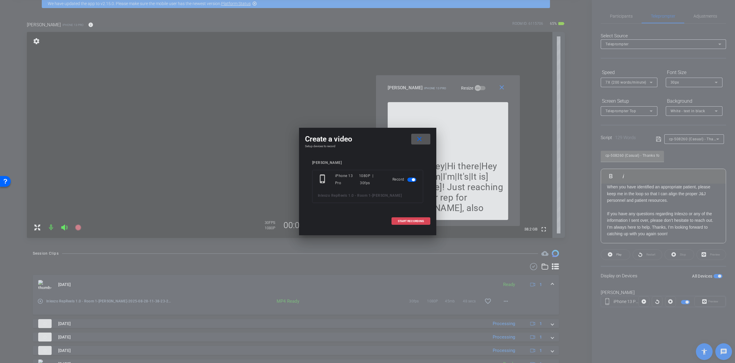
click at [398, 221] on span "START RECORDING" at bounding box center [411, 221] width 26 height 3
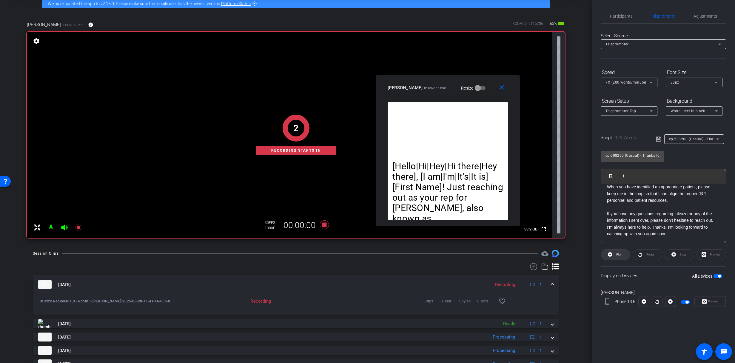
click at [619, 258] on span "Play" at bounding box center [618, 255] width 7 height 8
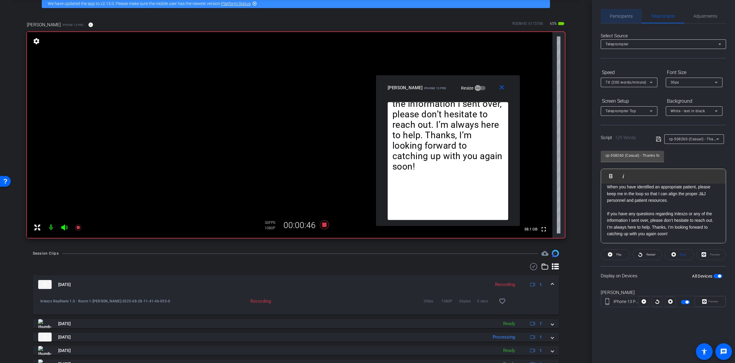
click at [626, 21] on span "Participants" at bounding box center [621, 16] width 23 height 14
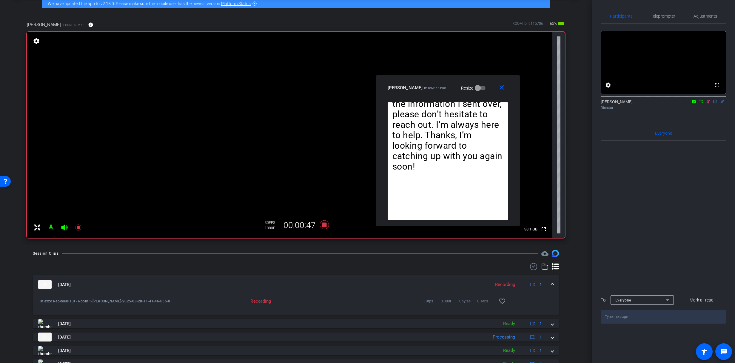
click at [711, 104] on mat-icon at bounding box center [708, 101] width 7 height 5
click at [708, 21] on span "Adjustments" at bounding box center [706, 16] width 24 height 14
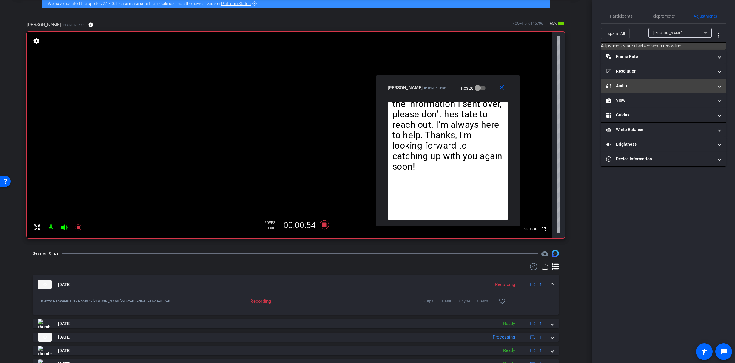
click at [645, 83] on mat-panel-title "headphone icon Audio" at bounding box center [659, 86] width 107 height 6
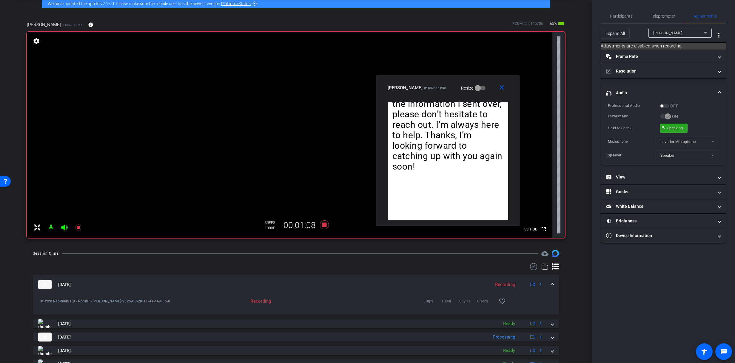
click at [671, 131] on div "mic_none Speaking..." at bounding box center [674, 128] width 27 height 9
drag, startPoint x: 625, startPoint y: 26, endPoint x: 624, endPoint y: 23, distance: 3.5
click at [625, 25] on div "Expand All Jonathan McNeil more_vert" at bounding box center [663, 33] width 125 height 19
click at [623, 19] on span "Participants" at bounding box center [621, 16] width 23 height 14
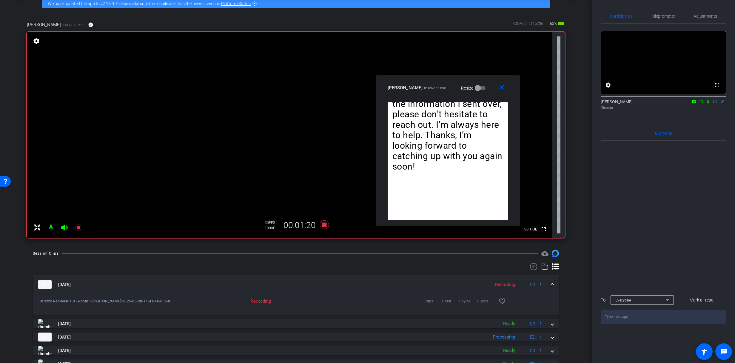
click at [706, 104] on icon at bounding box center [708, 101] width 5 height 4
click at [78, 228] on icon at bounding box center [78, 228] width 6 height 6
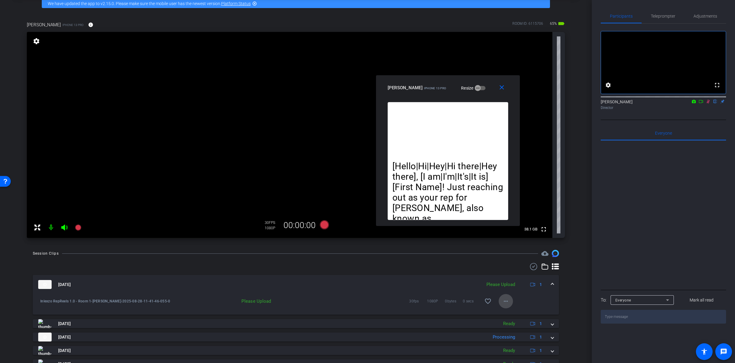
click at [505, 300] on mat-icon "more_horiz" at bounding box center [506, 301] width 7 height 7
click at [511, 314] on span "Upload" at bounding box center [513, 313] width 24 height 7
click at [661, 18] on span "Teleprompter" at bounding box center [663, 16] width 24 height 4
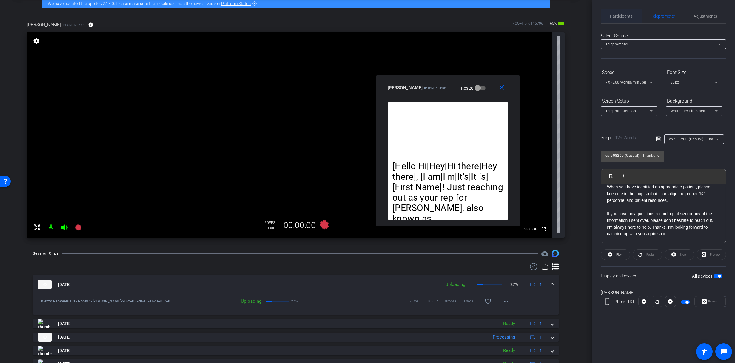
click at [628, 18] on span "Participants" at bounding box center [621, 16] width 23 height 4
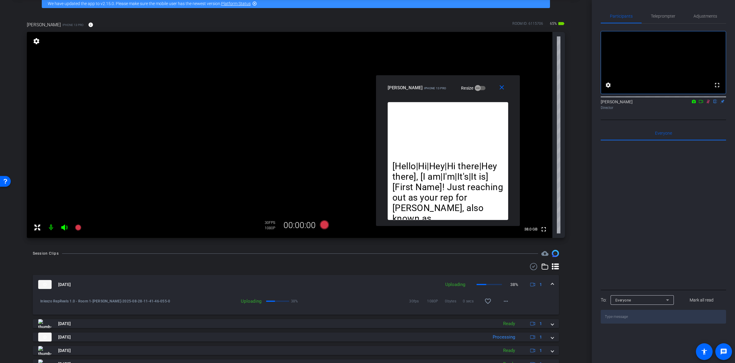
click at [709, 104] on icon at bounding box center [708, 101] width 5 height 4
click at [669, 13] on span "Teleprompter" at bounding box center [663, 16] width 24 height 14
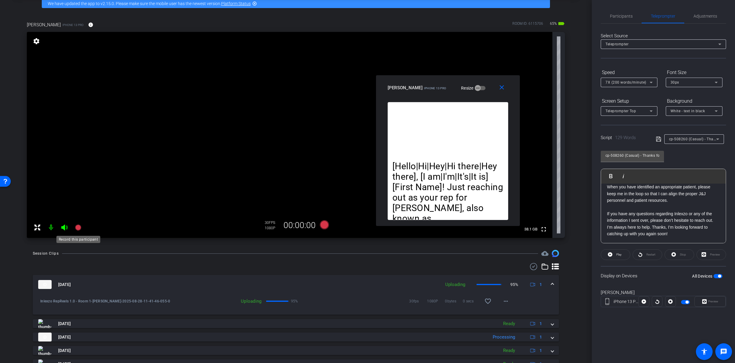
click at [77, 231] on mat-icon at bounding box center [78, 228] width 12 height 12
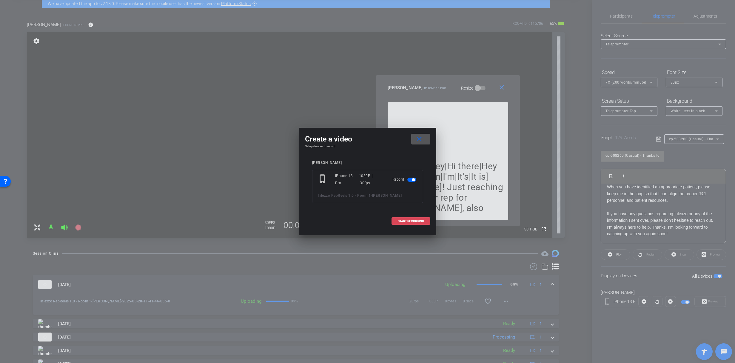
click at [414, 218] on span at bounding box center [411, 221] width 38 height 14
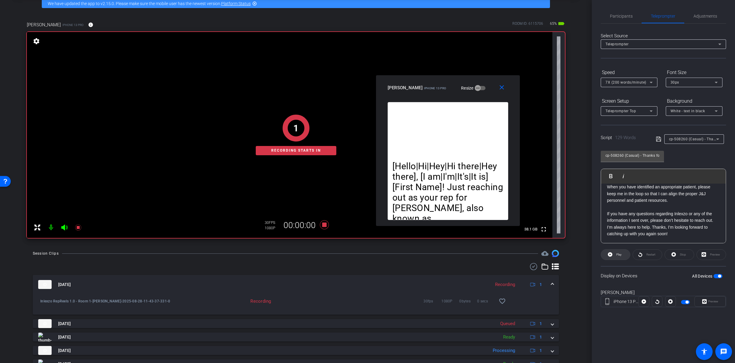
click at [614, 258] on span at bounding box center [615, 255] width 29 height 14
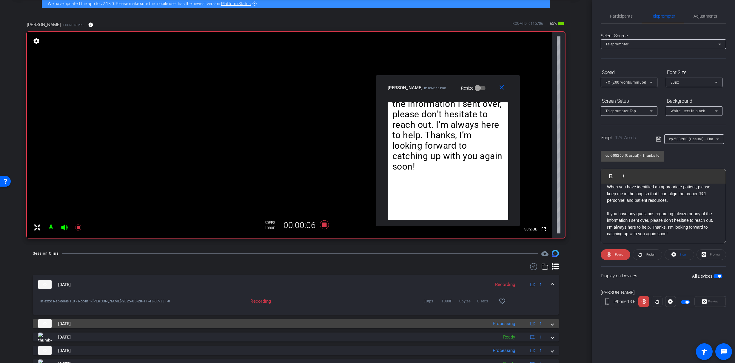
click at [551, 326] on span at bounding box center [552, 324] width 2 height 6
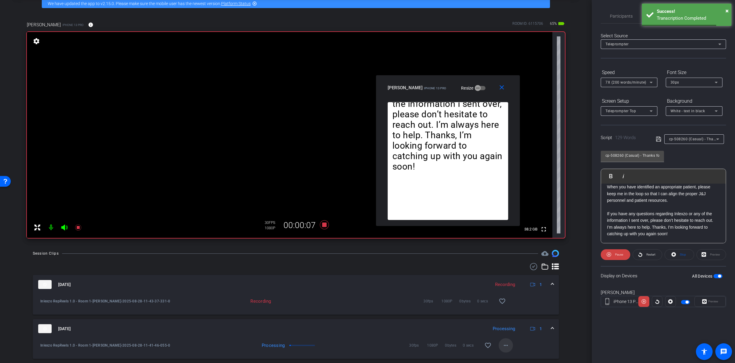
click at [506, 345] on mat-icon "more_horiz" at bounding box center [506, 345] width 7 height 7
click at [517, 289] on span "Download Original" at bounding box center [519, 288] width 36 height 7
click at [641, 253] on icon at bounding box center [640, 254] width 4 height 7
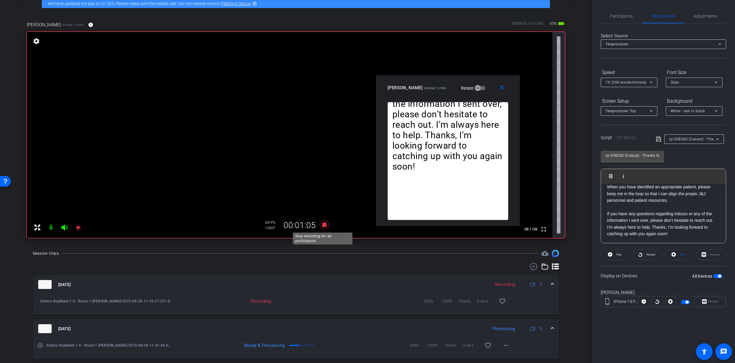
click at [323, 229] on icon at bounding box center [324, 224] width 14 height 11
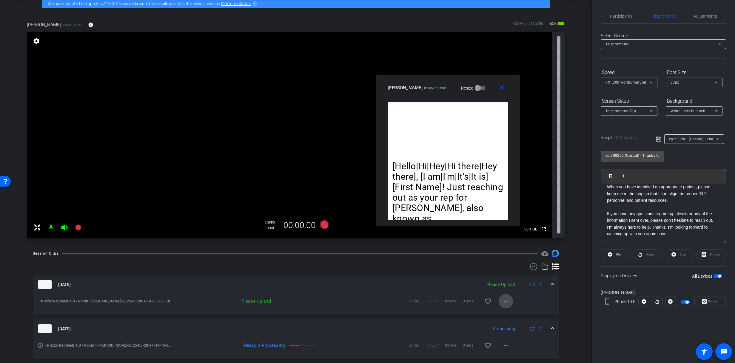
click at [504, 301] on mat-icon "more_horiz" at bounding box center [506, 301] width 7 height 7
click at [521, 316] on span "Upload" at bounding box center [513, 313] width 24 height 7
click at [621, 10] on span "Participants" at bounding box center [621, 16] width 23 height 14
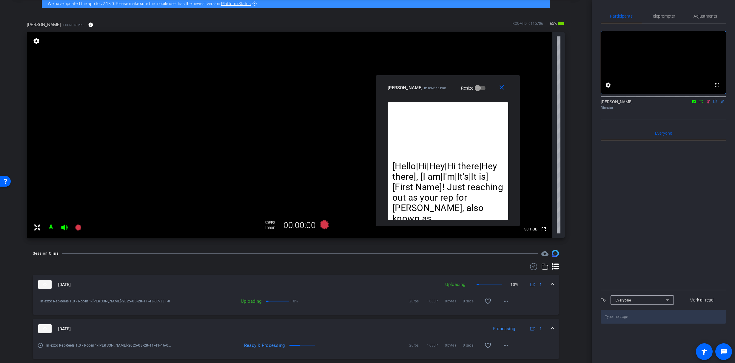
click at [711, 104] on mat-icon at bounding box center [708, 101] width 7 height 5
click at [666, 14] on span "Teleprompter" at bounding box center [663, 16] width 24 height 4
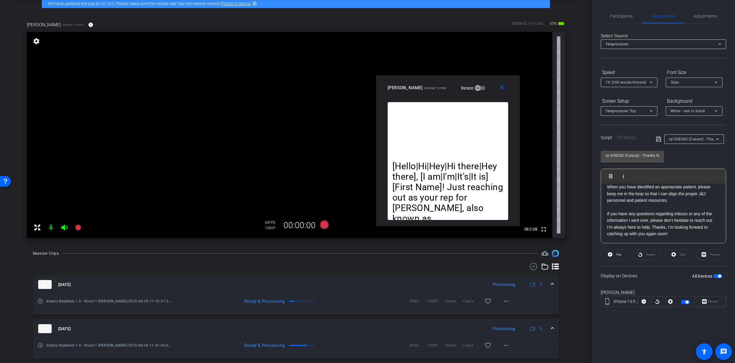
click at [679, 136] on div "cp-508260 (Casual) - Thanks for Seeing Me" at bounding box center [692, 138] width 47 height 7
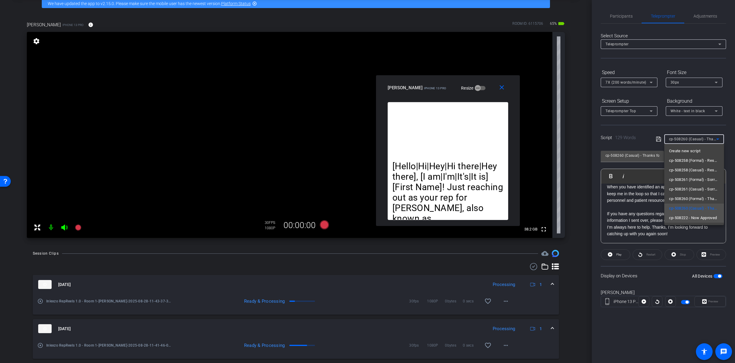
click at [683, 222] on mat-option "cp-508222 - Now Approved" at bounding box center [695, 218] width 60 height 10
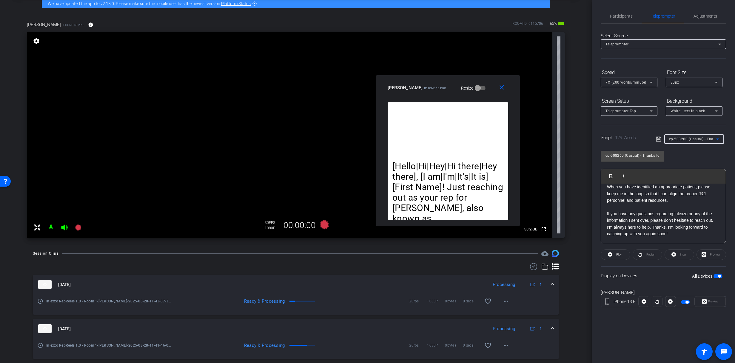
type input "cp-508222 - Now Approved"
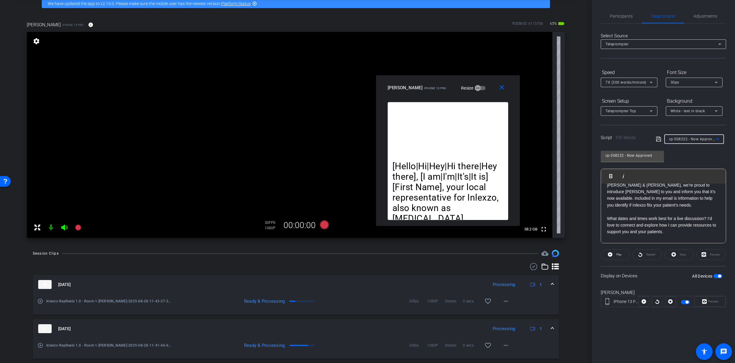
scroll to position [0, 0]
click at [622, 14] on span "Participants" at bounding box center [621, 16] width 23 height 4
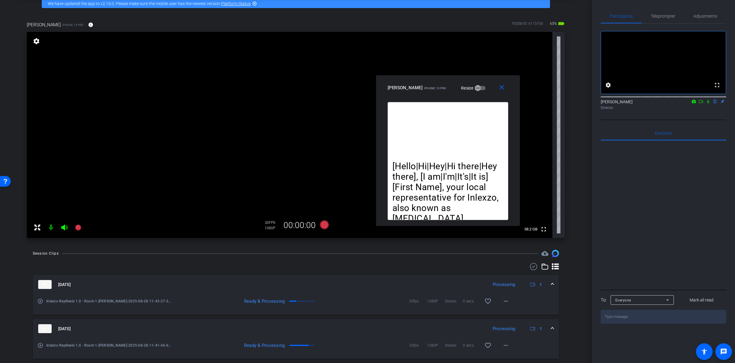
click at [707, 104] on icon at bounding box center [708, 101] width 5 height 4
click at [669, 20] on span "Teleprompter" at bounding box center [663, 16] width 24 height 14
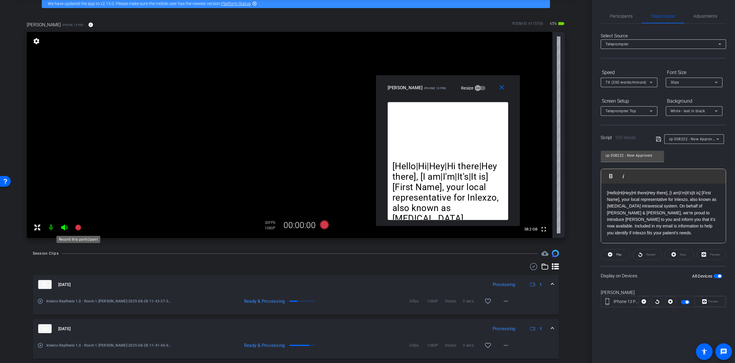
click at [79, 225] on icon at bounding box center [78, 228] width 6 height 6
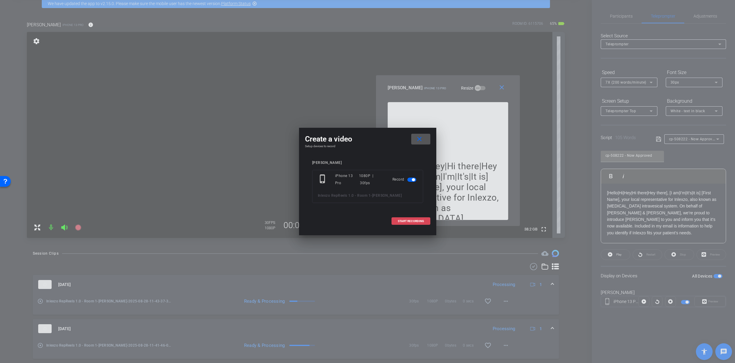
click at [416, 218] on span at bounding box center [411, 221] width 38 height 14
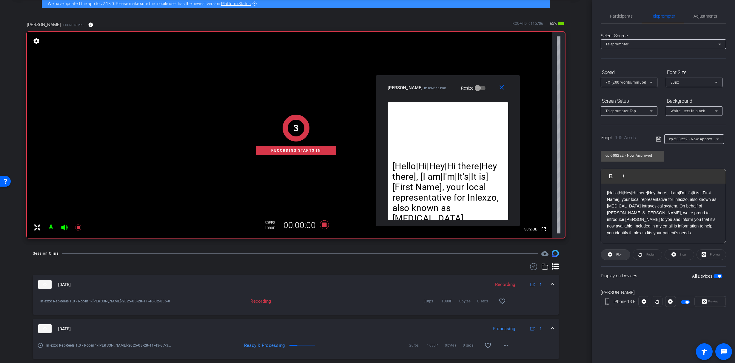
click at [616, 257] on span "Play" at bounding box center [618, 255] width 7 height 8
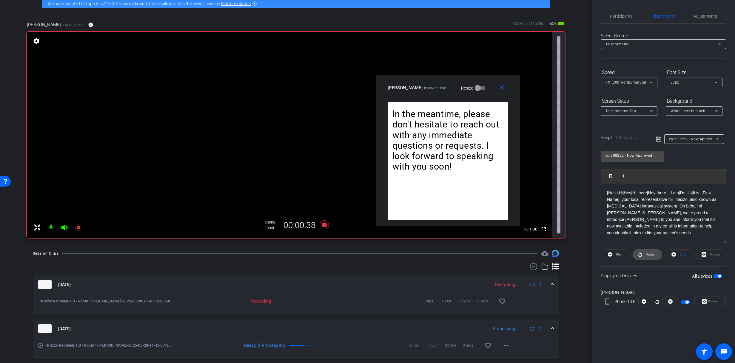
click at [640, 253] on icon at bounding box center [641, 254] width 4 height 4
click at [651, 255] on span "Restart" at bounding box center [651, 254] width 9 height 3
click at [650, 255] on span "Restart" at bounding box center [651, 254] width 9 height 3
click at [76, 227] on icon at bounding box center [78, 227] width 7 height 7
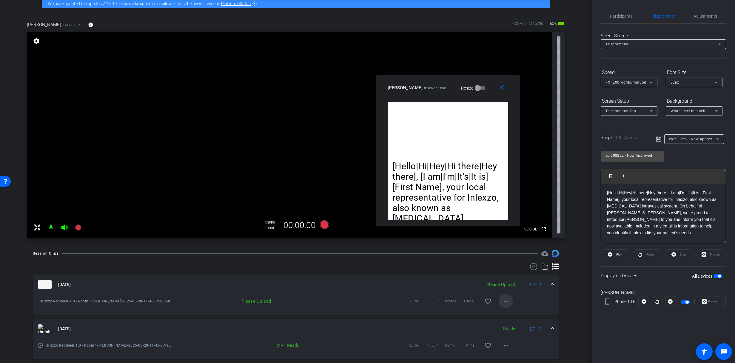
click at [503, 301] on mat-icon "more_horiz" at bounding box center [506, 301] width 7 height 7
click at [510, 312] on span "Upload" at bounding box center [513, 313] width 24 height 7
click at [614, 13] on span "Participants" at bounding box center [621, 16] width 23 height 14
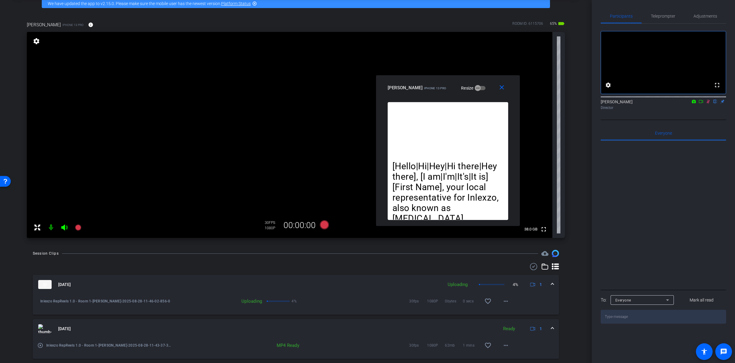
click at [707, 104] on icon at bounding box center [708, 102] width 3 height 4
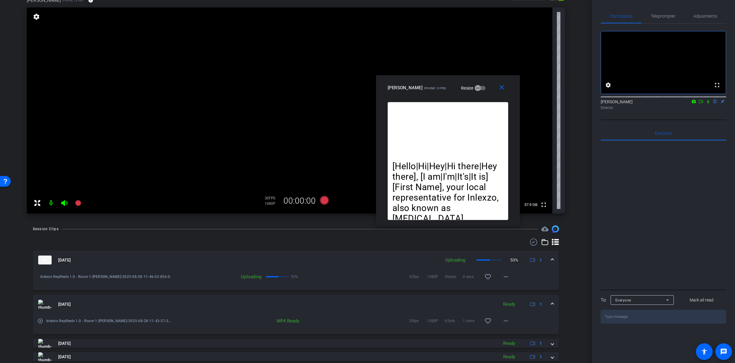
scroll to position [50, 0]
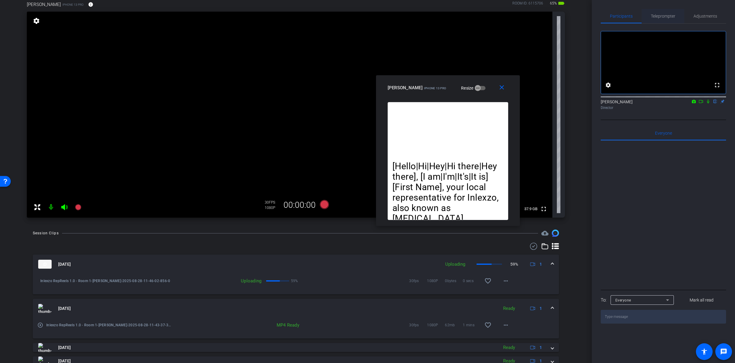
click at [661, 14] on span "Teleprompter" at bounding box center [663, 16] width 24 height 4
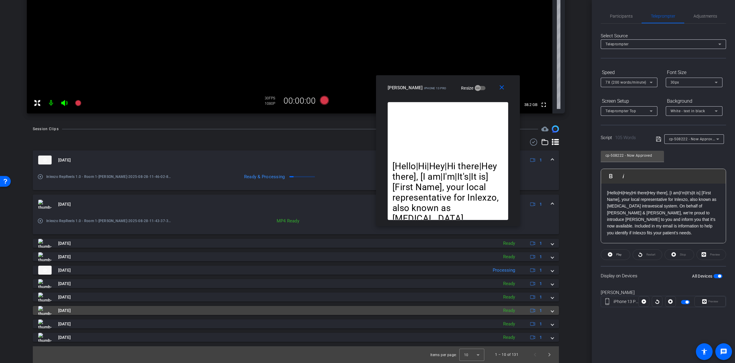
scroll to position [0, 0]
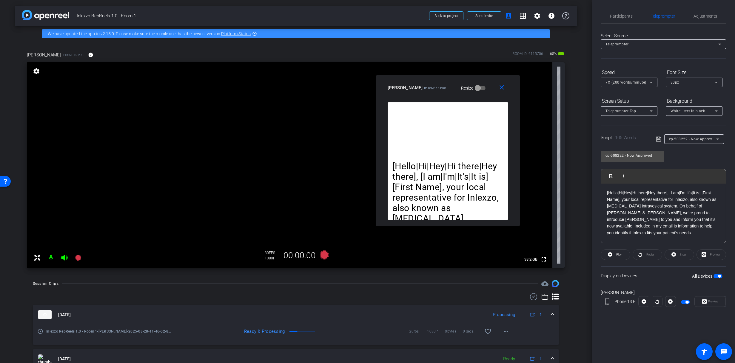
click at [176, 182] on video at bounding box center [290, 165] width 526 height 206
click at [170, 187] on video at bounding box center [290, 165] width 526 height 206
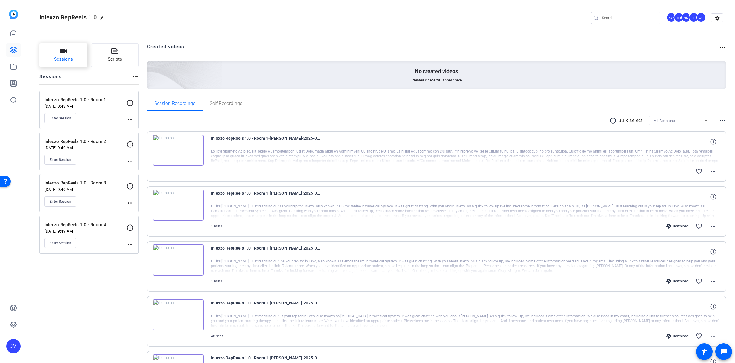
click at [64, 54] on icon "button" at bounding box center [63, 50] width 7 height 7
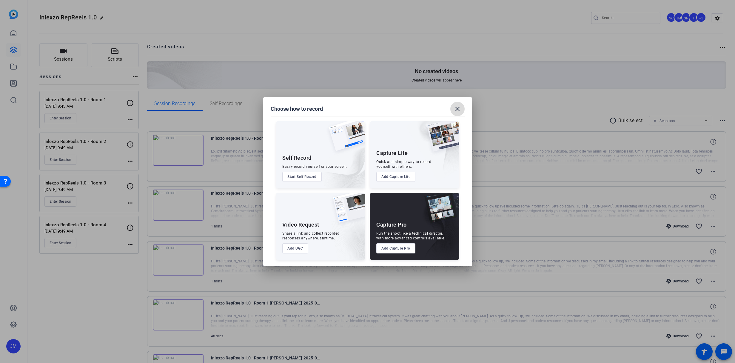
click at [458, 107] on mat-icon "close" at bounding box center [457, 108] width 7 height 7
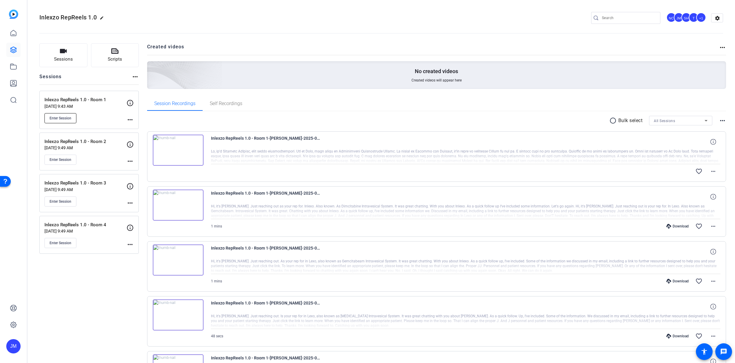
click at [66, 119] on span "Enter Session" at bounding box center [61, 118] width 22 height 5
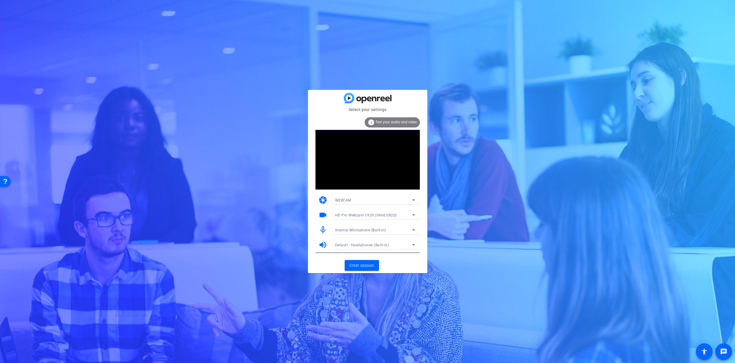
click at [410, 215] on icon at bounding box center [413, 214] width 7 height 7
click at [410, 215] on div at bounding box center [367, 181] width 735 height 363
click at [405, 225] on div "Internal Microphone (Built-in)" at bounding box center [375, 230] width 80 height 10
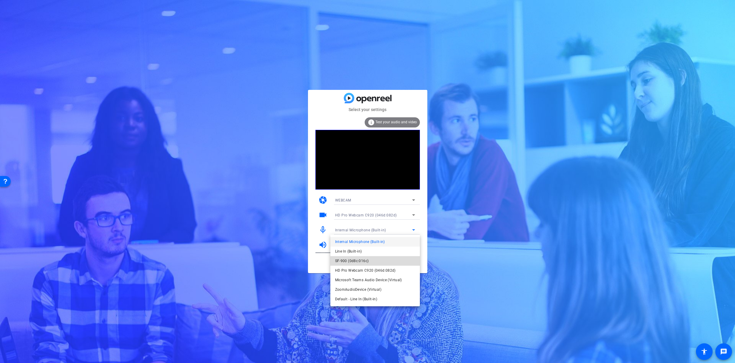
click at [0, 0] on mat-option "SF-900 (0d8c:016c)" at bounding box center [0, 0] width 0 height 0
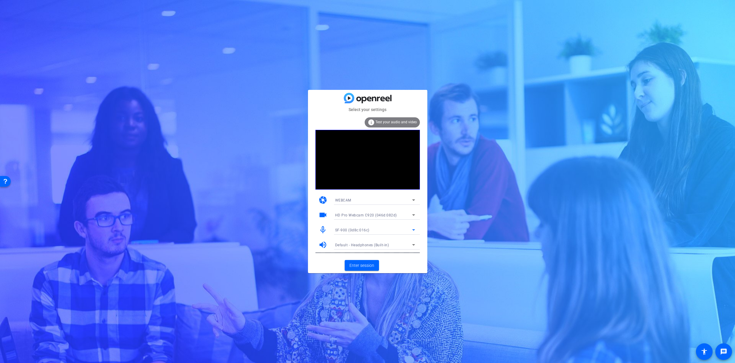
click at [351, 231] on span "SF-900 (0d8c:016c)" at bounding box center [352, 230] width 34 height 4
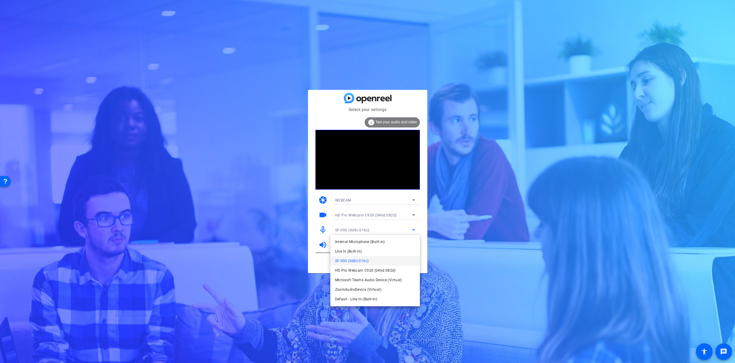
click at [351, 231] on div at bounding box center [367, 181] width 735 height 363
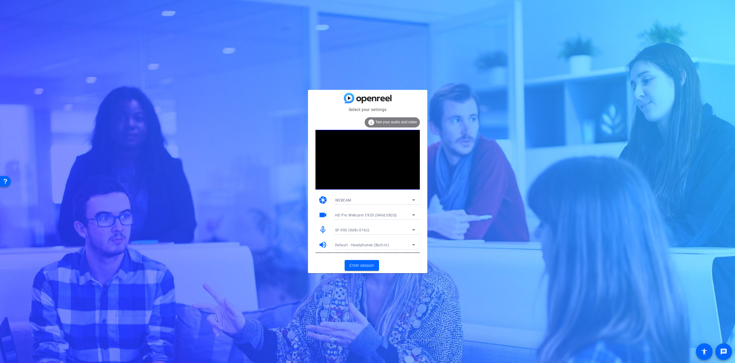
click at [359, 243] on span "Default - Headphones (Built-in)" at bounding box center [362, 245] width 54 height 4
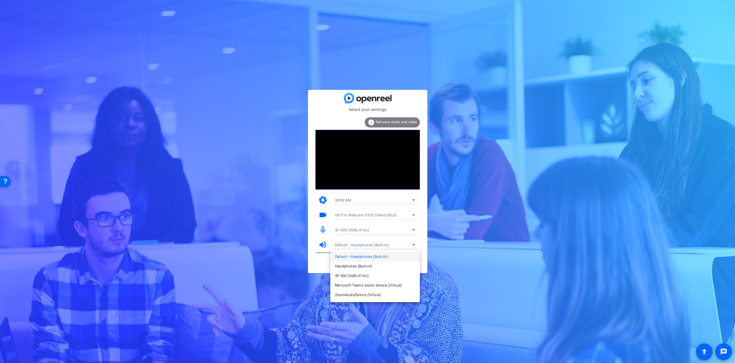
click at [374, 248] on div at bounding box center [367, 181] width 735 height 363
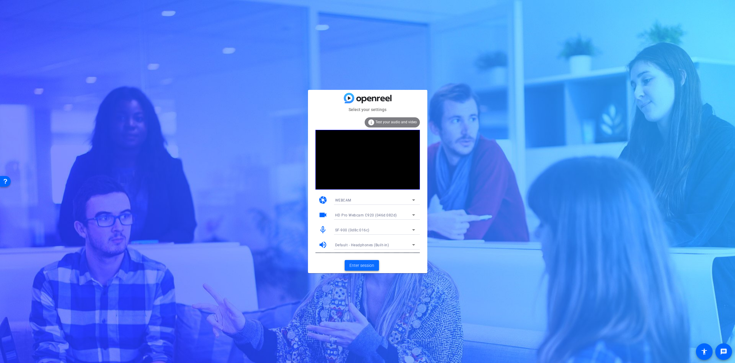
click at [366, 265] on span "Enter session" at bounding box center [362, 265] width 25 height 6
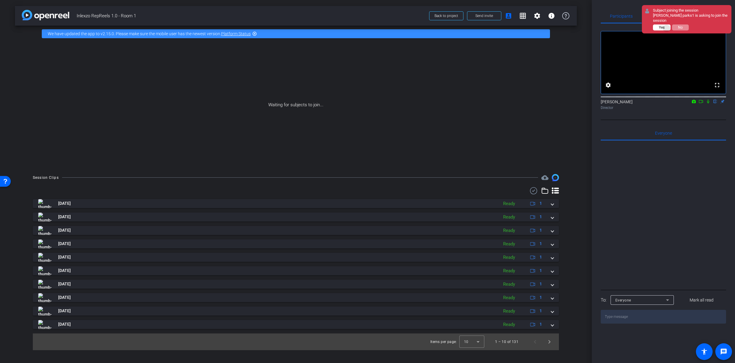
click at [668, 24] on button "Yes" at bounding box center [662, 27] width 18 height 6
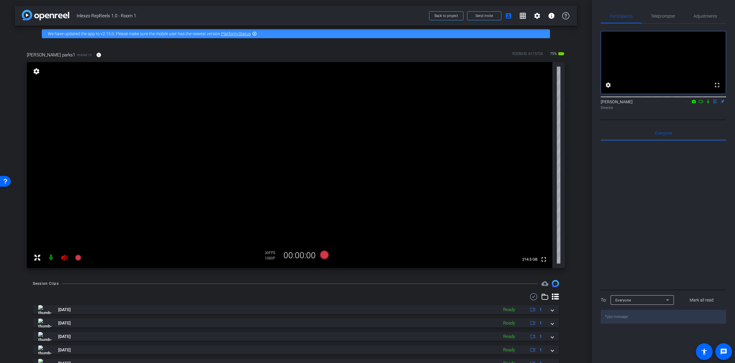
click at [64, 256] on icon at bounding box center [64, 258] width 6 height 6
click at [662, 15] on span "Teleprompter" at bounding box center [663, 16] width 24 height 4
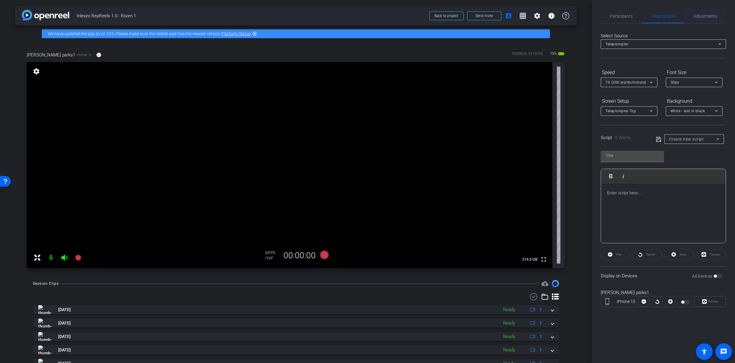
click at [698, 13] on span "Adjustments" at bounding box center [706, 16] width 24 height 14
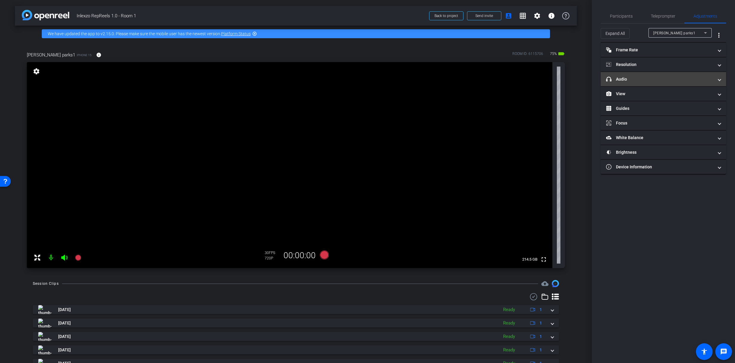
click at [639, 80] on mat-panel-title "headphone icon Audio" at bounding box center [659, 79] width 107 height 6
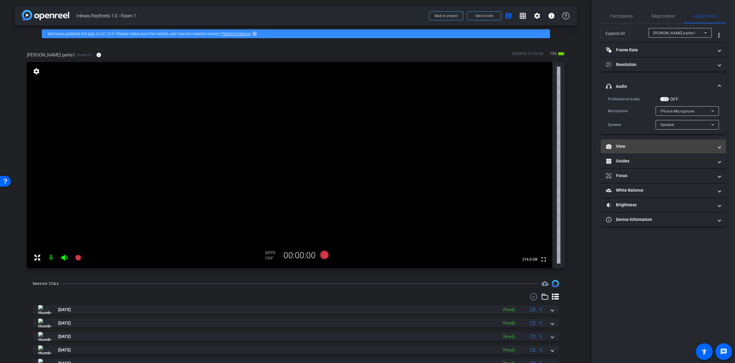
click at [625, 144] on mat-panel-title "View" at bounding box center [659, 146] width 107 height 6
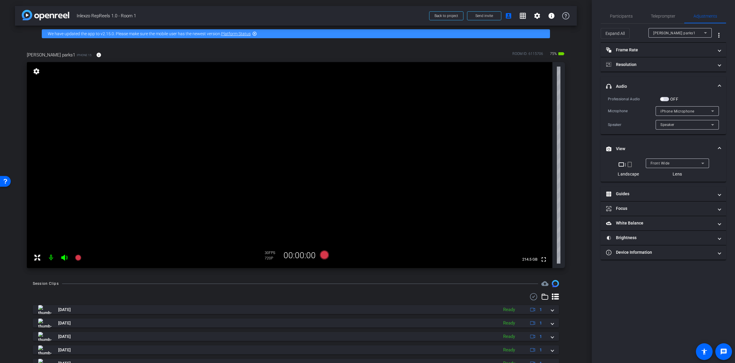
click at [630, 165] on mat-icon "crop_portrait" at bounding box center [629, 164] width 7 height 7
click at [650, 17] on div "Teleprompter" at bounding box center [663, 16] width 43 height 14
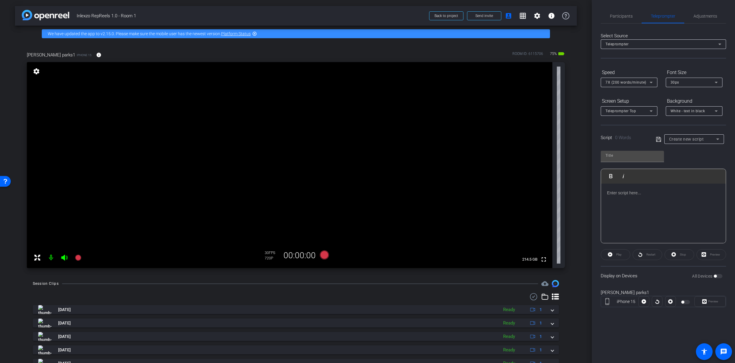
click at [691, 145] on div at bounding box center [695, 147] width 60 height 7
click at [692, 138] on span "Create new script" at bounding box center [686, 139] width 35 height 5
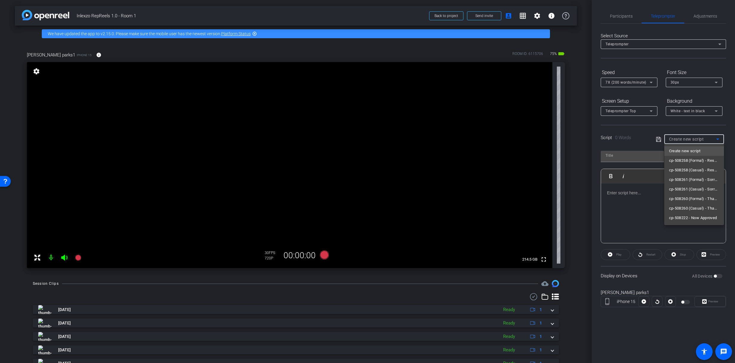
click at [669, 131] on div at bounding box center [367, 181] width 735 height 363
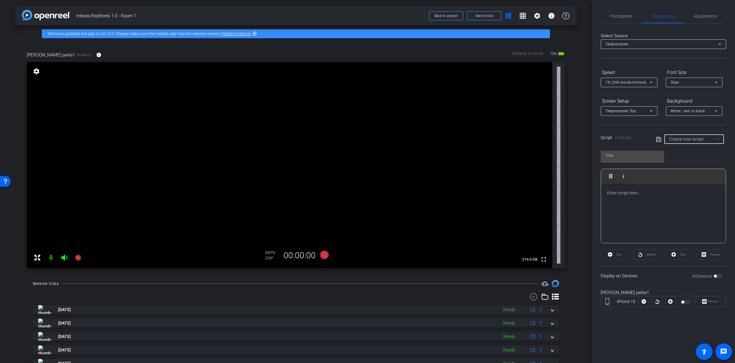
click at [692, 138] on span "Create new script" at bounding box center [686, 139] width 35 height 5
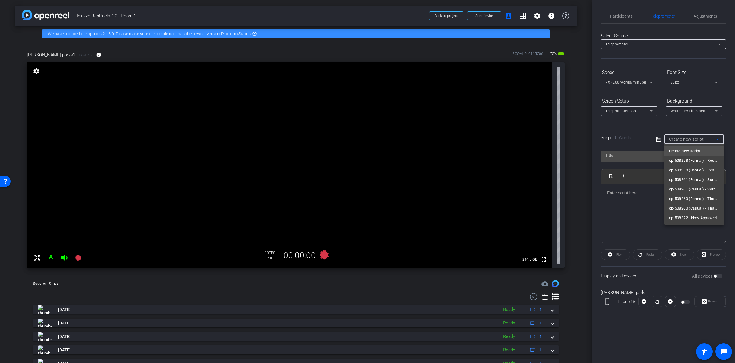
click at [713, 275] on div at bounding box center [367, 181] width 735 height 363
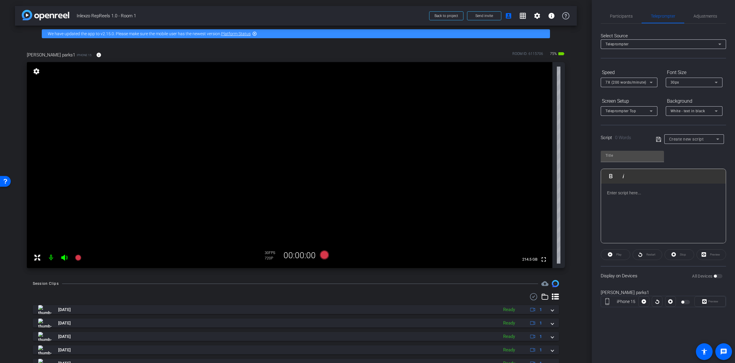
click at [717, 278] on div "All Devices" at bounding box center [707, 276] width 30 height 6
click at [717, 275] on div "All Devices" at bounding box center [707, 276] width 30 height 6
click at [687, 136] on div "Create new script" at bounding box center [694, 139] width 50 height 10
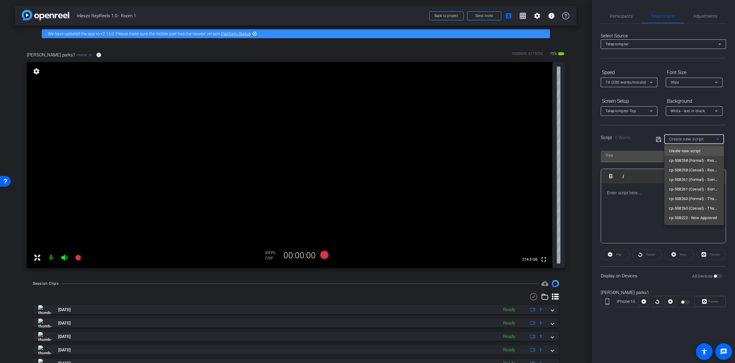
click at [687, 137] on div at bounding box center [367, 181] width 735 height 363
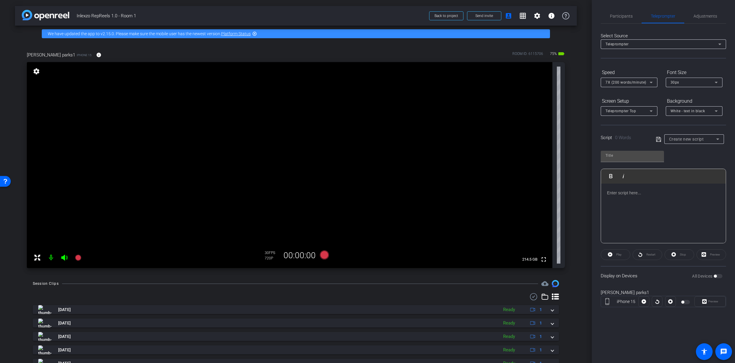
click at [687, 137] on span "Create new script" at bounding box center [686, 139] width 35 height 5
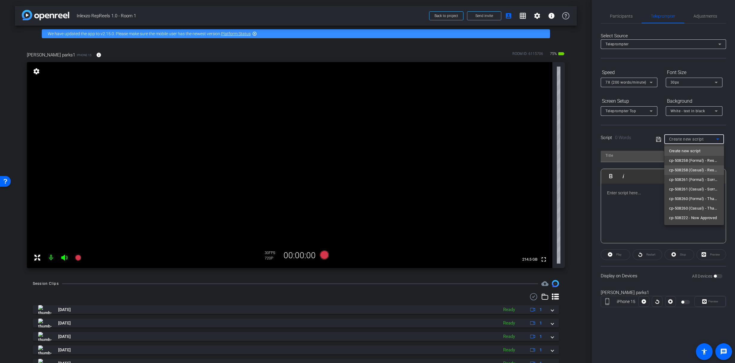
click at [694, 171] on span "cp-508258 (Casual) - Resources to Share" at bounding box center [694, 170] width 50 height 7
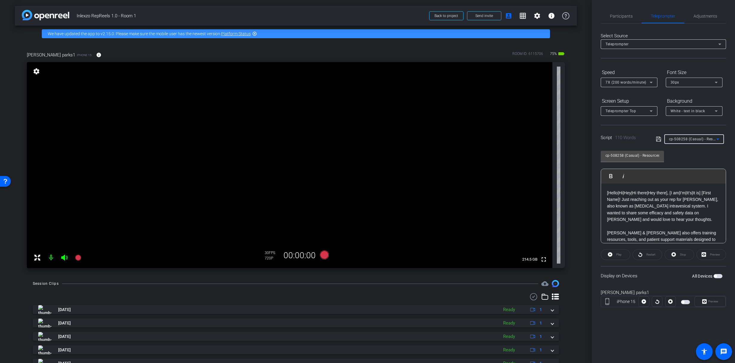
click at [706, 302] on div "Preview" at bounding box center [710, 301] width 31 height 11
click at [718, 278] on div "All Devices" at bounding box center [707, 276] width 30 height 6
click at [716, 275] on span "button" at bounding box center [715, 276] width 3 height 3
click at [704, 302] on icon at bounding box center [705, 301] width 4 height 9
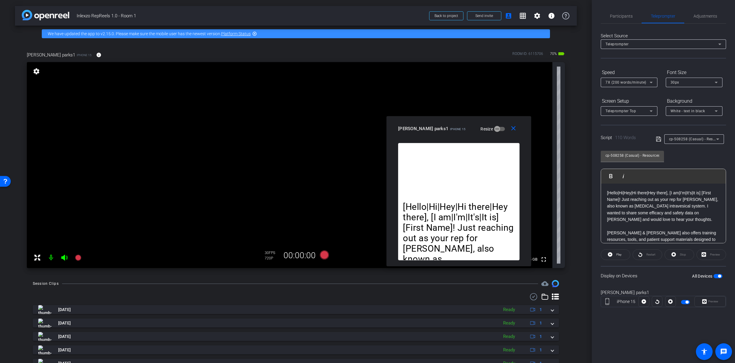
drag, startPoint x: 399, startPoint y: 123, endPoint x: 491, endPoint y: 111, distance: 93.0
click at [491, 123] on div "jennifer parks1 iPhone 15 Resize" at bounding box center [461, 128] width 126 height 11
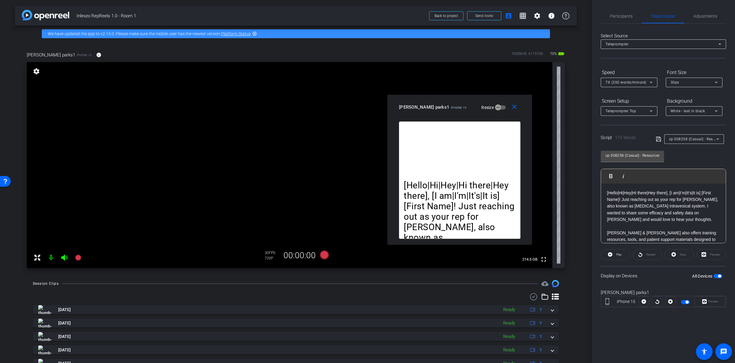
click at [688, 76] on div "Font Size" at bounding box center [694, 72] width 57 height 10
click at [687, 81] on div "30px" at bounding box center [693, 82] width 44 height 7
click at [682, 81] on div at bounding box center [367, 181] width 735 height 363
click at [718, 277] on span "button" at bounding box center [718, 276] width 9 height 4
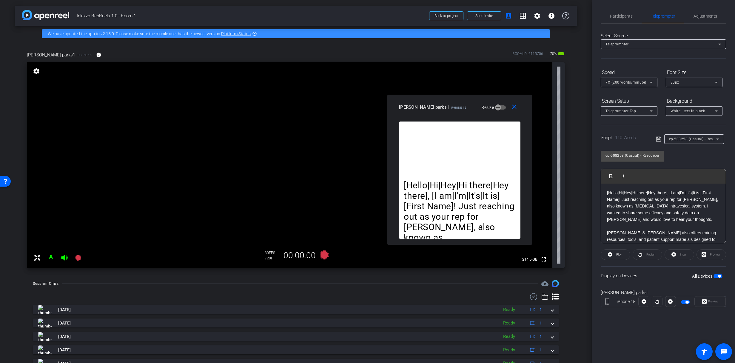
click at [718, 277] on span "button" at bounding box center [718, 276] width 9 height 4
click at [92, 51] on span at bounding box center [99, 55] width 14 height 14
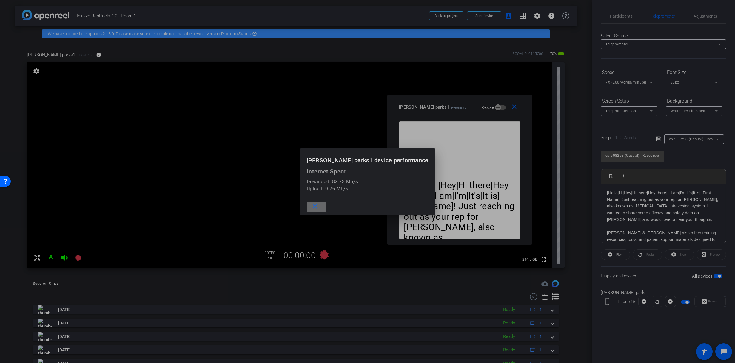
click at [319, 209] on mat-icon "close" at bounding box center [314, 206] width 7 height 7
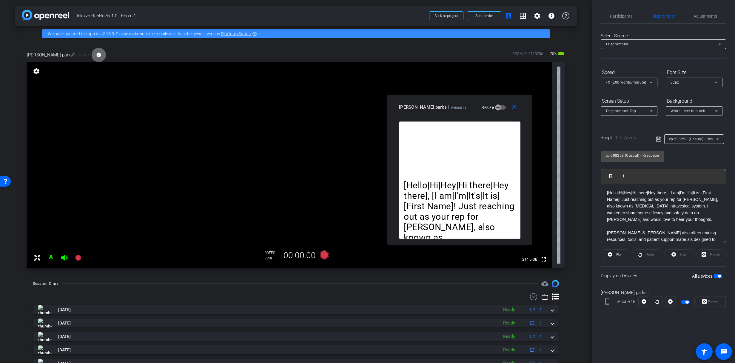
click at [92, 53] on span at bounding box center [99, 55] width 14 height 14
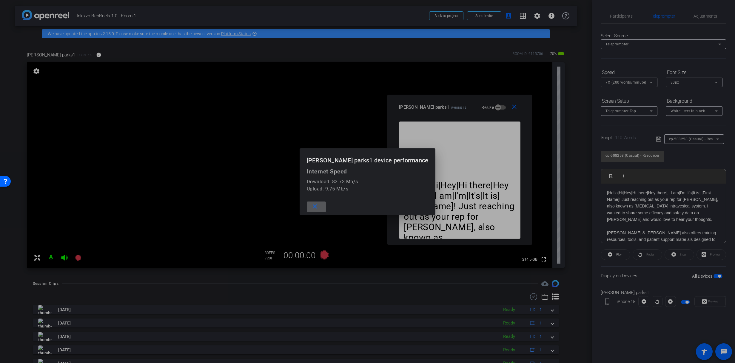
click at [79, 54] on div at bounding box center [367, 181] width 735 height 363
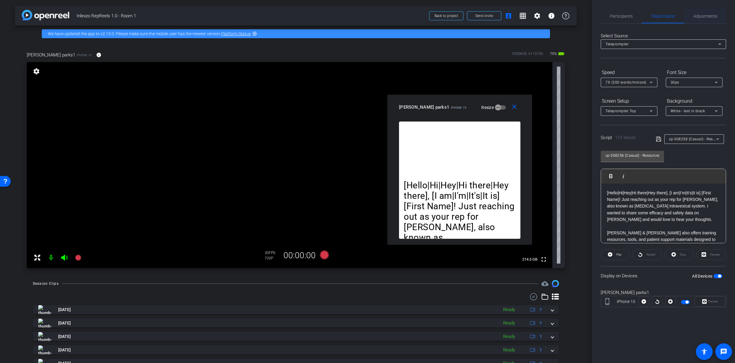
click at [705, 13] on span "Adjustments" at bounding box center [706, 16] width 24 height 14
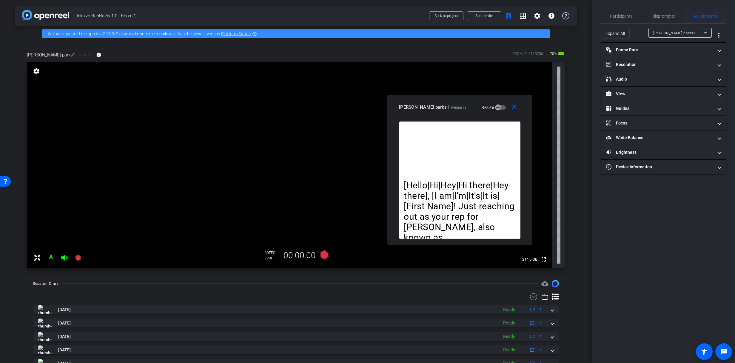
click at [700, 23] on span "Adjustments" at bounding box center [706, 16] width 24 height 14
click at [644, 64] on mat-panel-title "Resolution" at bounding box center [659, 65] width 107 height 6
click at [664, 87] on div "1080" at bounding box center [669, 87] width 22 height 10
click at [658, 11] on span "Teleprompter" at bounding box center [663, 16] width 24 height 14
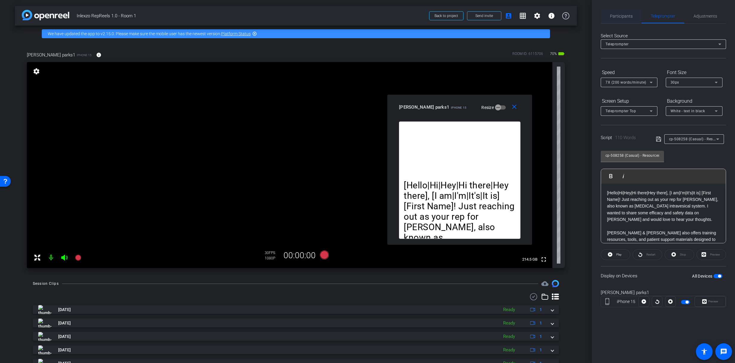
click at [621, 13] on span "Participants" at bounding box center [621, 16] width 23 height 14
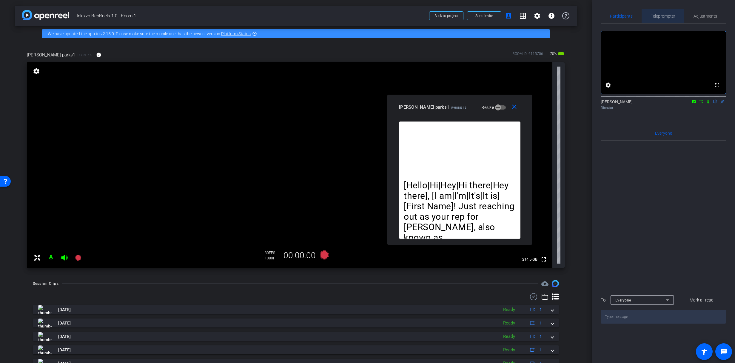
drag, startPoint x: 664, startPoint y: 15, endPoint x: 670, endPoint y: 30, distance: 16.6
click at [664, 15] on span "Teleprompter" at bounding box center [663, 16] width 24 height 4
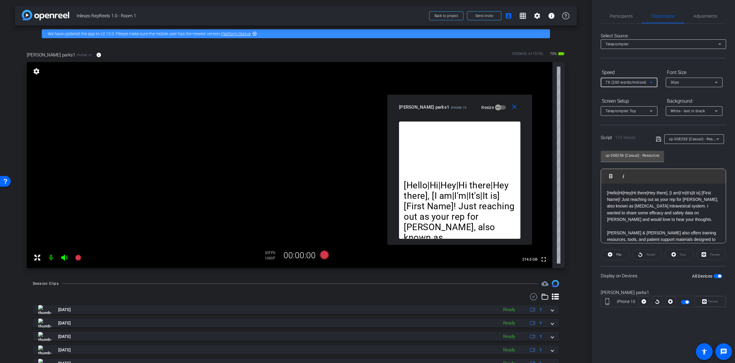
click at [623, 83] on span "7X (200 words/minute)" at bounding box center [626, 82] width 41 height 4
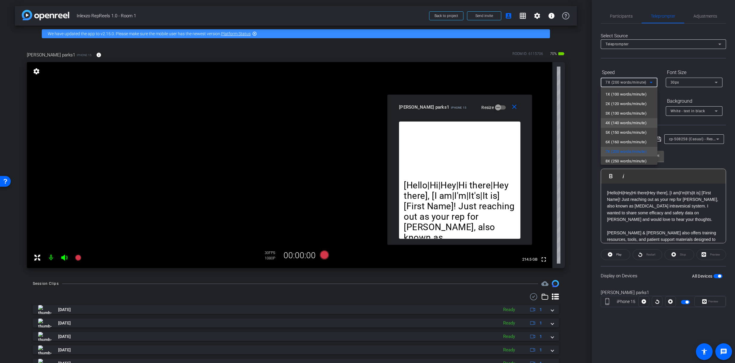
click at [620, 123] on span "4X (140 words/minute)" at bounding box center [626, 122] width 41 height 7
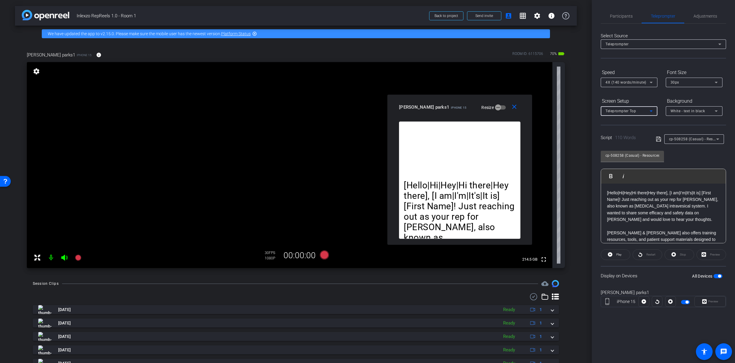
click at [629, 113] on div "Teleprompter Top" at bounding box center [628, 110] width 44 height 7
click at [628, 114] on div at bounding box center [367, 181] width 735 height 363
click at [629, 86] on div "4X (140 words/minute)" at bounding box center [628, 82] width 44 height 7
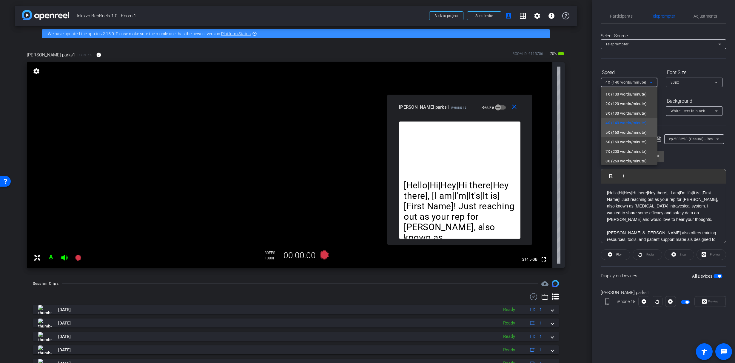
click at [625, 136] on mat-option "5X (150 words/minute)" at bounding box center [629, 133] width 57 height 10
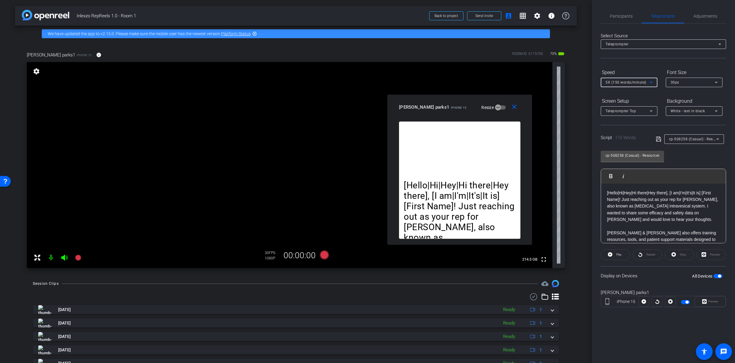
click at [681, 139] on span "cp-508258 (Casual) - Resources to Share" at bounding box center [704, 138] width 71 height 5
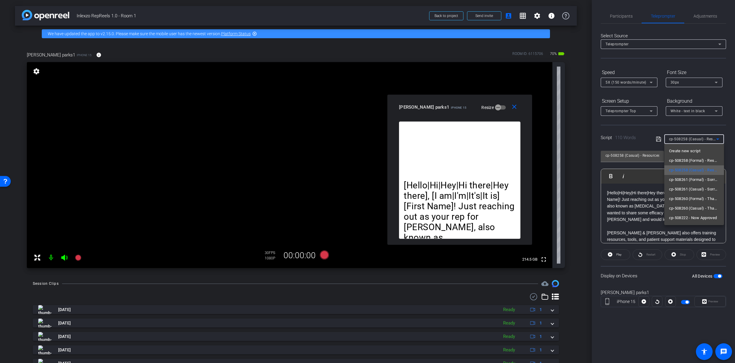
click at [689, 171] on span "cp-508258 (Casual) - Resources to Share" at bounding box center [694, 170] width 50 height 7
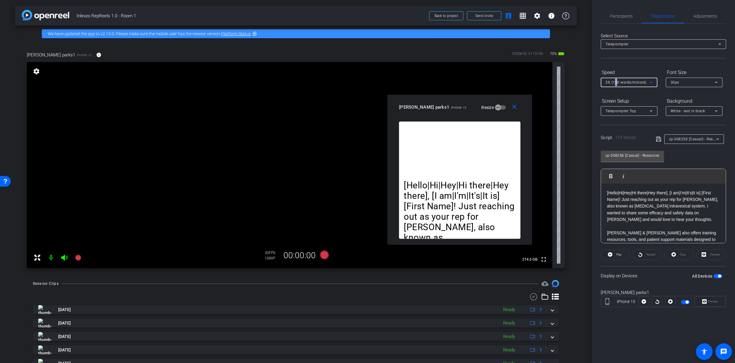
click at [616, 85] on div "5X (150 words/minute)" at bounding box center [628, 82] width 44 height 7
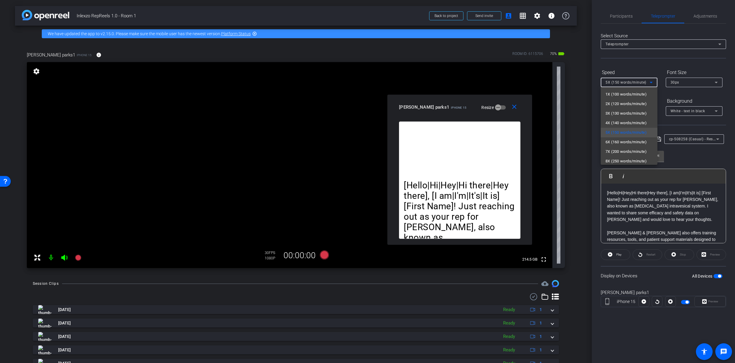
click at [618, 84] on div at bounding box center [367, 181] width 735 height 363
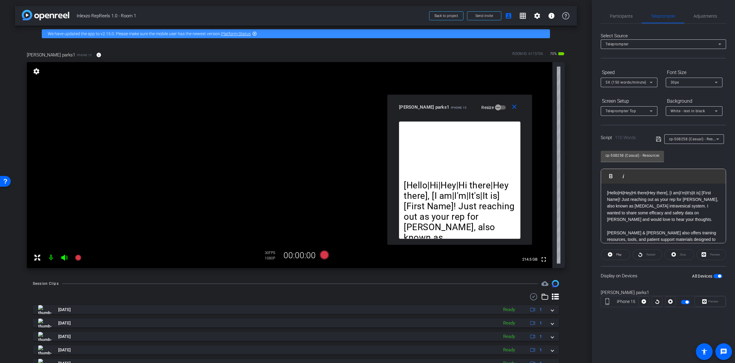
click at [620, 84] on span "5X (150 words/minute)" at bounding box center [626, 82] width 41 height 4
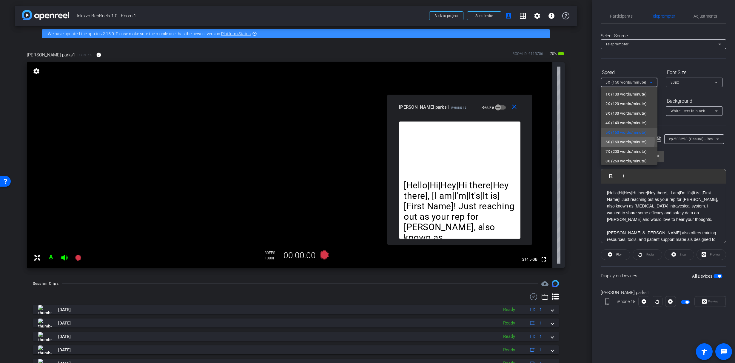
click at [613, 140] on span "6X (160 words/minute)" at bounding box center [626, 142] width 41 height 7
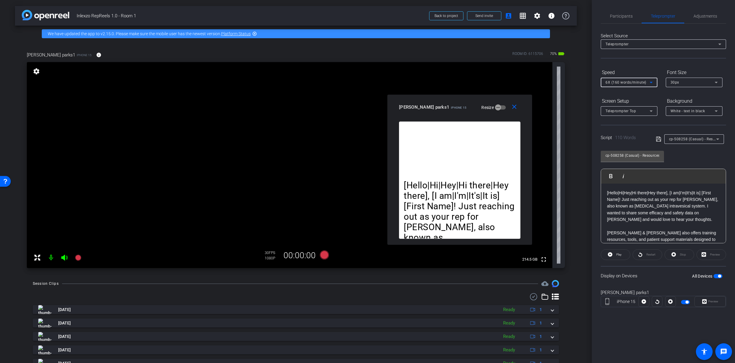
click at [616, 82] on span "6X (160 words/minute)" at bounding box center [626, 82] width 41 height 4
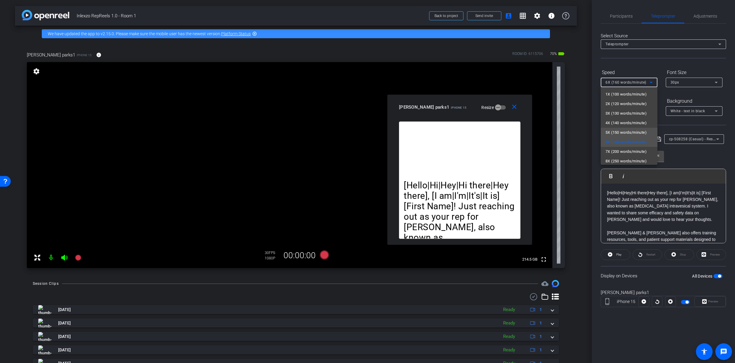
click at [615, 135] on span "5X (150 words/minute)" at bounding box center [626, 132] width 41 height 7
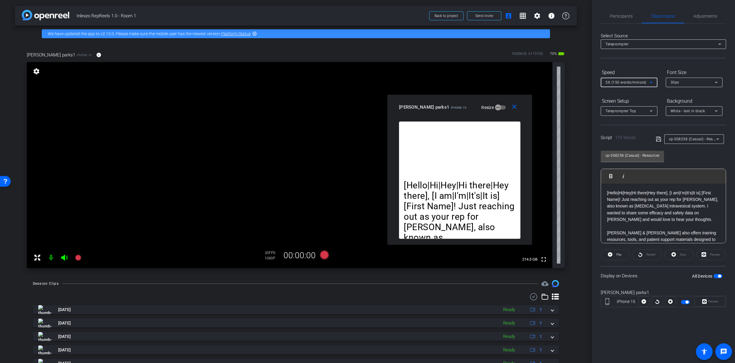
click at [616, 79] on div "5X (150 words/minute)" at bounding box center [628, 82] width 44 height 7
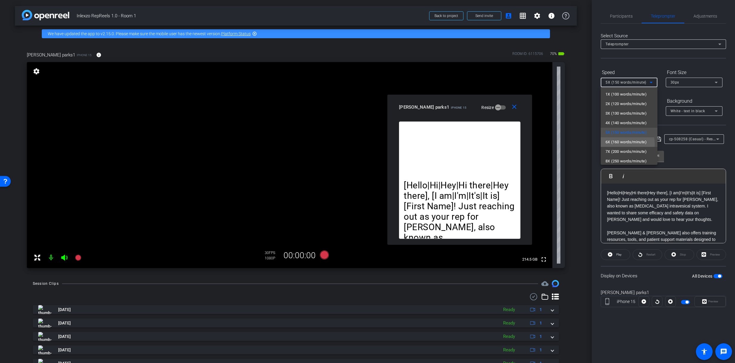
click at [612, 145] on span "6X (160 words/minute)" at bounding box center [626, 142] width 41 height 7
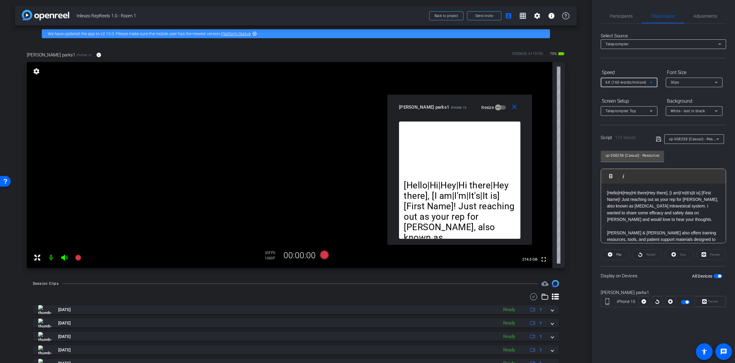
click at [615, 83] on span "6X (160 words/minute)" at bounding box center [626, 82] width 41 height 4
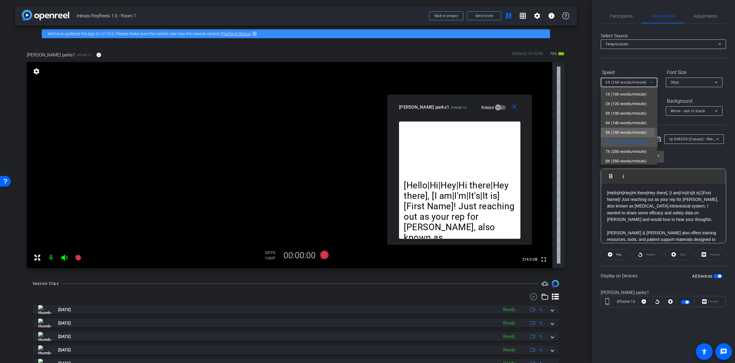
click at [616, 134] on span "5X (150 words/minute)" at bounding box center [626, 132] width 41 height 7
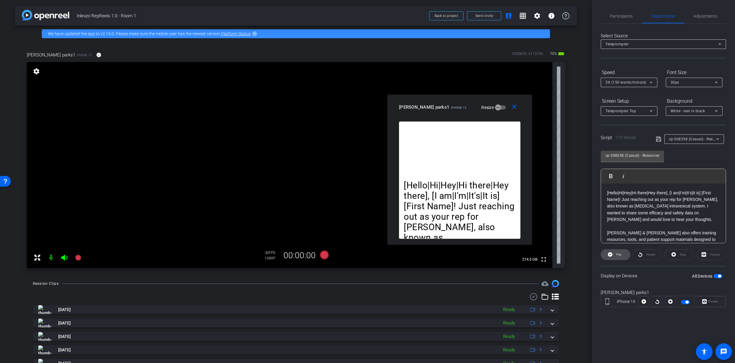
click at [614, 257] on span at bounding box center [615, 255] width 29 height 14
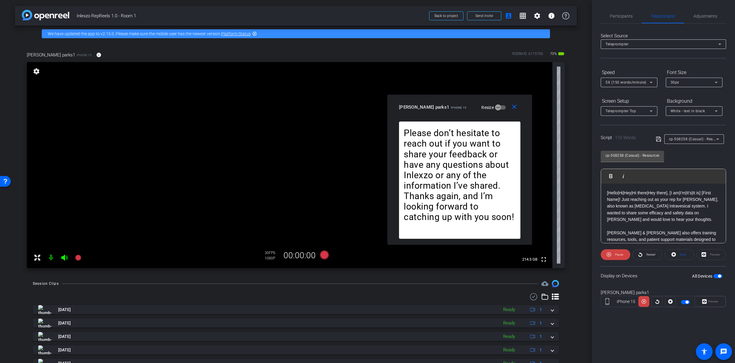
click at [620, 85] on div "5X (150 words/minute)" at bounding box center [628, 82] width 44 height 7
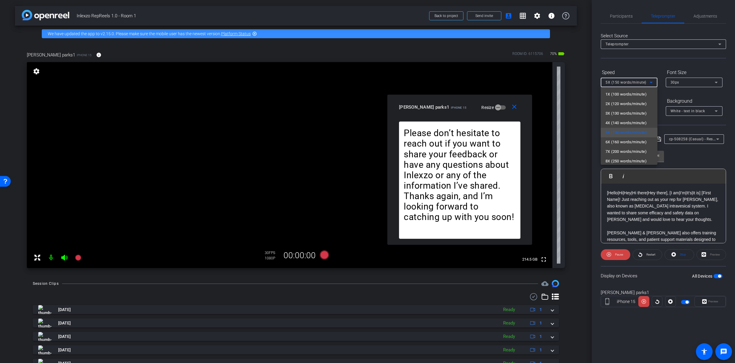
click at [620, 85] on div at bounding box center [367, 181] width 735 height 363
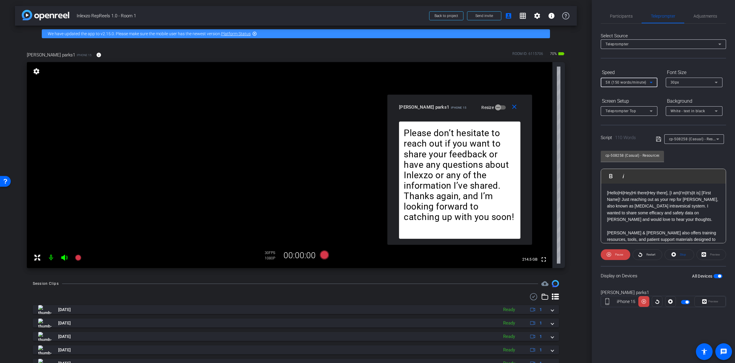
click at [620, 85] on div "5X (150 words/minute)" at bounding box center [628, 82] width 44 height 7
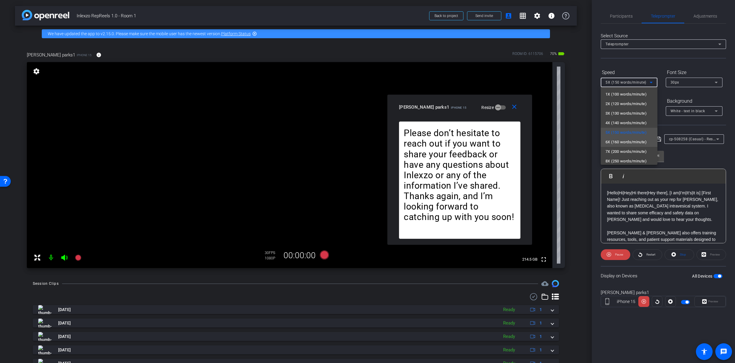
click at [615, 139] on span "6X (160 words/minute)" at bounding box center [626, 142] width 41 height 7
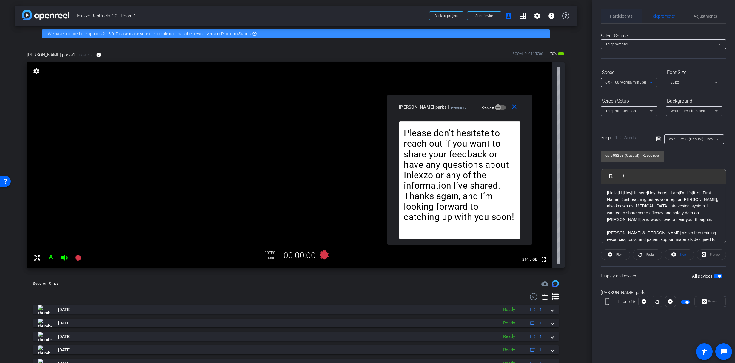
click at [625, 17] on span "Participants" at bounding box center [621, 16] width 23 height 4
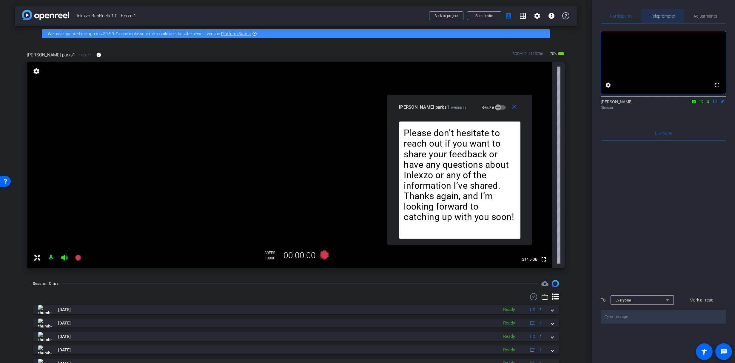
click at [664, 20] on span "Teleprompter" at bounding box center [663, 16] width 24 height 14
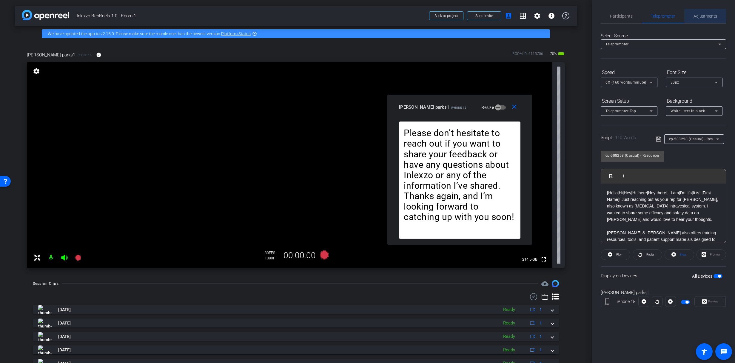
click at [701, 10] on span "Adjustments" at bounding box center [706, 16] width 24 height 14
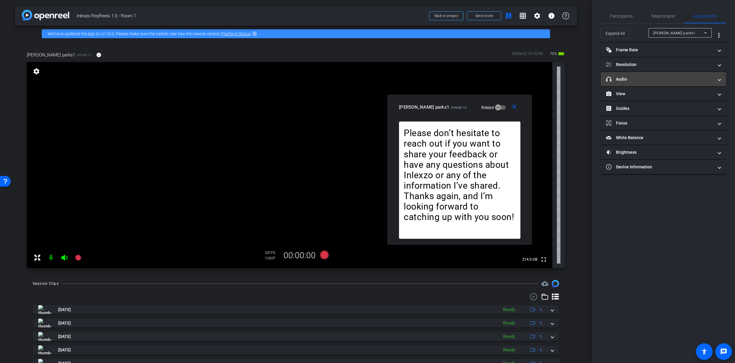
click at [635, 87] on mat-expansion-panel-header "View" at bounding box center [663, 94] width 125 height 14
click at [637, 84] on mat-expansion-panel-header "headphone icon Audio" at bounding box center [663, 79] width 125 height 14
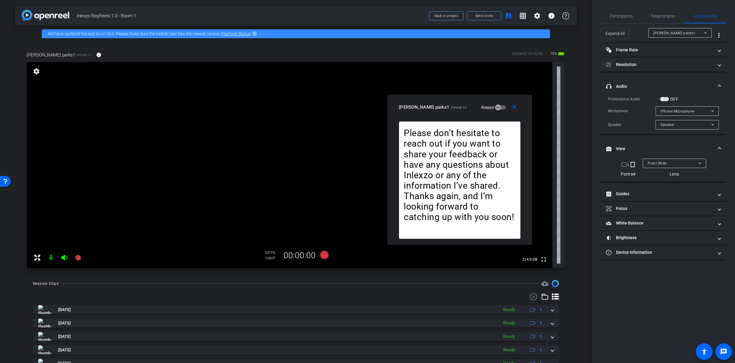
click at [637, 82] on mat-expansion-panel-header "headphone icon Audio" at bounding box center [663, 86] width 125 height 19
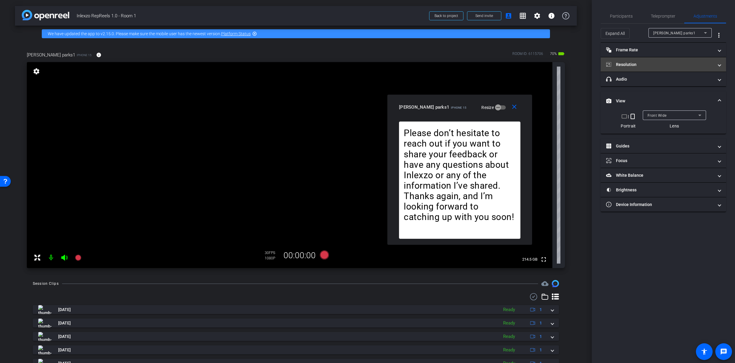
click at [644, 62] on mat-panel-title "Resolution" at bounding box center [659, 65] width 107 height 6
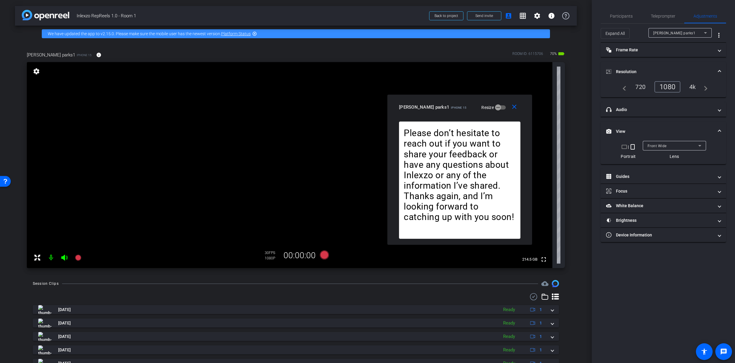
click at [646, 66] on mat-expansion-panel-header "Resolution" at bounding box center [663, 71] width 125 height 19
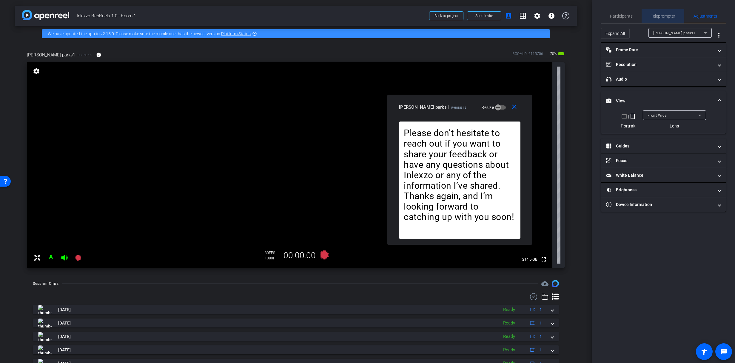
click at [664, 10] on span "Teleprompter" at bounding box center [663, 16] width 24 height 14
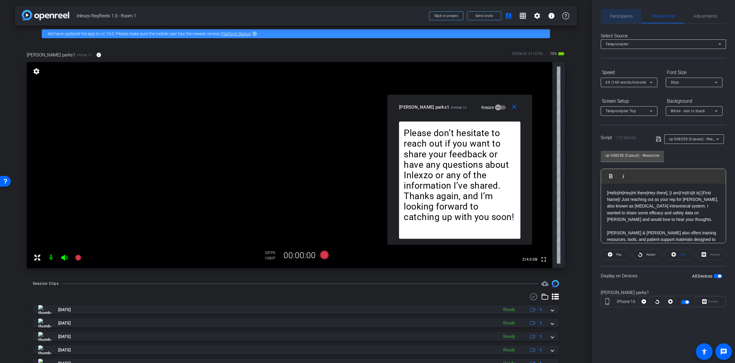
click at [618, 16] on span "Participants" at bounding box center [621, 16] width 23 height 4
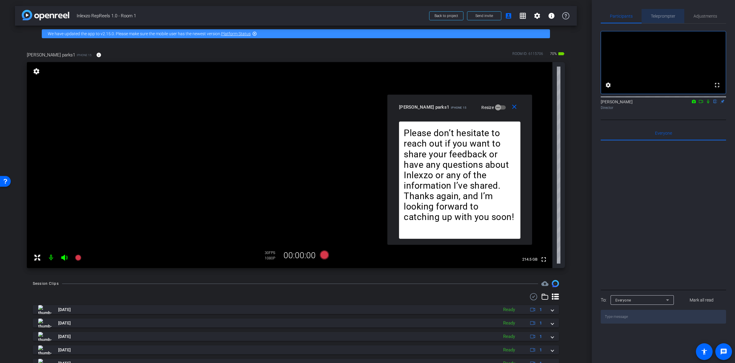
click at [664, 15] on span "Teleprompter" at bounding box center [663, 16] width 24 height 4
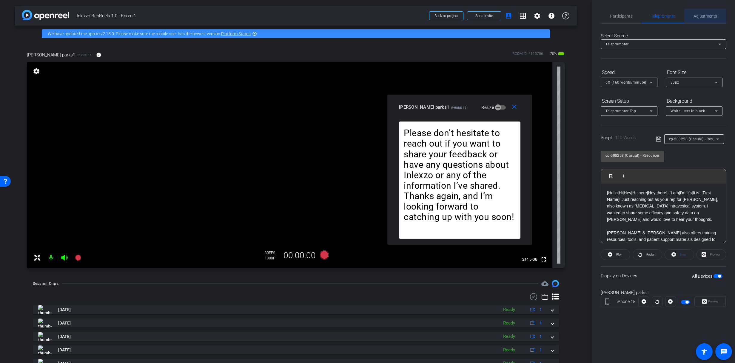
click at [695, 14] on span "Adjustments" at bounding box center [706, 16] width 24 height 4
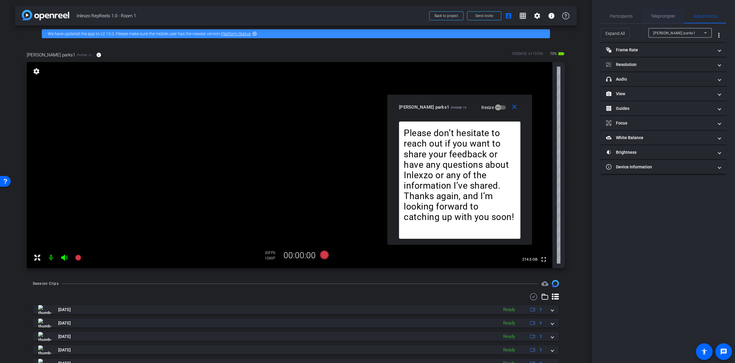
click at [659, 13] on span "Teleprompter" at bounding box center [663, 16] width 24 height 14
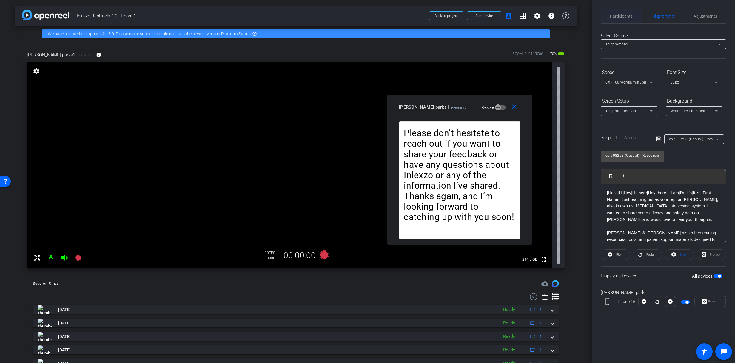
click at [622, 19] on span "Participants" at bounding box center [621, 16] width 23 height 14
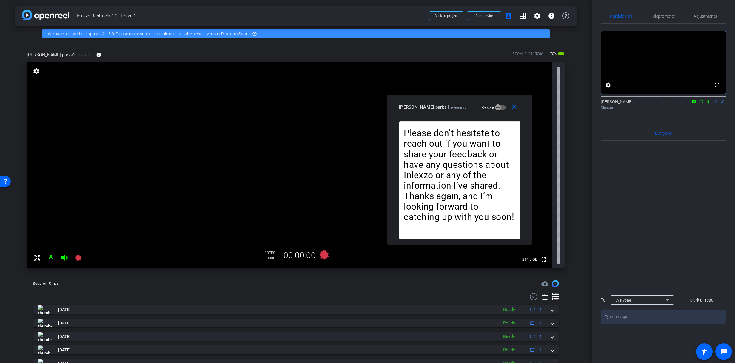
click at [710, 104] on icon at bounding box center [708, 101] width 5 height 4
click at [672, 16] on span "Teleprompter" at bounding box center [663, 16] width 24 height 4
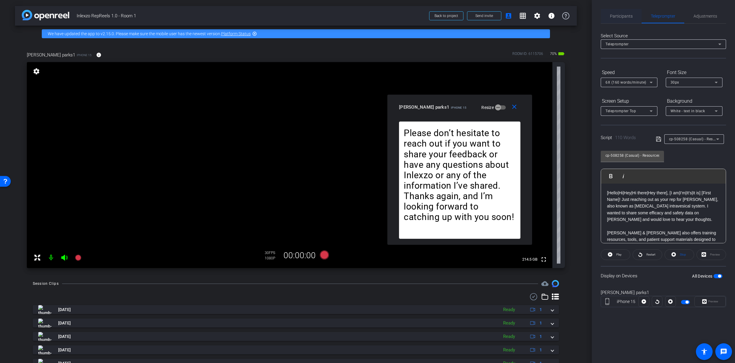
click at [621, 17] on span "Participants" at bounding box center [621, 16] width 23 height 4
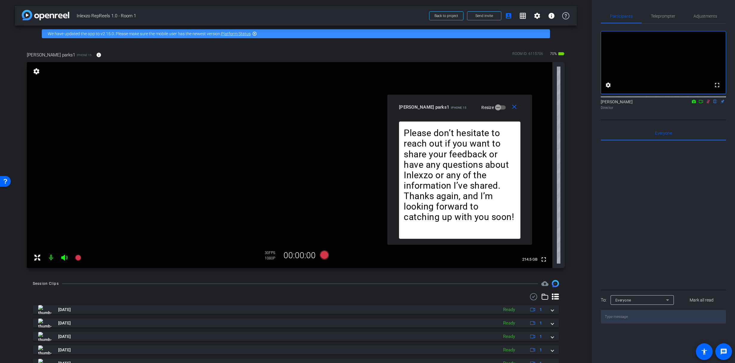
click at [708, 104] on icon at bounding box center [708, 101] width 5 height 4
click at [664, 15] on span "Teleprompter" at bounding box center [663, 16] width 24 height 4
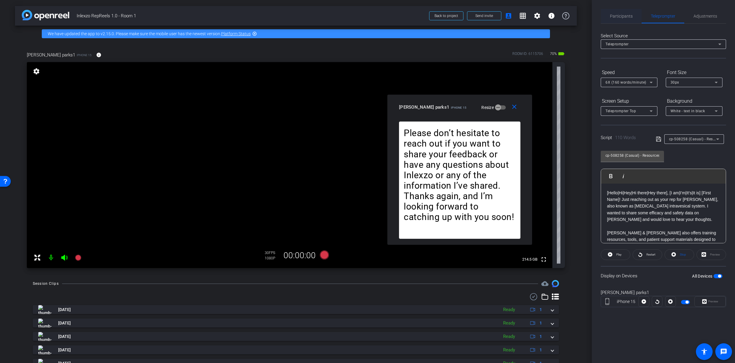
click at [622, 19] on span "Participants" at bounding box center [621, 16] width 23 height 14
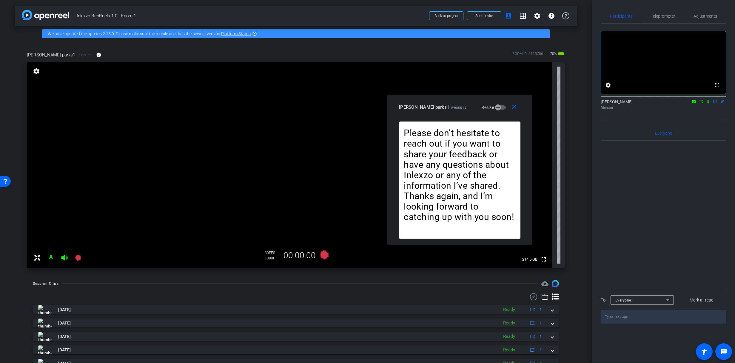
click at [707, 104] on icon at bounding box center [708, 101] width 5 height 4
click at [81, 259] on icon at bounding box center [78, 257] width 7 height 7
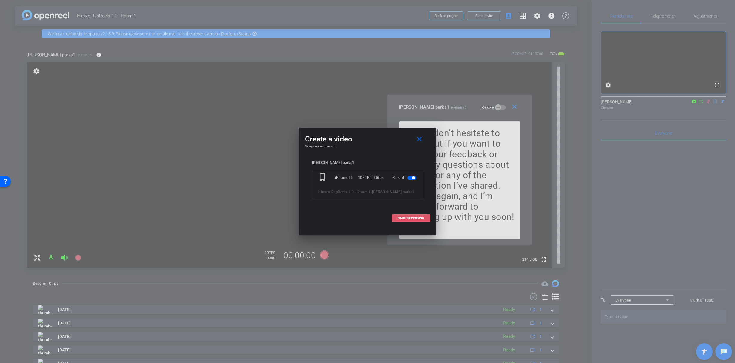
click at [407, 220] on span at bounding box center [411, 218] width 38 height 14
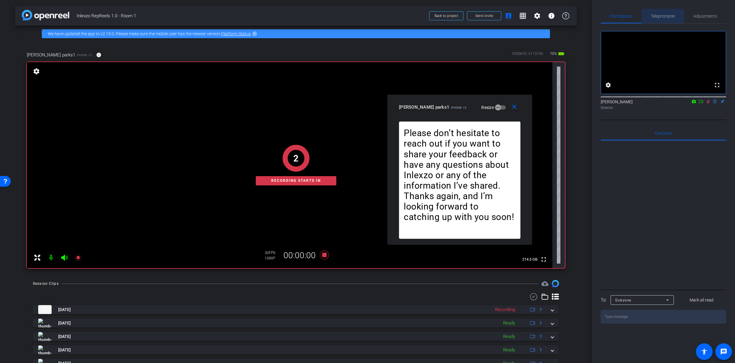
click at [657, 13] on span "Teleprompter" at bounding box center [663, 16] width 24 height 14
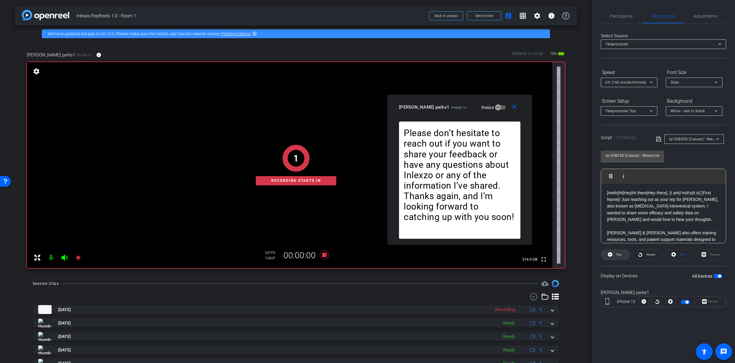
click at [617, 253] on span "Play" at bounding box center [619, 254] width 5 height 3
click at [624, 251] on span at bounding box center [616, 255] width 30 height 14
click at [643, 258] on span at bounding box center [647, 255] width 29 height 14
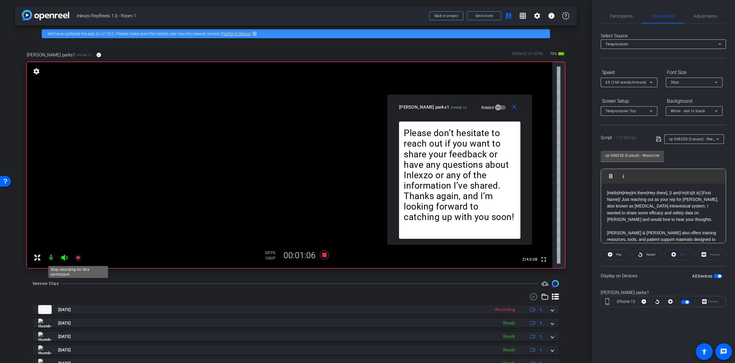
click at [77, 259] on icon at bounding box center [78, 257] width 7 height 7
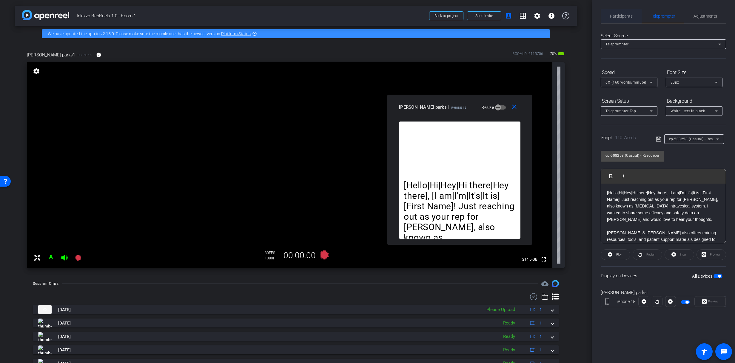
click at [630, 18] on span "Participants" at bounding box center [621, 16] width 23 height 4
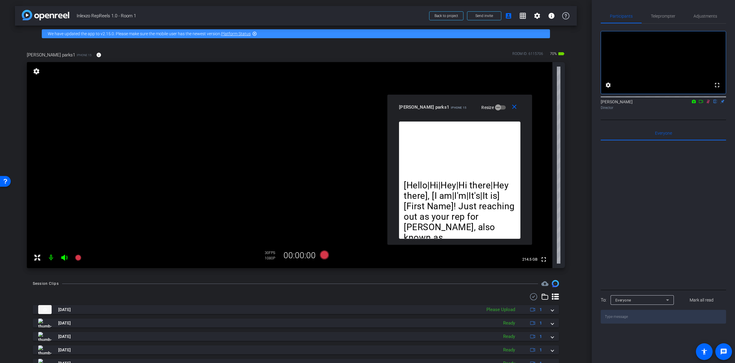
click at [709, 104] on icon at bounding box center [708, 101] width 5 height 4
click at [704, 13] on span "Adjustments" at bounding box center [706, 16] width 24 height 14
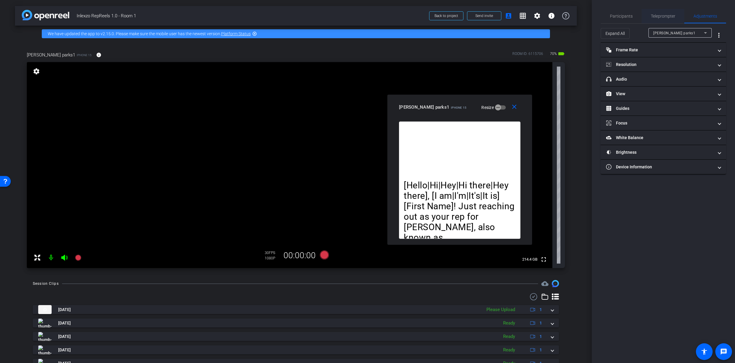
click at [657, 18] on span "Teleprompter" at bounding box center [663, 16] width 24 height 4
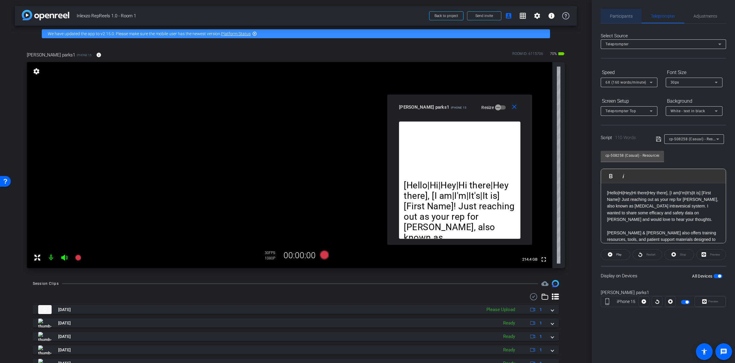
click at [618, 16] on span "Participants" at bounding box center [621, 16] width 23 height 4
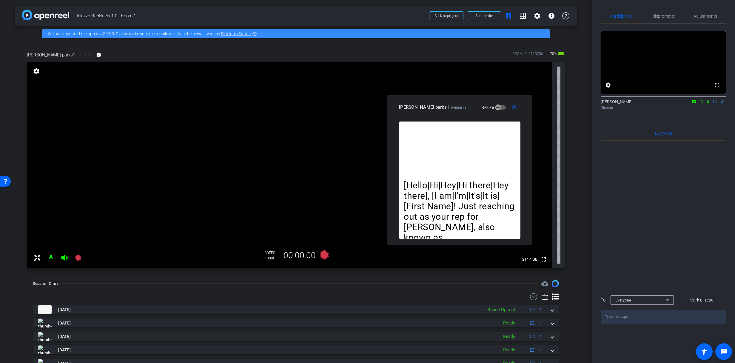
click at [708, 104] on icon at bounding box center [708, 101] width 5 height 4
click at [654, 15] on span "Teleprompter" at bounding box center [663, 16] width 24 height 4
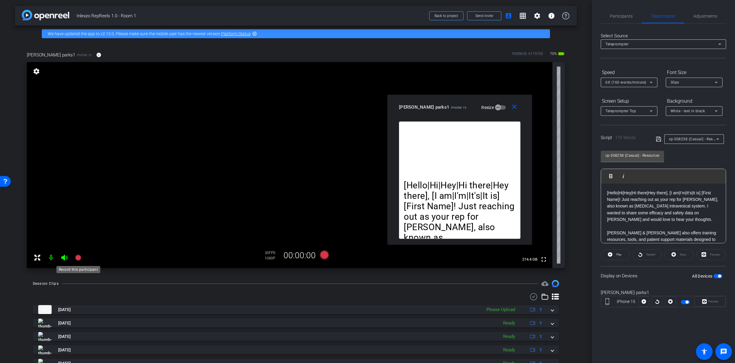
click at [78, 258] on icon at bounding box center [78, 258] width 6 height 6
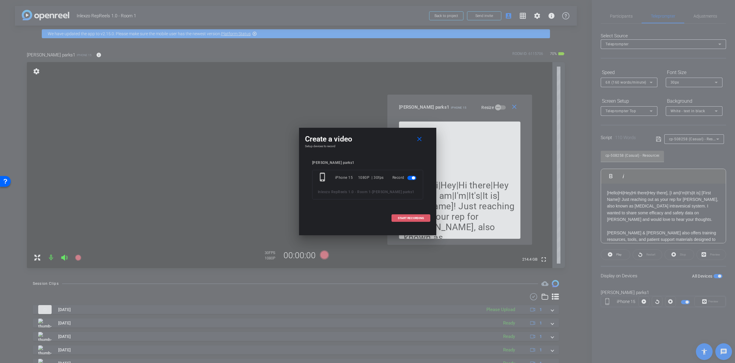
click at [401, 217] on span "START RECORDING" at bounding box center [411, 218] width 26 height 3
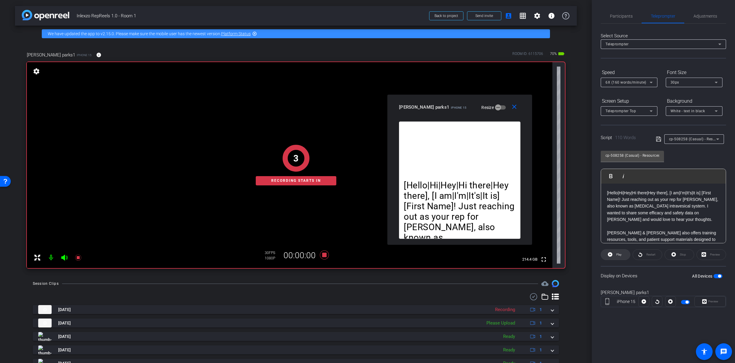
click at [617, 253] on span "Play" at bounding box center [619, 254] width 5 height 3
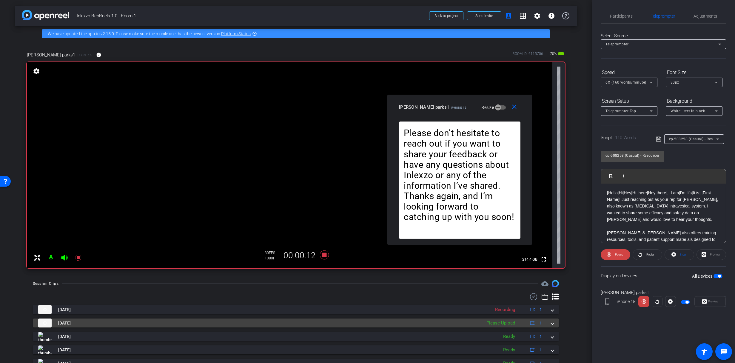
click at [551, 326] on span at bounding box center [552, 323] width 2 height 6
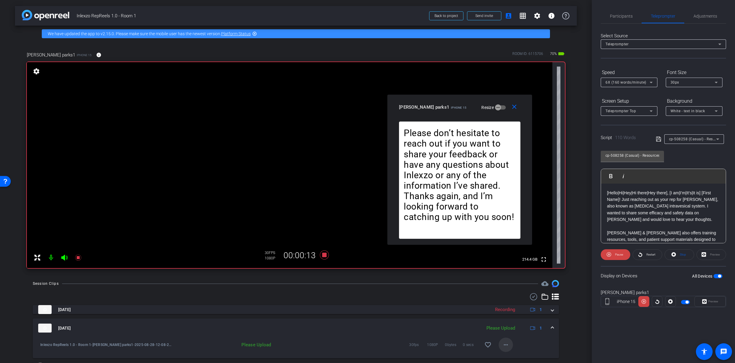
click at [506, 342] on mat-icon "more_horiz" at bounding box center [506, 344] width 7 height 7
click at [511, 319] on span "Upload" at bounding box center [513, 317] width 24 height 7
click at [649, 255] on span "Restart" at bounding box center [651, 254] width 9 height 3
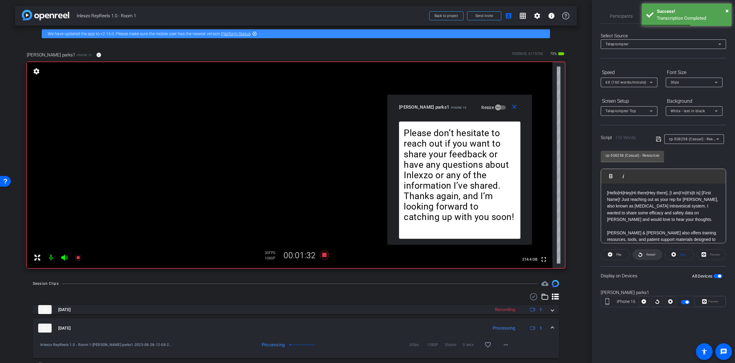
click at [655, 257] on span "Restart" at bounding box center [650, 255] width 10 height 8
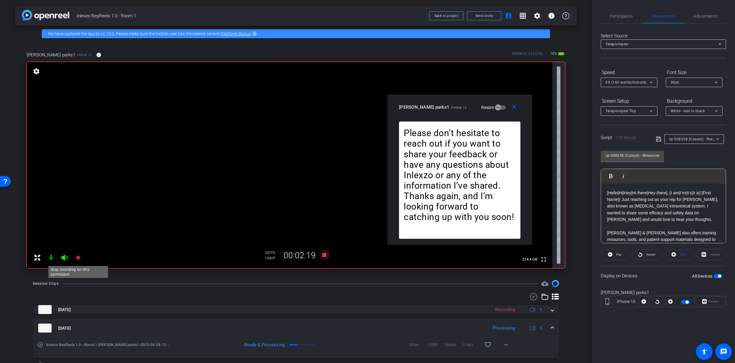
click at [79, 258] on icon at bounding box center [78, 258] width 6 height 6
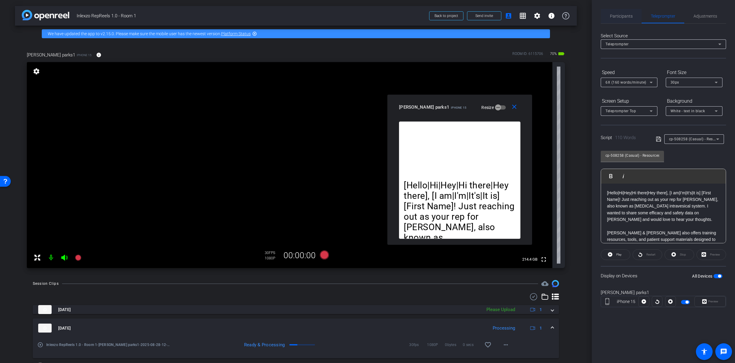
click at [617, 10] on span "Participants" at bounding box center [621, 16] width 23 height 14
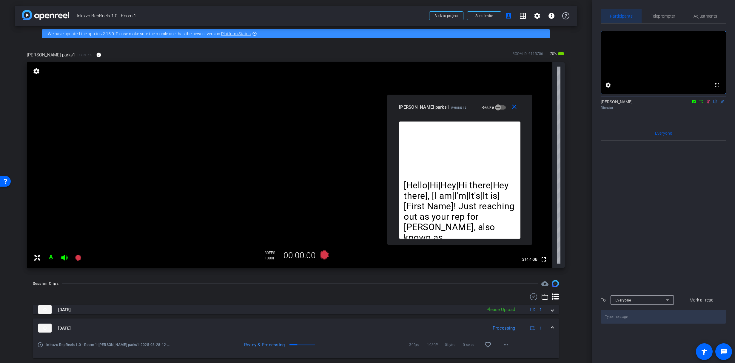
click at [623, 14] on span "Participants" at bounding box center [621, 16] width 23 height 4
click at [709, 107] on div "James Monte flip Director" at bounding box center [663, 103] width 125 height 18
click at [709, 104] on icon at bounding box center [708, 101] width 5 height 4
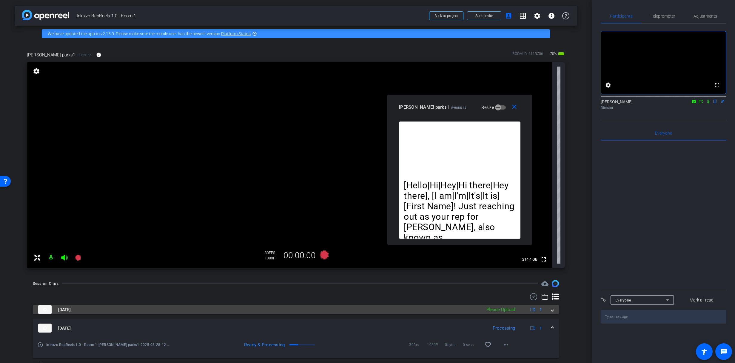
click at [551, 311] on span at bounding box center [552, 310] width 2 height 6
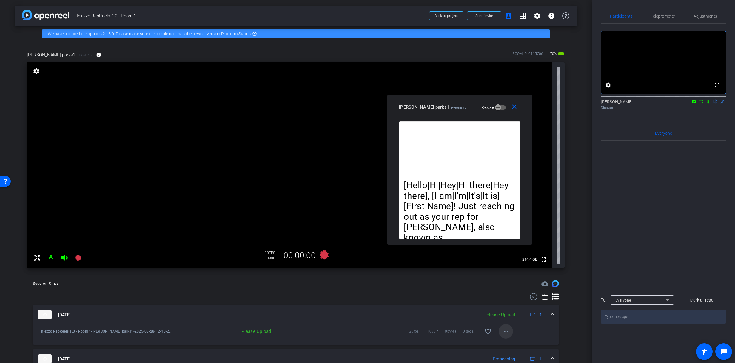
click at [504, 329] on mat-icon "more_horiz" at bounding box center [506, 331] width 7 height 7
click at [506, 305] on span "Upload" at bounding box center [513, 304] width 24 height 7
click at [661, 14] on span "Teleprompter" at bounding box center [663, 16] width 24 height 4
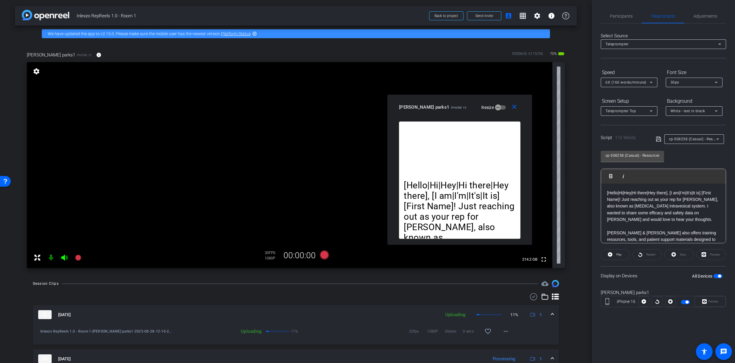
click at [675, 142] on div "cp-508258 (Casual) - Resources to Share" at bounding box center [692, 138] width 47 height 7
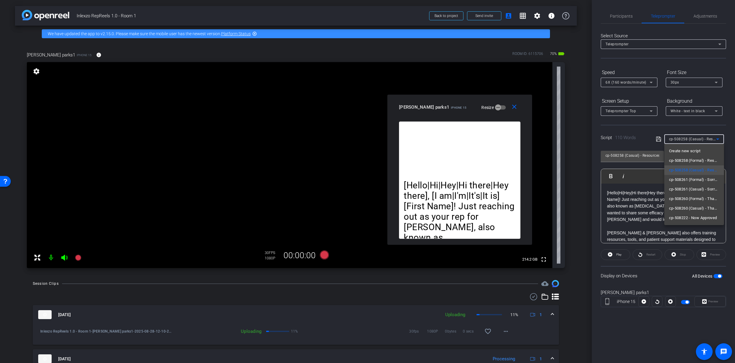
click at [675, 140] on div at bounding box center [367, 181] width 735 height 363
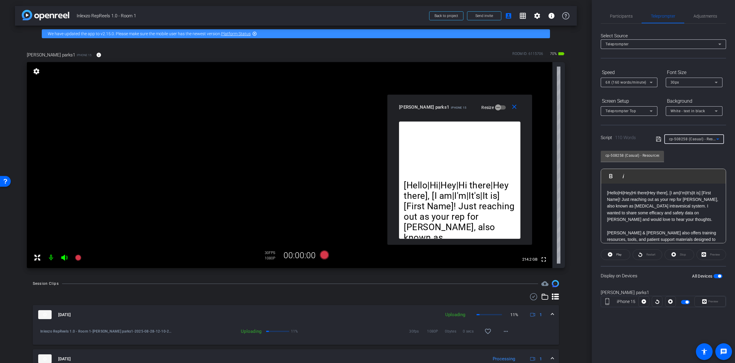
click at [675, 140] on span "cp-508258 (Casual) - Resources to Share" at bounding box center [704, 138] width 71 height 5
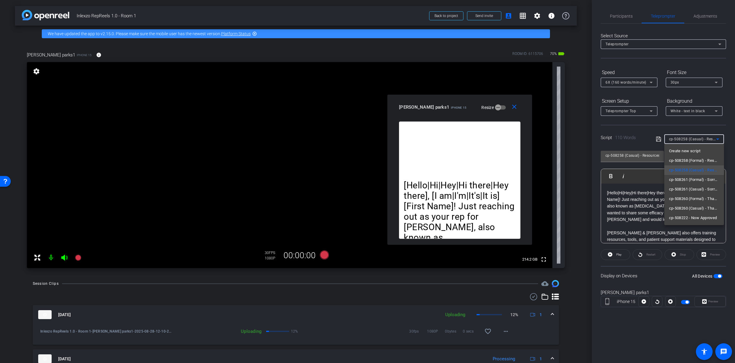
click at [675, 140] on div at bounding box center [367, 181] width 735 height 363
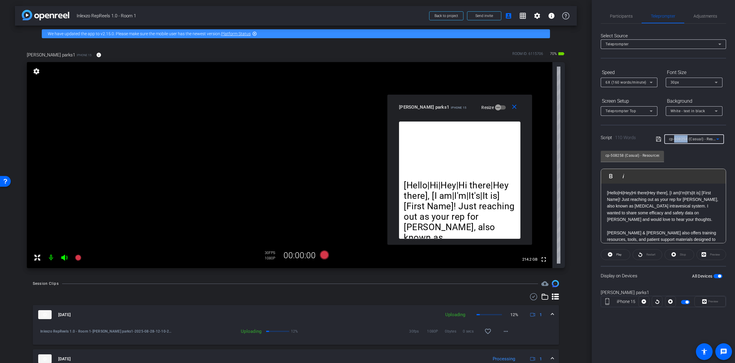
click at [675, 140] on span "cp-508258 (Casual) - Resources to Share" at bounding box center [704, 138] width 71 height 5
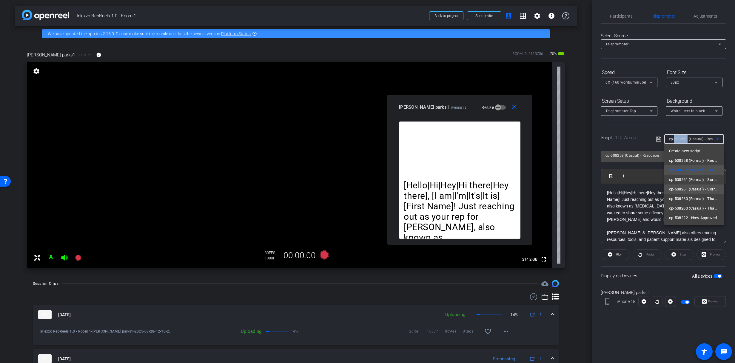
click at [686, 186] on span "cp-508261 (Casual) - Sorry I Missed You" at bounding box center [694, 189] width 50 height 7
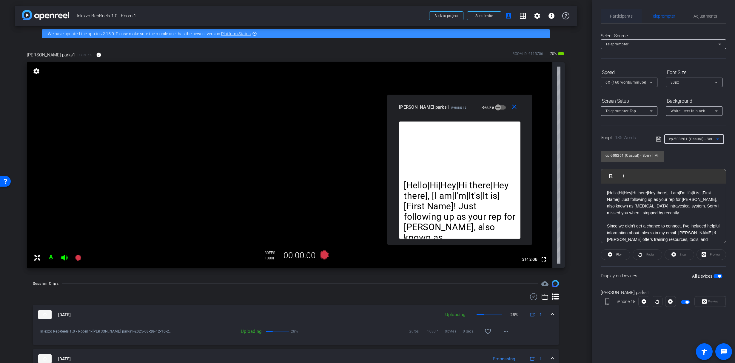
click at [622, 12] on span "Participants" at bounding box center [621, 16] width 23 height 14
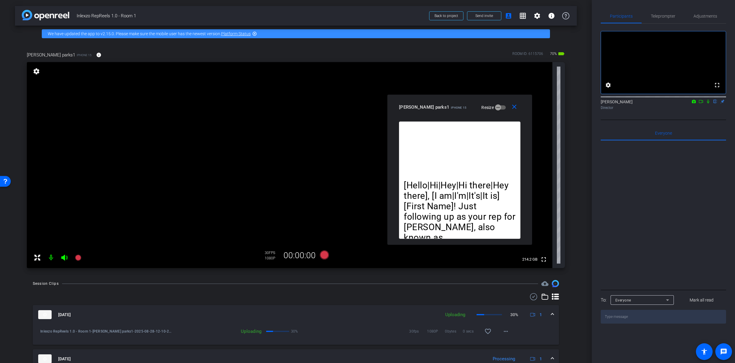
click at [708, 104] on icon at bounding box center [708, 102] width 2 height 4
click at [666, 12] on span "Teleprompter" at bounding box center [663, 16] width 24 height 14
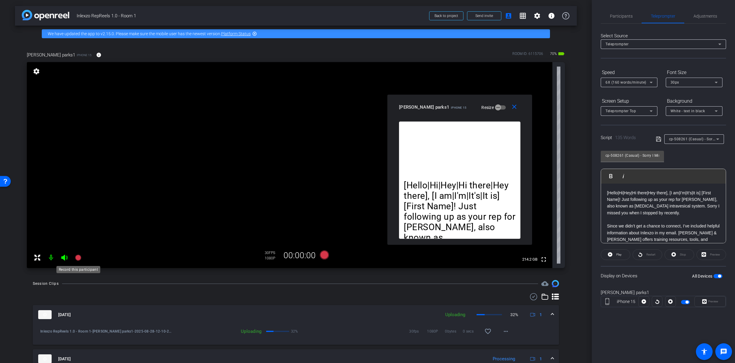
click at [81, 257] on icon at bounding box center [78, 257] width 7 height 7
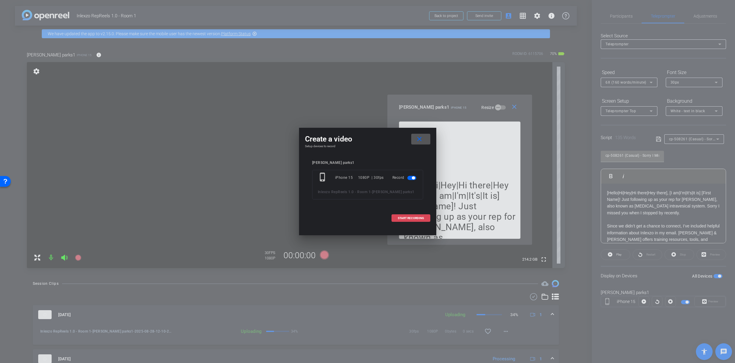
click at [407, 219] on span "START RECORDING" at bounding box center [411, 218] width 26 height 3
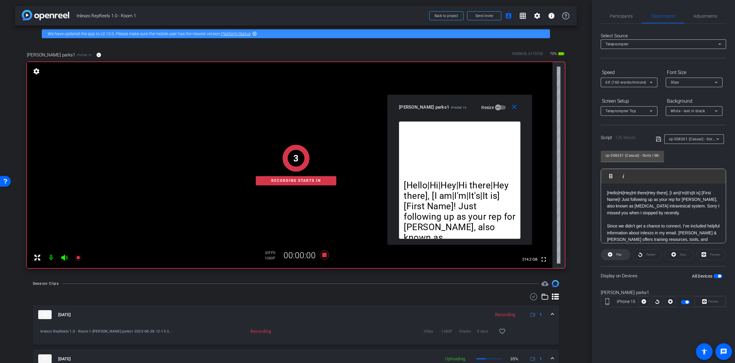
click at [614, 253] on span at bounding box center [615, 255] width 29 height 14
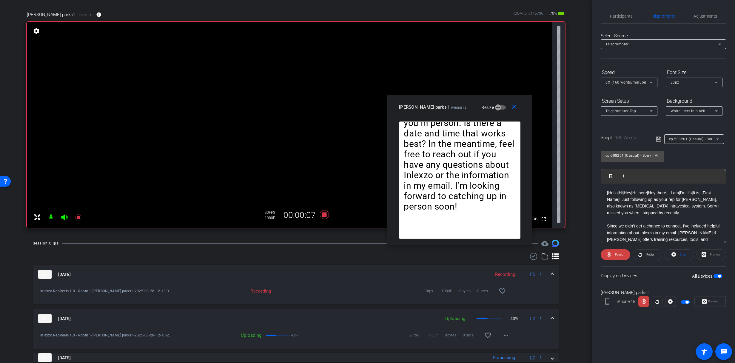
scroll to position [39, 0]
click at [631, 82] on span "6X (160 words/minute)" at bounding box center [626, 82] width 41 height 4
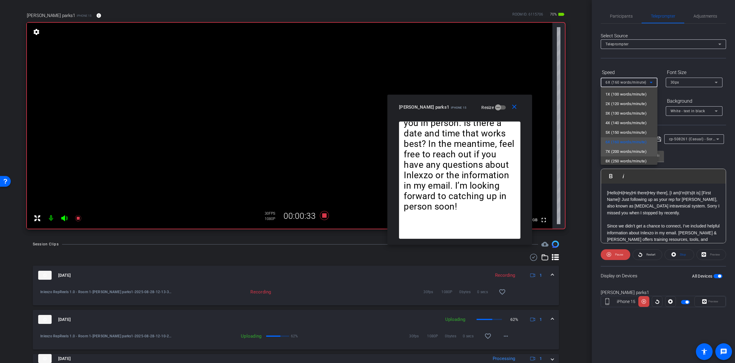
click at [623, 150] on span "7X (200 words/minute)" at bounding box center [626, 151] width 41 height 7
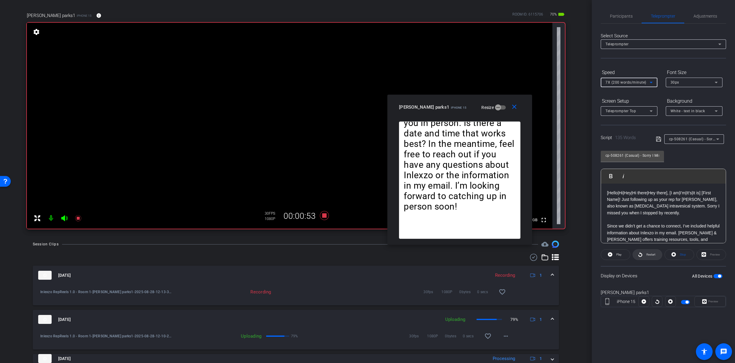
click at [643, 255] on span at bounding box center [647, 255] width 29 height 14
click at [633, 82] on span "7X (200 words/minute)" at bounding box center [626, 82] width 41 height 4
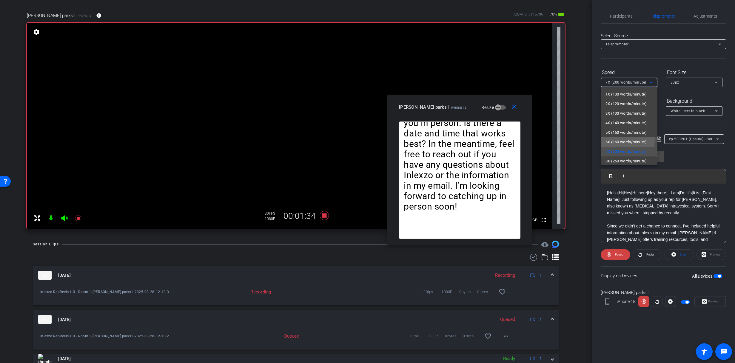
click at [622, 140] on span "6X (160 words/minute)" at bounding box center [626, 142] width 41 height 7
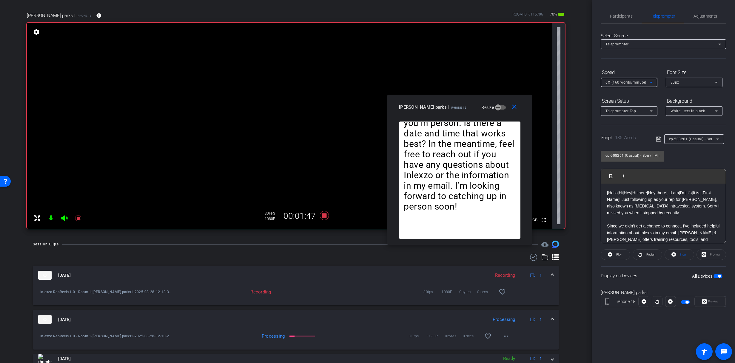
click at [621, 81] on span "6X (160 words/minute)" at bounding box center [626, 82] width 41 height 4
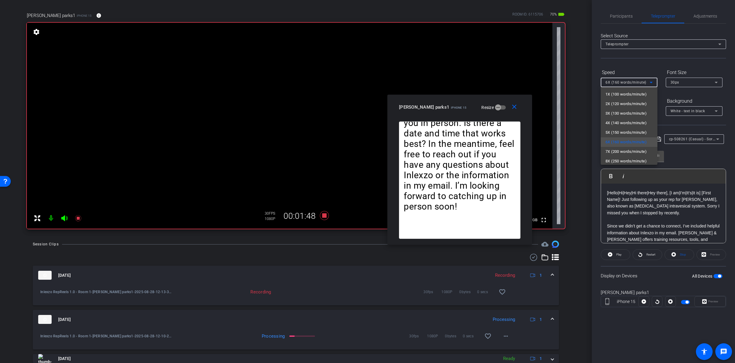
click at [625, 80] on div at bounding box center [367, 181] width 735 height 363
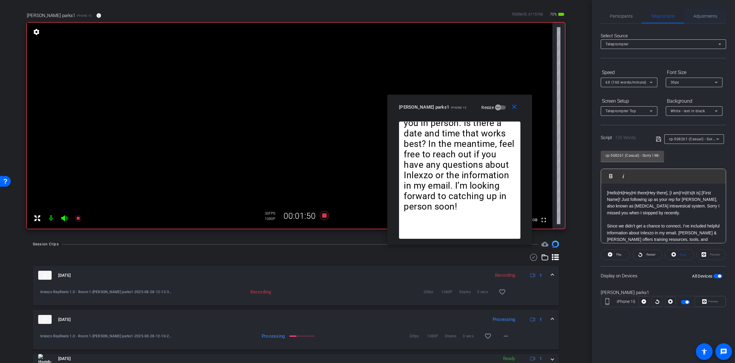
click at [700, 15] on span "Adjustments" at bounding box center [706, 16] width 24 height 4
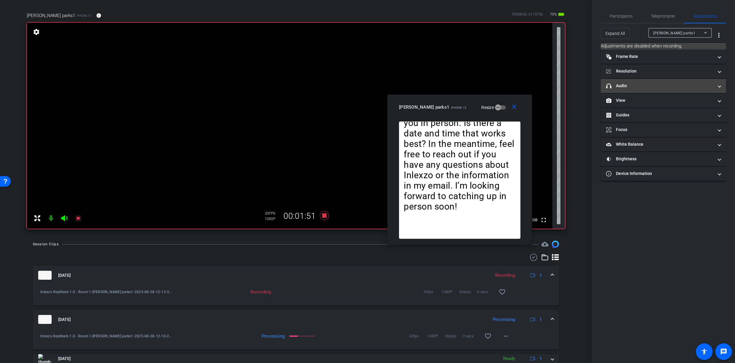
click at [640, 84] on mat-panel-title "headphone icon Audio" at bounding box center [659, 86] width 107 height 6
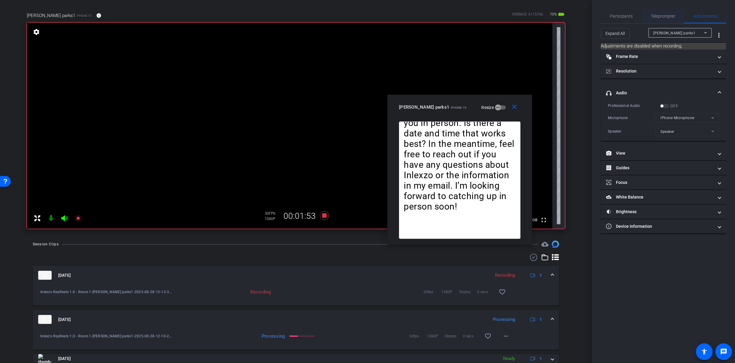
click at [661, 14] on span "Teleprompter" at bounding box center [663, 16] width 24 height 4
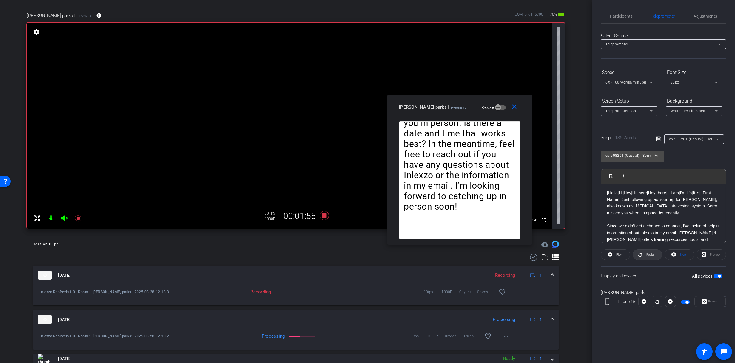
click at [647, 256] on span "Restart" at bounding box center [650, 255] width 10 height 8
click at [623, 79] on div "6X (160 words/minute)" at bounding box center [628, 82] width 44 height 7
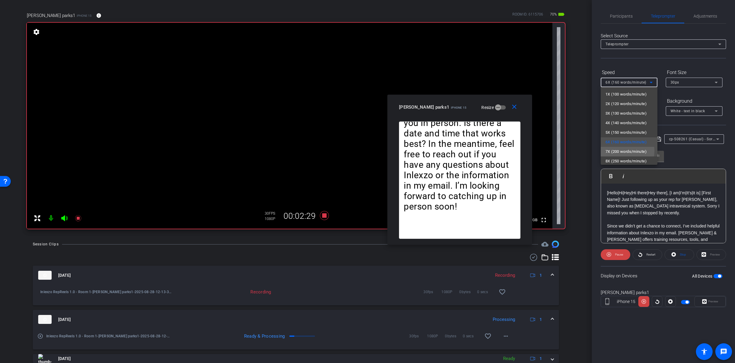
click at [618, 151] on span "7X (200 words/minute)" at bounding box center [626, 151] width 41 height 7
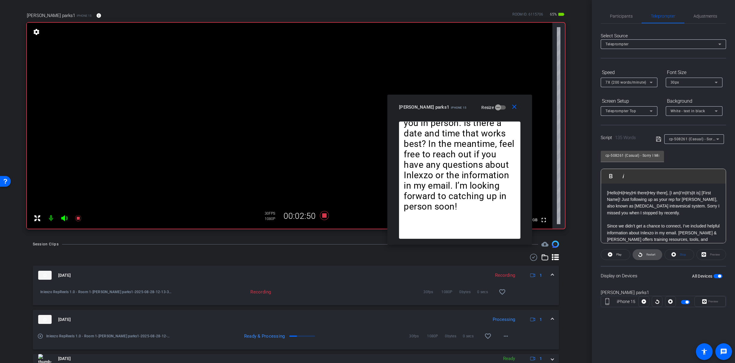
click at [639, 254] on icon at bounding box center [640, 254] width 4 height 7
click at [647, 254] on span "Restart" at bounding box center [651, 254] width 9 height 3
click at [79, 217] on icon at bounding box center [78, 218] width 6 height 6
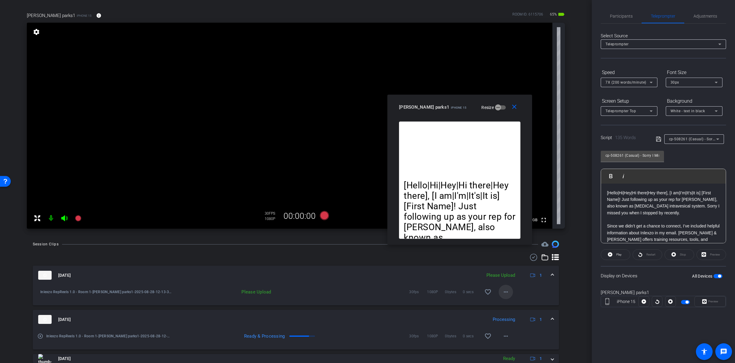
click at [509, 294] on span at bounding box center [506, 292] width 14 height 14
click at [519, 304] on span "Upload" at bounding box center [513, 304] width 24 height 7
click at [620, 17] on span "Participants" at bounding box center [621, 16] width 23 height 4
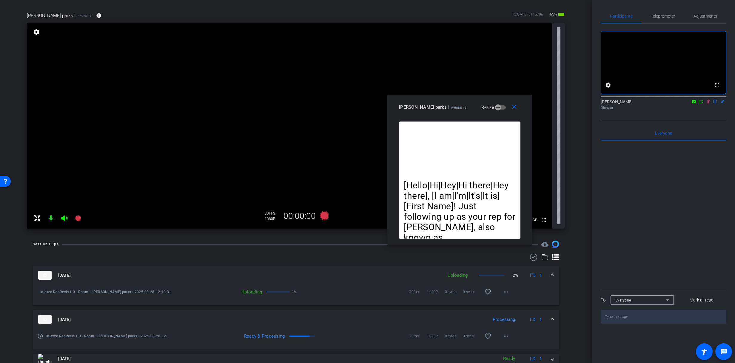
click at [710, 104] on icon at bounding box center [708, 101] width 5 height 4
click at [700, 12] on span "Adjustments" at bounding box center [706, 16] width 24 height 14
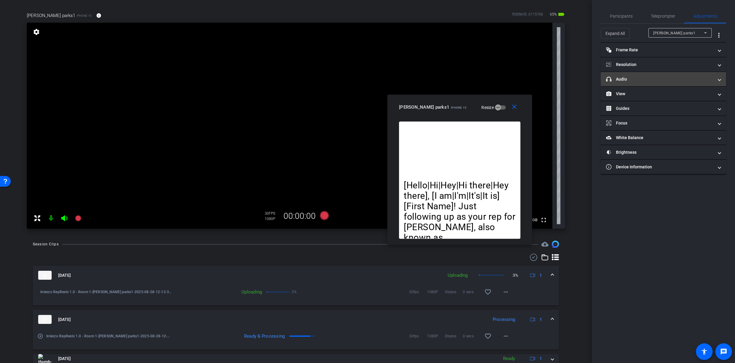
click at [641, 77] on mat-panel-title "headphone icon Audio" at bounding box center [659, 79] width 107 height 6
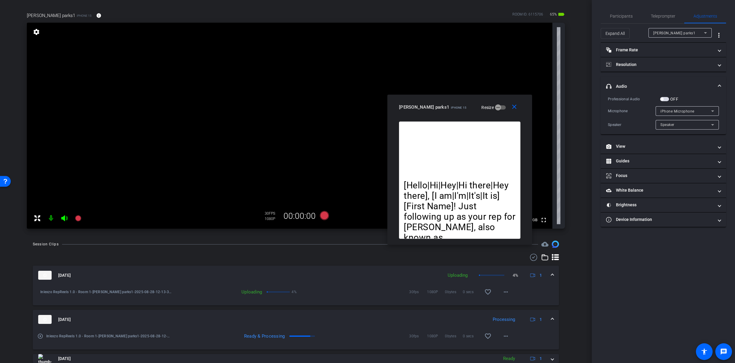
click at [645, 90] on mat-expansion-panel-header "headphone icon Audio" at bounding box center [663, 86] width 125 height 19
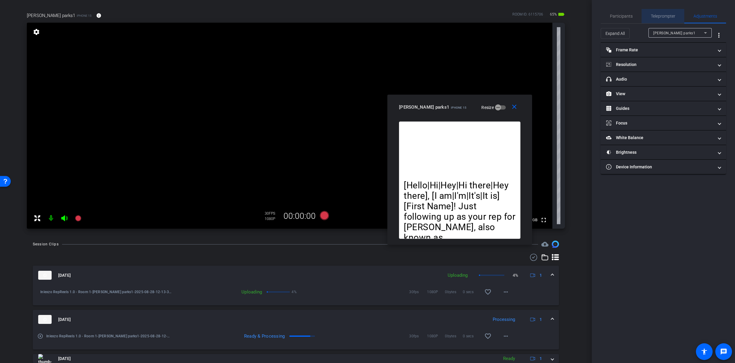
click at [660, 16] on span "Teleprompter" at bounding box center [663, 16] width 24 height 4
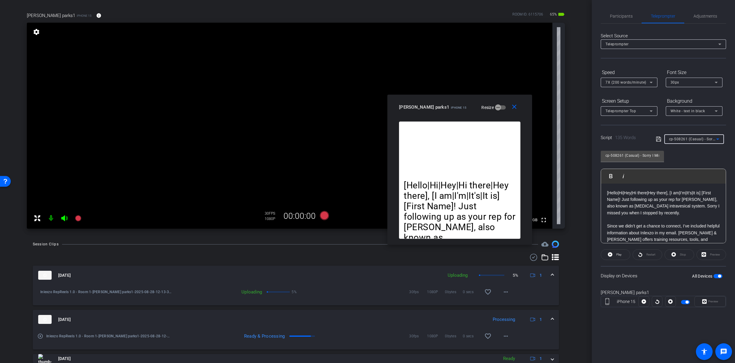
click at [685, 140] on span "cp-508261 (Casual) - Sorry I Missed You" at bounding box center [704, 138] width 70 height 5
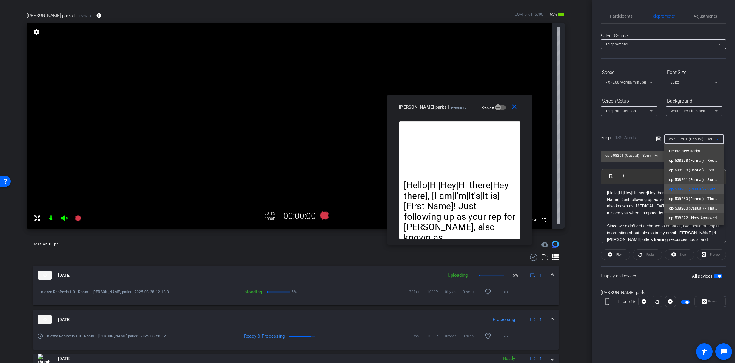
click at [680, 210] on span "cp-508260 (Casual) - Thanks for Seeing Me" at bounding box center [694, 208] width 50 height 7
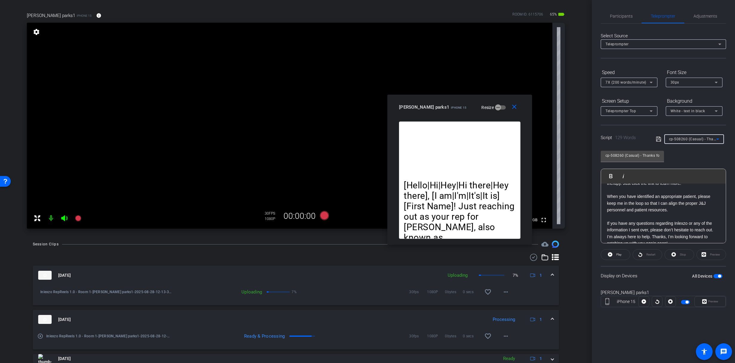
scroll to position [73, 0]
click at [636, 83] on span "7X (200 words/minute)" at bounding box center [626, 82] width 41 height 4
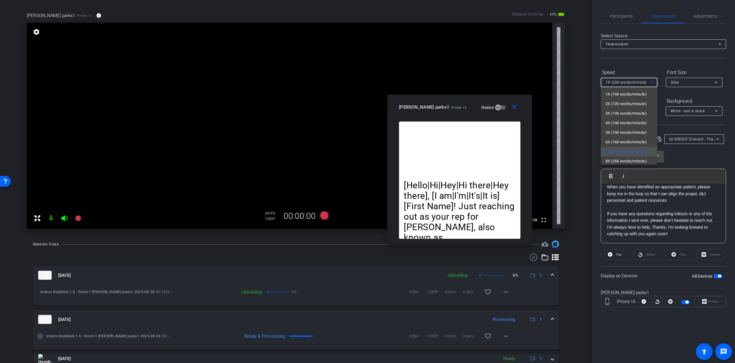
click at [623, 144] on span "6X (160 words/minute)" at bounding box center [626, 142] width 41 height 7
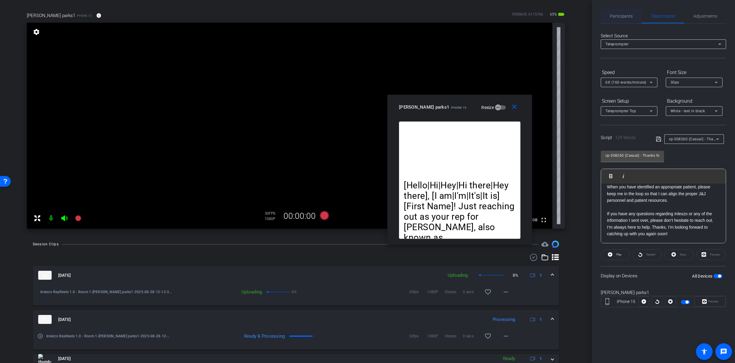
drag, startPoint x: 621, startPoint y: 7, endPoint x: 620, endPoint y: 10, distance: 3.8
click at [621, 7] on div "Participants Teleprompter Adjustments settings James Monte flip Director Everyo…" at bounding box center [663, 181] width 143 height 363
click at [619, 16] on span "Participants" at bounding box center [621, 16] width 23 height 4
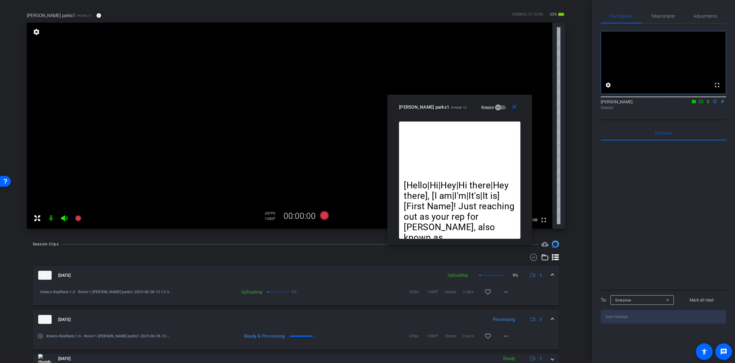
click at [708, 104] on icon at bounding box center [708, 101] width 5 height 4
click at [670, 15] on span "Teleprompter" at bounding box center [663, 16] width 24 height 4
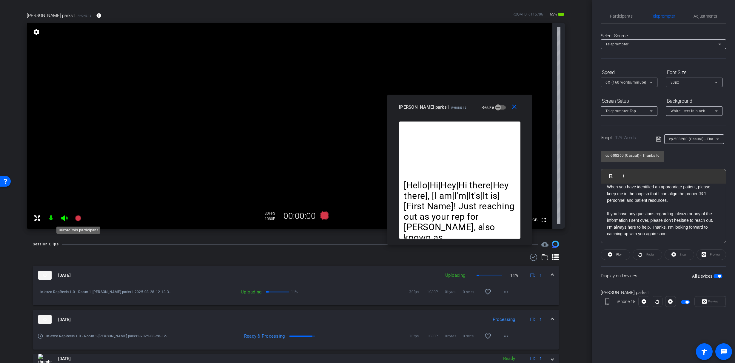
click at [81, 215] on icon at bounding box center [78, 218] width 7 height 7
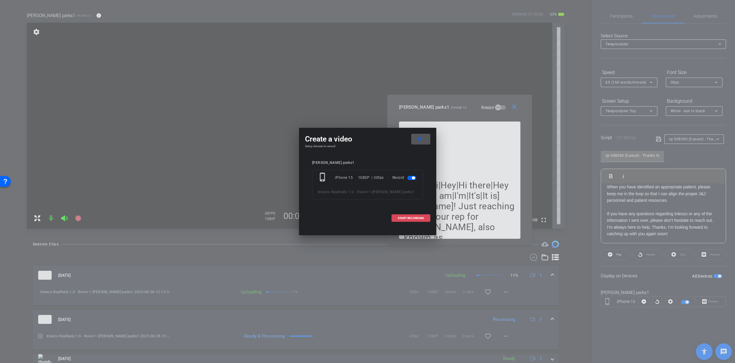
click at [404, 218] on span "START RECORDING" at bounding box center [411, 218] width 26 height 3
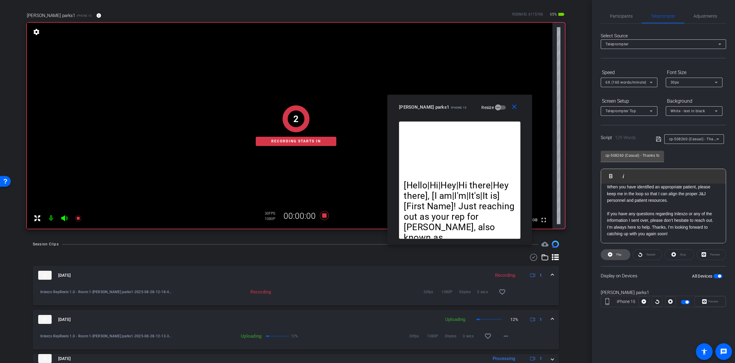
click at [621, 254] on span "Play" at bounding box center [619, 254] width 5 height 3
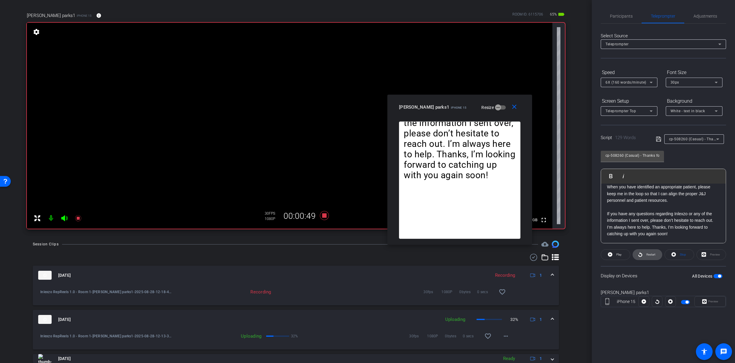
click at [647, 252] on span "Restart" at bounding box center [650, 255] width 10 height 8
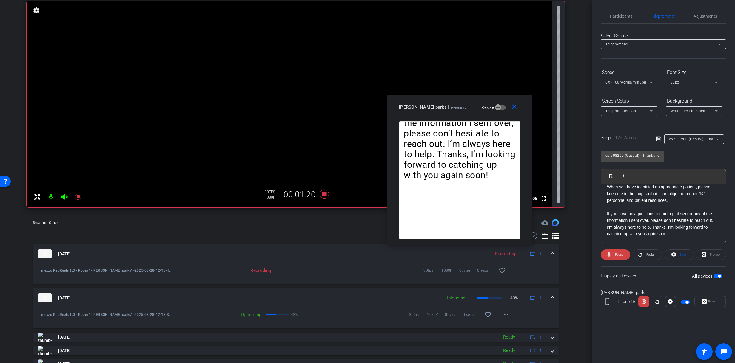
scroll to position [140, 0]
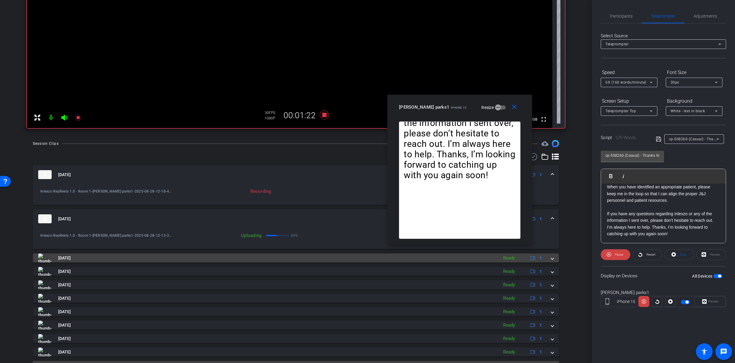
click at [547, 259] on div "Aug 28, 2025 Ready 1" at bounding box center [294, 257] width 513 height 9
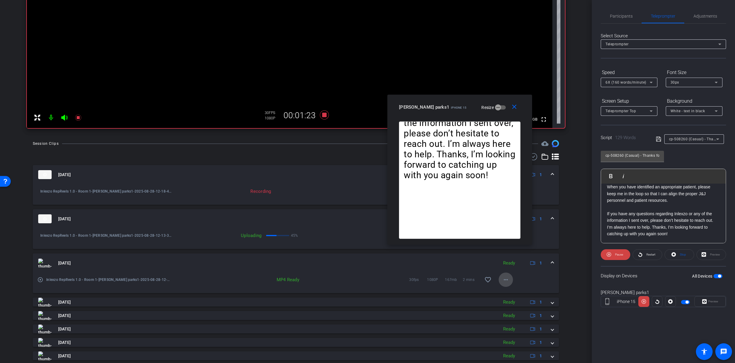
click at [504, 277] on mat-icon "more_horiz" at bounding box center [506, 279] width 7 height 7
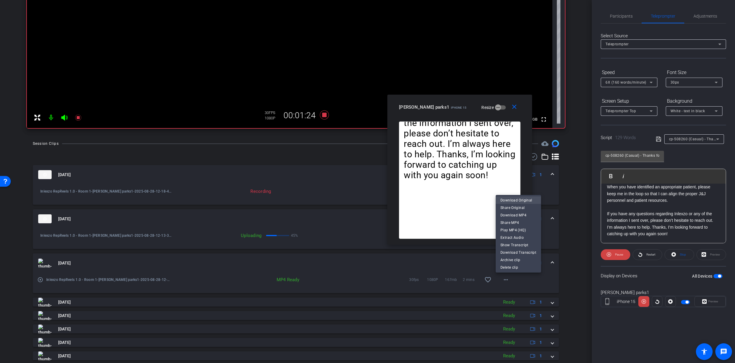
click at [514, 200] on span "Download Original" at bounding box center [519, 200] width 36 height 7
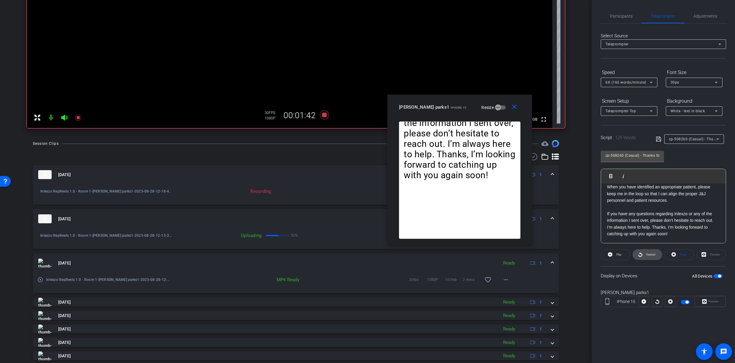
click at [650, 255] on span "Restart" at bounding box center [651, 254] width 9 height 3
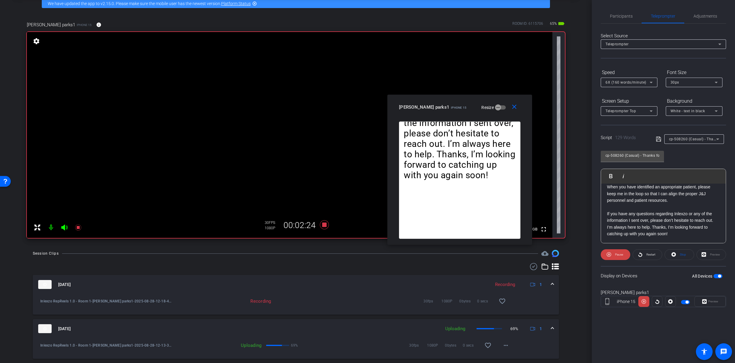
scroll to position [40, 0]
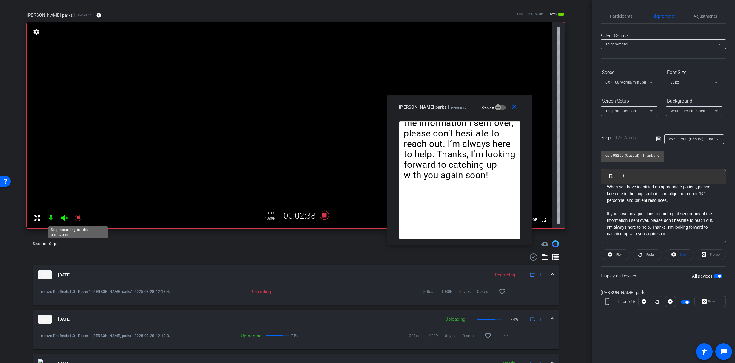
click at [77, 219] on icon at bounding box center [78, 218] width 6 height 6
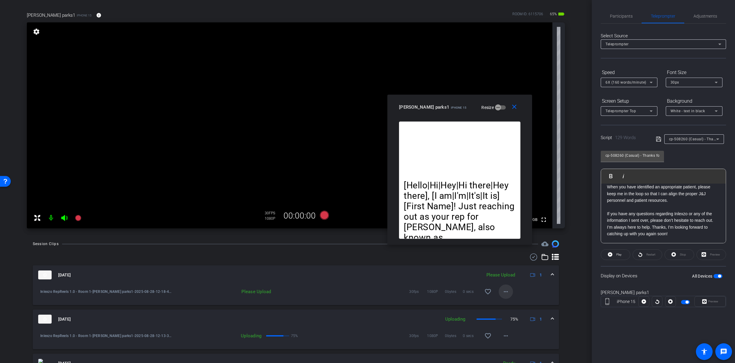
click at [499, 289] on span at bounding box center [506, 292] width 14 height 14
click at [504, 302] on span "Upload" at bounding box center [513, 304] width 24 height 7
click at [621, 11] on span "Participants" at bounding box center [621, 16] width 23 height 14
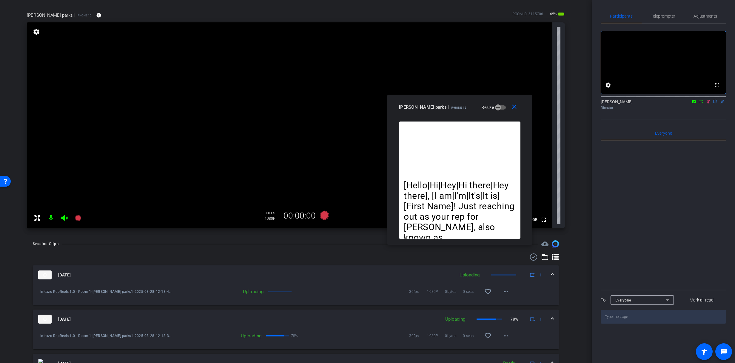
click at [709, 104] on icon at bounding box center [708, 102] width 3 height 4
click at [659, 17] on span "Teleprompter" at bounding box center [663, 16] width 24 height 4
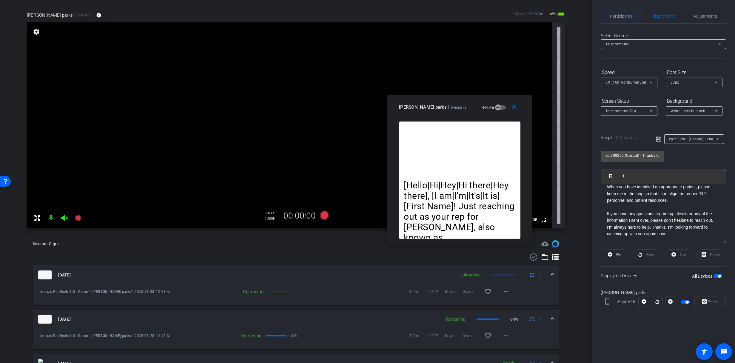
click at [626, 14] on span "Participants" at bounding box center [621, 16] width 23 height 4
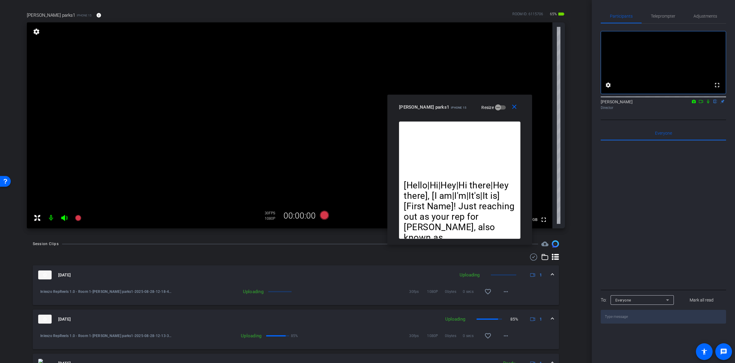
click at [708, 104] on icon at bounding box center [708, 101] width 5 height 4
click at [666, 20] on span "Teleprompter" at bounding box center [663, 16] width 24 height 14
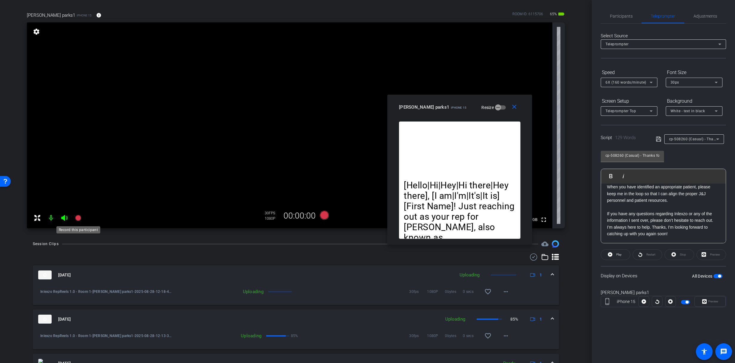
click at [77, 218] on icon at bounding box center [78, 218] width 6 height 6
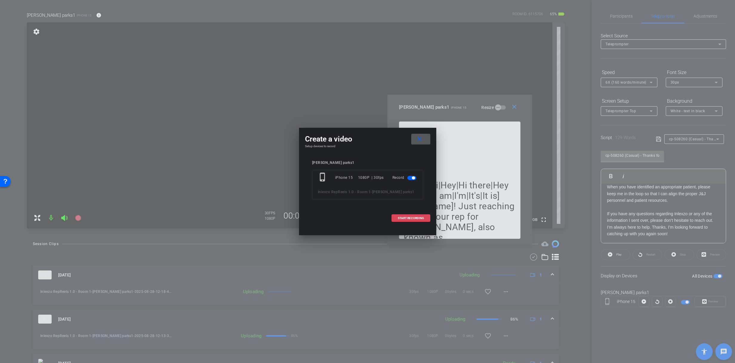
click at [424, 221] on span at bounding box center [411, 218] width 38 height 14
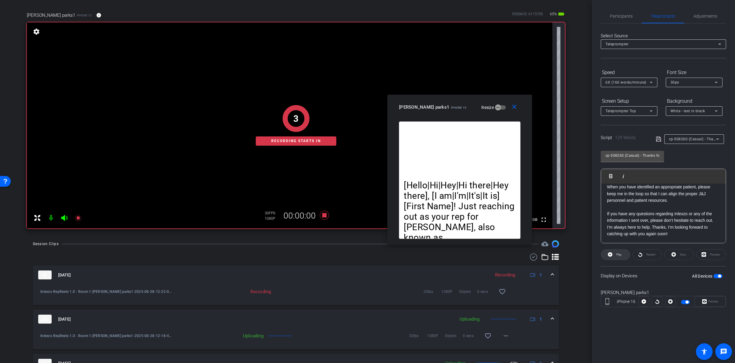
click at [619, 256] on span "Play" at bounding box center [618, 255] width 7 height 8
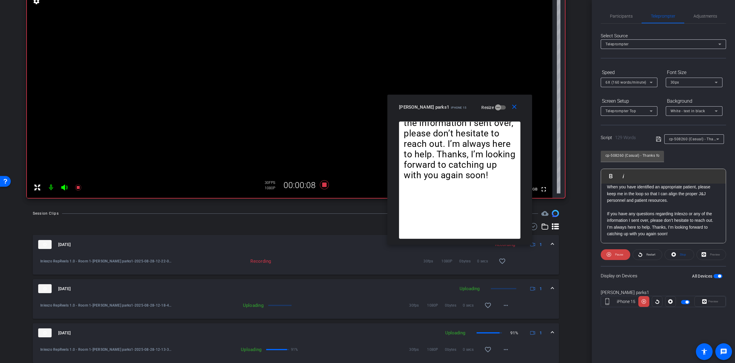
scroll to position [70, 0]
click at [613, 15] on span "Participants" at bounding box center [621, 16] width 23 height 4
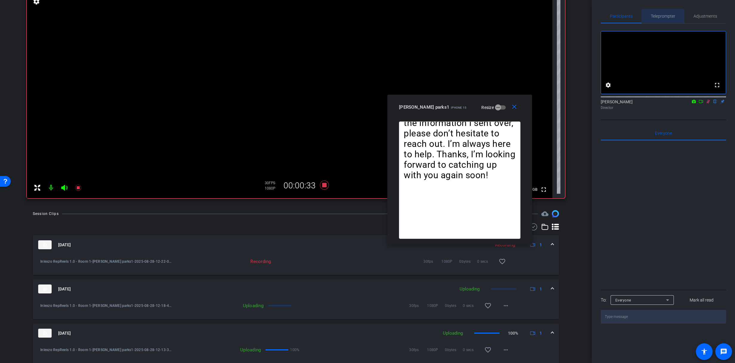
click at [660, 13] on span "Teleprompter" at bounding box center [663, 16] width 24 height 14
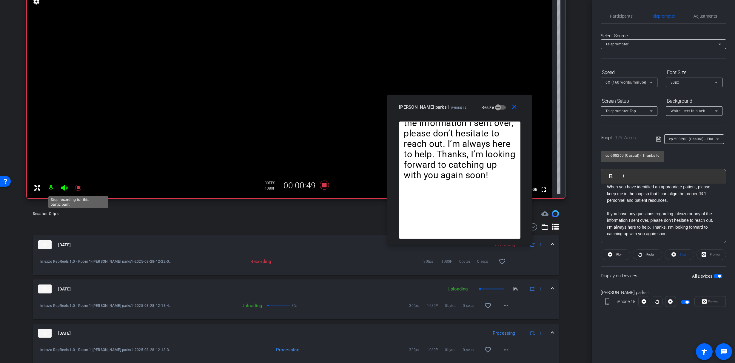
click at [77, 186] on icon at bounding box center [78, 188] width 6 height 6
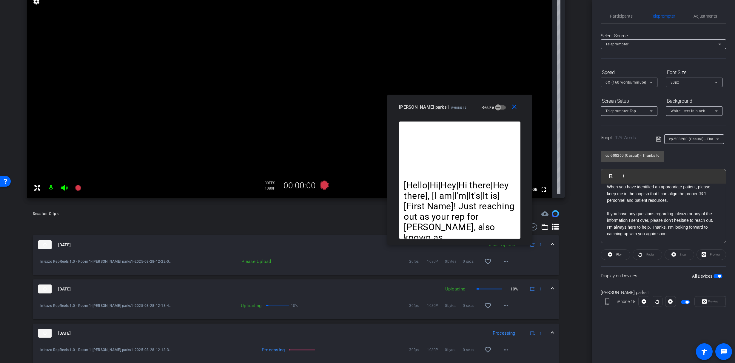
click at [619, 25] on div "Select Source Teleprompter Speed 6X (160 words/minute) Font Size 30px Screen Se…" at bounding box center [663, 171] width 125 height 294
click at [621, 19] on span "Participants" at bounding box center [621, 16] width 23 height 14
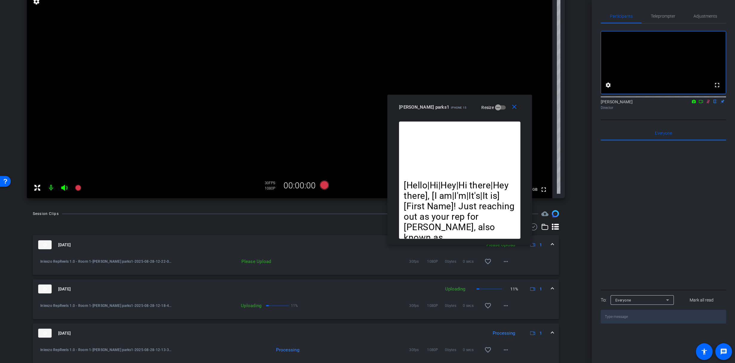
click at [709, 104] on icon at bounding box center [708, 102] width 3 height 4
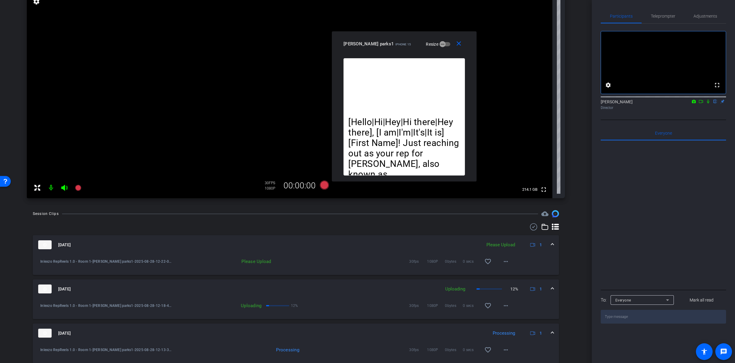
drag, startPoint x: 493, startPoint y: 114, endPoint x: 439, endPoint y: 48, distance: 85.3
click at [438, 48] on div "close jennifer parks1 iPhone 15 Resize" at bounding box center [404, 44] width 145 height 27
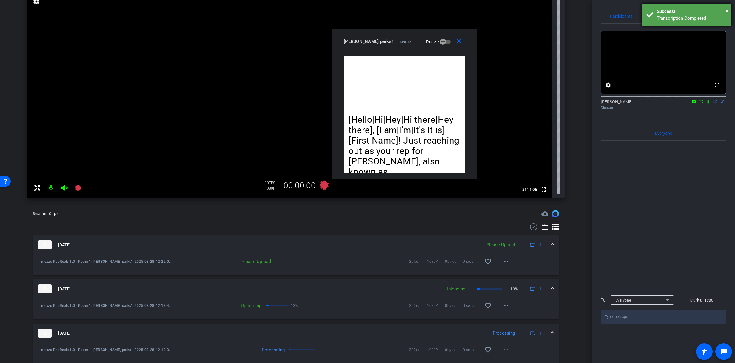
click at [655, 10] on div "× Success! Transcription Completed" at bounding box center [687, 15] width 90 height 22
click at [657, 15] on span "Teleprompter" at bounding box center [663, 16] width 24 height 4
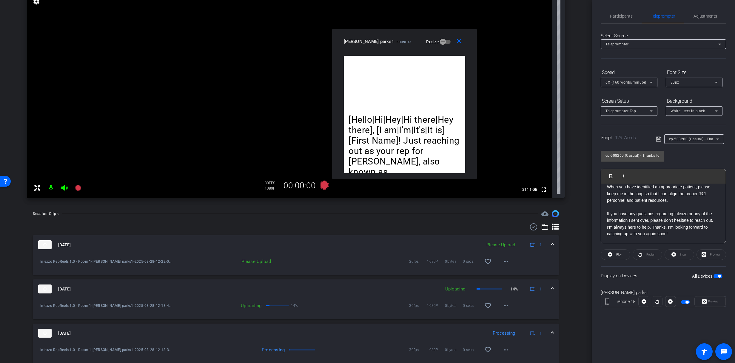
click at [691, 143] on mat-form-field "cp-508260 (Casual) - Thanks for Seeing Me" at bounding box center [695, 139] width 60 height 10
click at [692, 142] on div "cp-508260 (Casual) - Thanks for Seeing Me" at bounding box center [692, 138] width 47 height 7
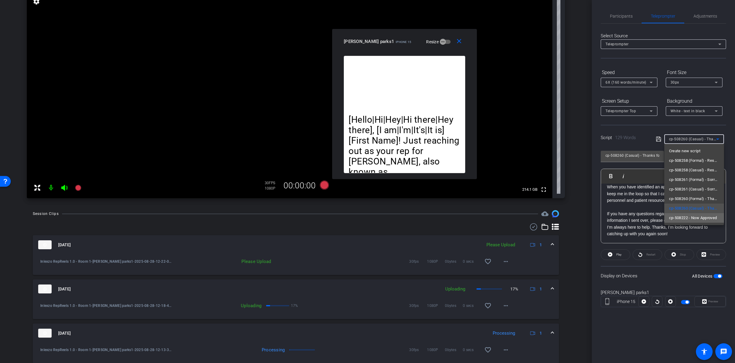
click at [703, 220] on span "cp-508222 - Now Approved" at bounding box center [693, 217] width 48 height 7
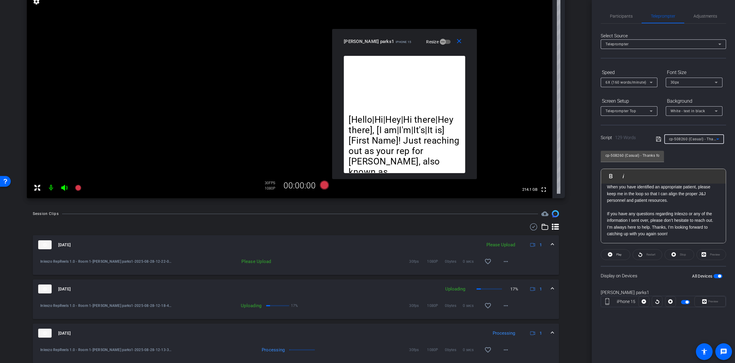
type input "cp-508222 - Now Approved"
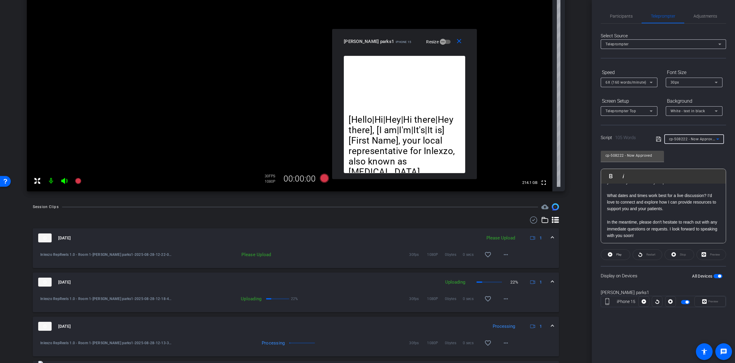
scroll to position [52, 0]
click at [623, 19] on span "Participants" at bounding box center [621, 16] width 23 height 14
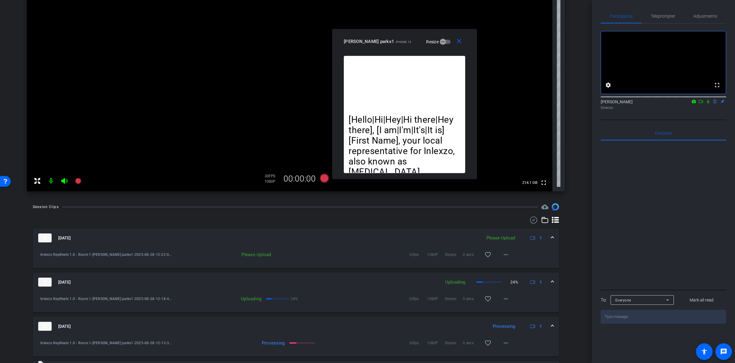
click at [710, 104] on icon at bounding box center [708, 101] width 5 height 4
click at [77, 179] on icon at bounding box center [78, 181] width 6 height 6
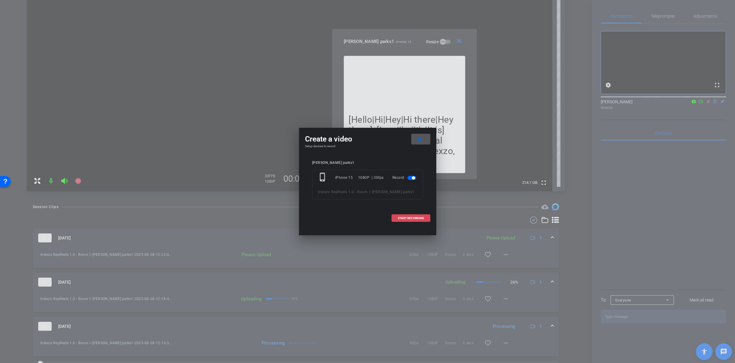
click at [403, 222] on span at bounding box center [411, 218] width 38 height 14
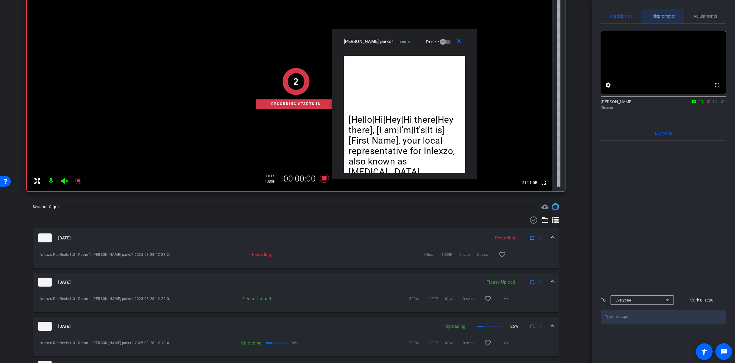
click at [667, 15] on span "Teleprompter" at bounding box center [663, 16] width 24 height 4
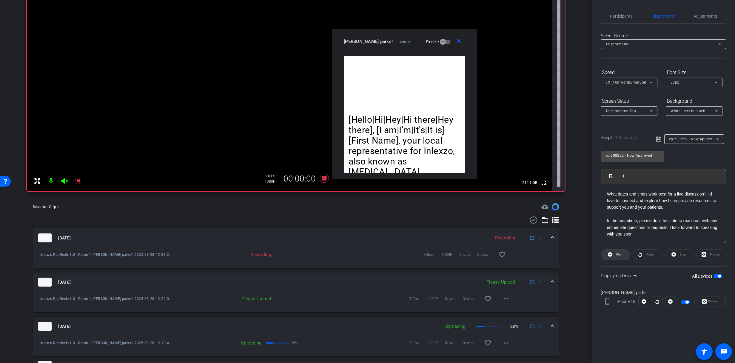
click at [619, 256] on span "Play" at bounding box center [619, 254] width 5 height 3
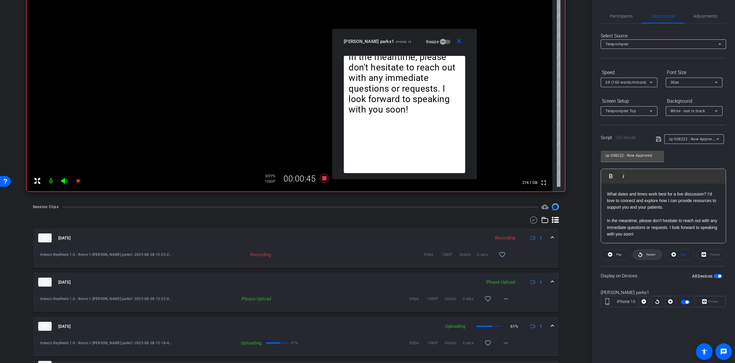
click at [655, 254] on span "Restart" at bounding box center [651, 254] width 9 height 3
click at [646, 251] on span "Restart" at bounding box center [650, 255] width 10 height 8
click at [505, 299] on mat-icon "more_horiz" at bounding box center [506, 298] width 7 height 7
click at [512, 311] on span "Upload" at bounding box center [513, 311] width 24 height 7
click at [641, 253] on icon at bounding box center [640, 254] width 4 height 7
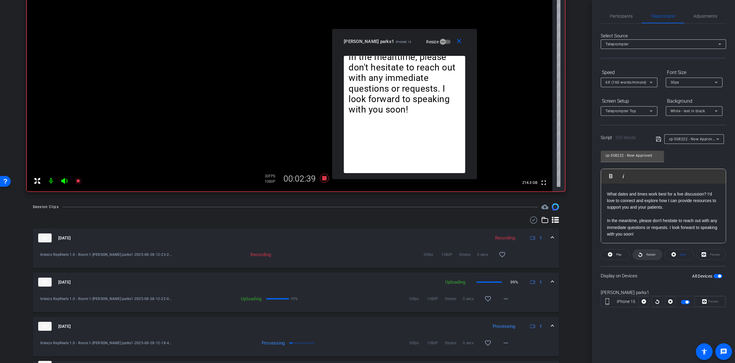
click at [651, 253] on span "Restart" at bounding box center [651, 254] width 9 height 3
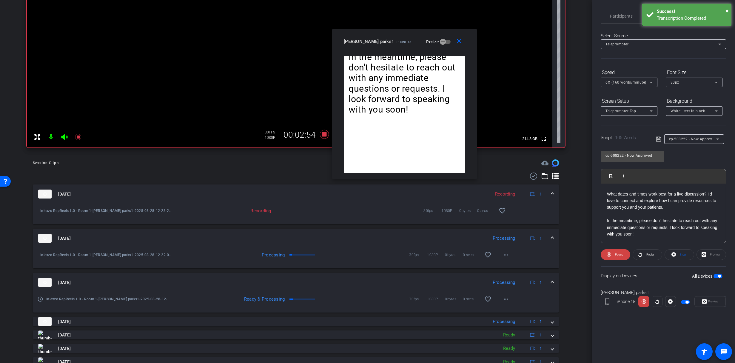
scroll to position [122, 0]
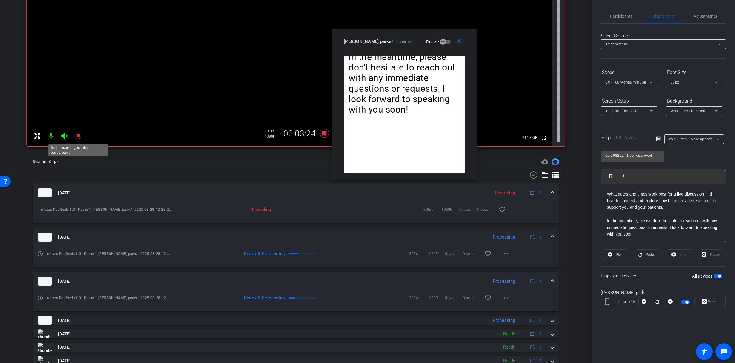
click at [79, 135] on icon at bounding box center [78, 136] width 6 height 6
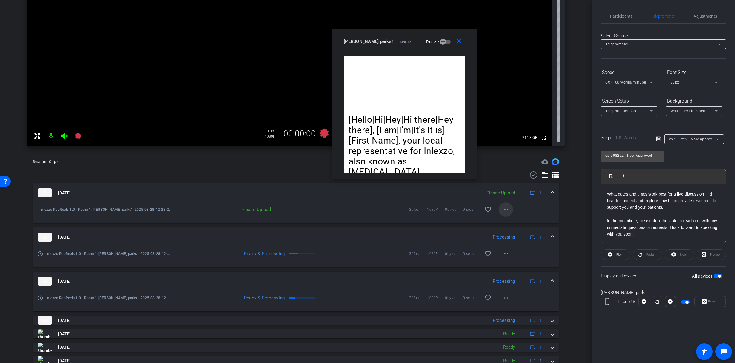
click at [507, 209] on mat-icon "more_horiz" at bounding box center [506, 209] width 7 height 7
click at [514, 222] on span "Upload" at bounding box center [513, 222] width 24 height 7
click at [625, 11] on span "Participants" at bounding box center [621, 16] width 23 height 14
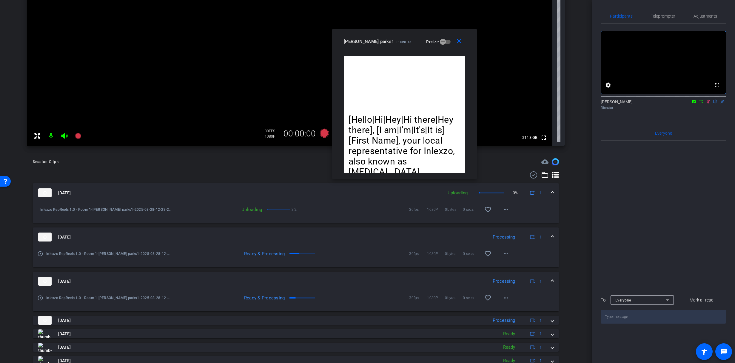
click at [708, 104] on icon at bounding box center [708, 101] width 5 height 4
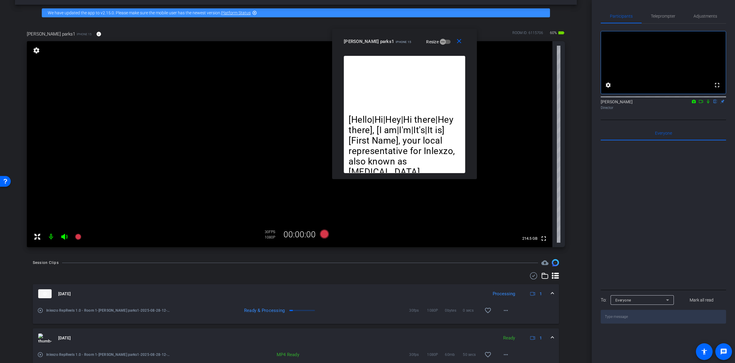
scroll to position [21, 0]
